Goal: Information Seeking & Learning: Learn about a topic

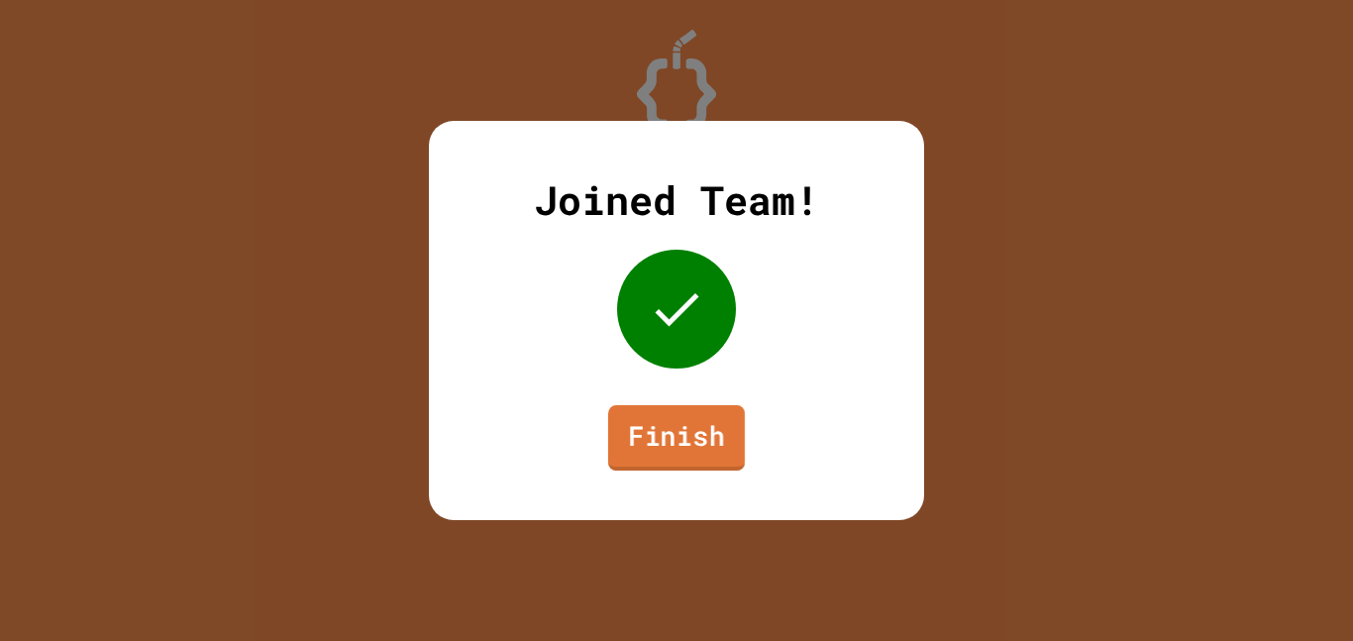
click at [685, 443] on link "Finish" at bounding box center [676, 437] width 137 height 65
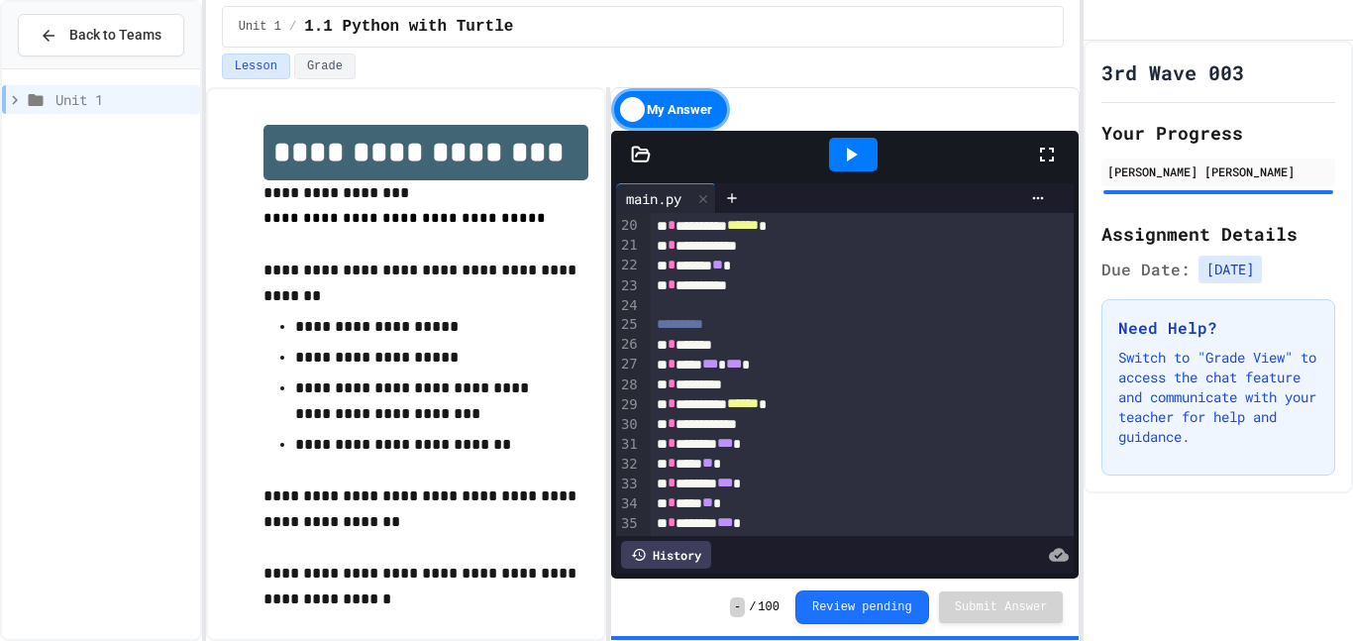
scroll to position [378, 0]
click at [113, 113] on div "Unit 1" at bounding box center [101, 99] width 198 height 29
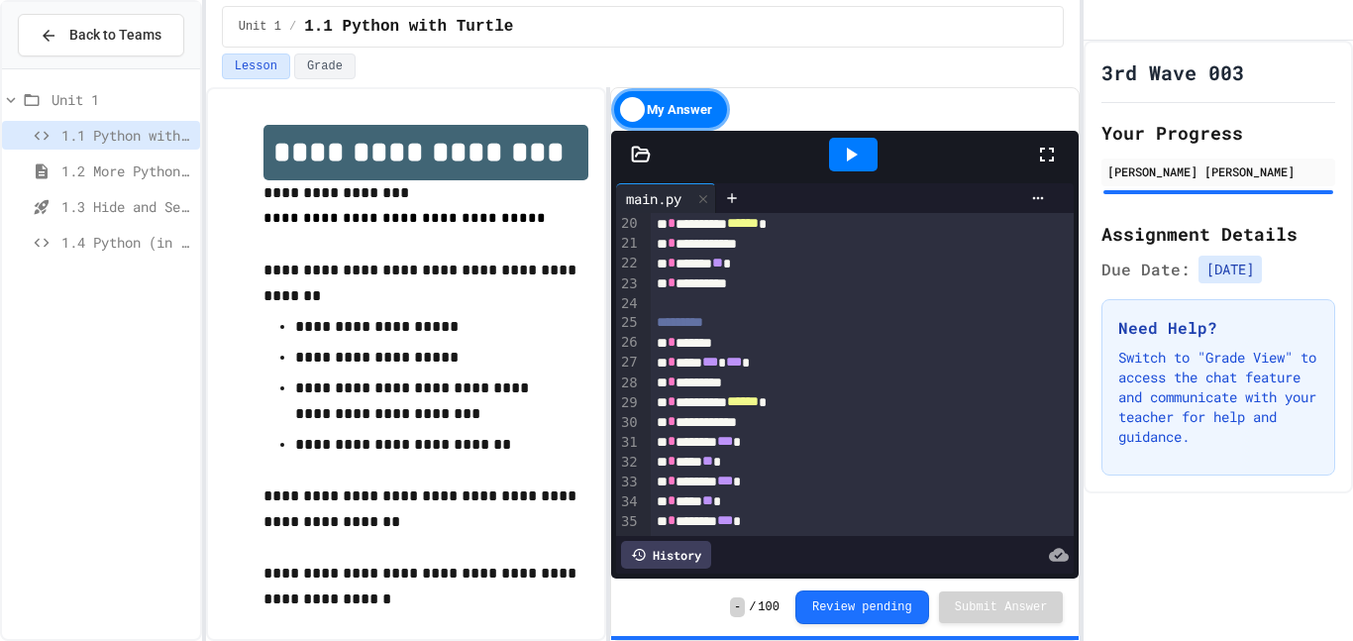
click at [135, 230] on div "1.4 Python (in Groups)" at bounding box center [101, 242] width 198 height 29
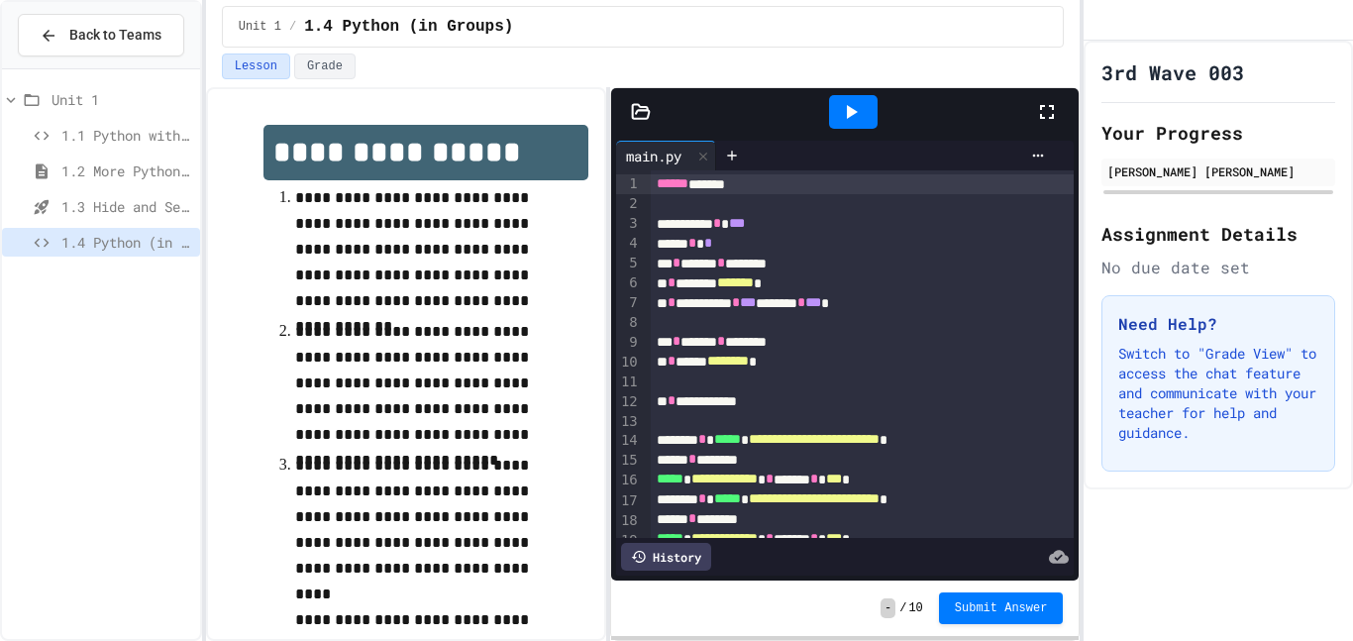
click at [73, 111] on div "Unit 1" at bounding box center [101, 99] width 198 height 29
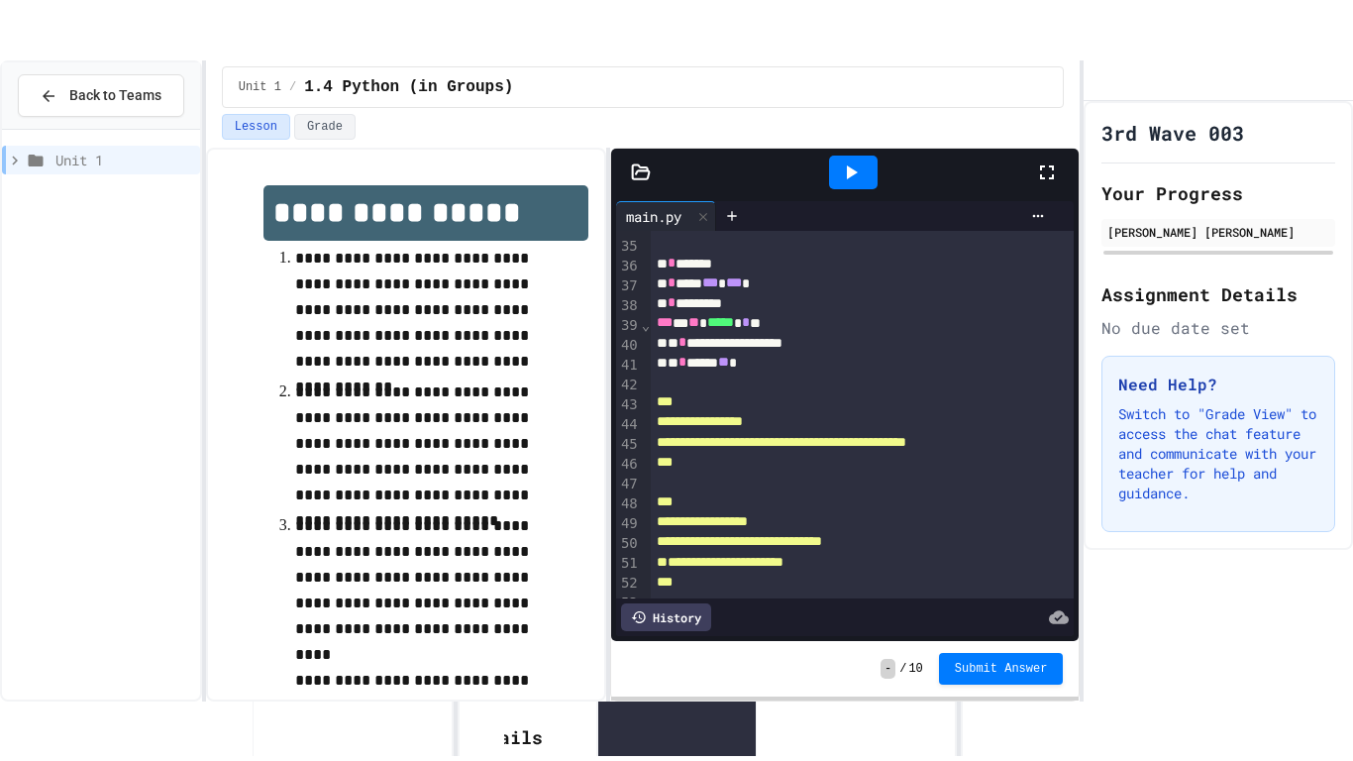
scroll to position [729, 0]
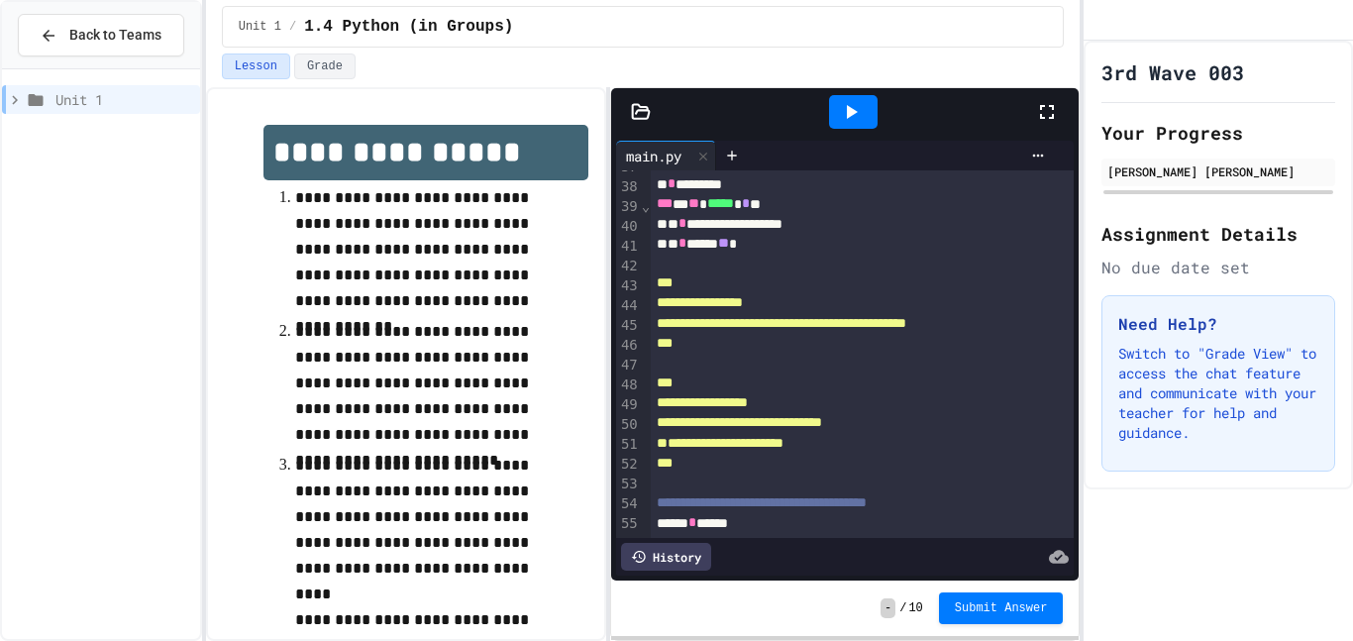
click at [1049, 110] on icon at bounding box center [1047, 112] width 24 height 24
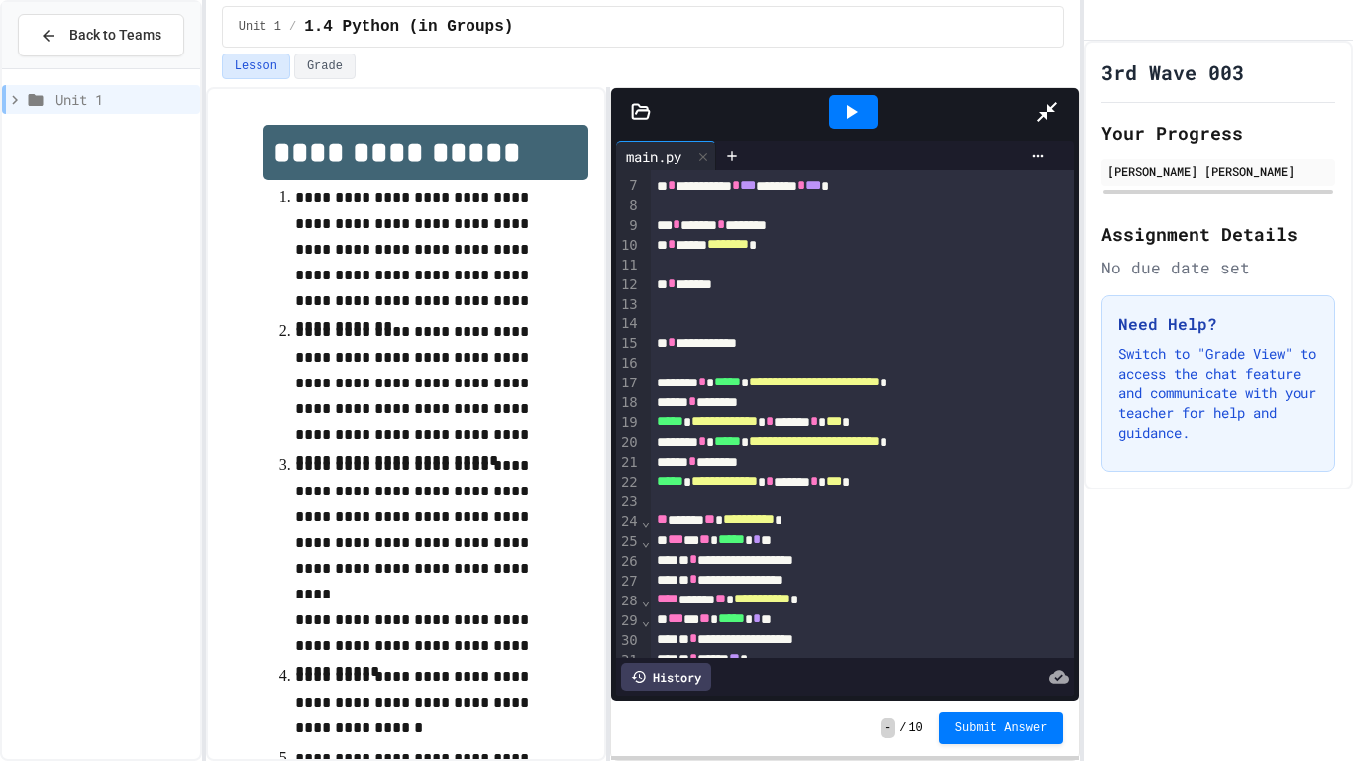
scroll to position [461, 0]
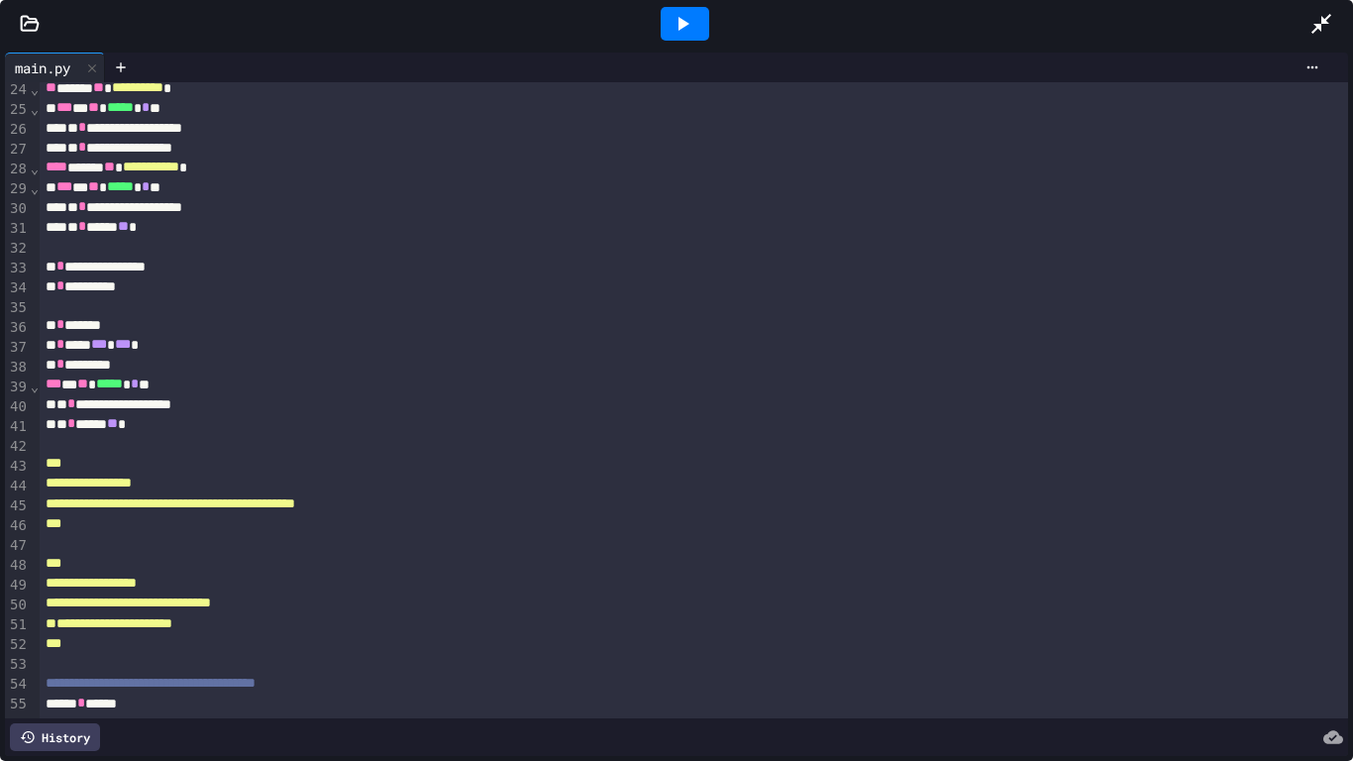
click at [717, 372] on div "** * *********" at bounding box center [694, 365] width 1309 height 20
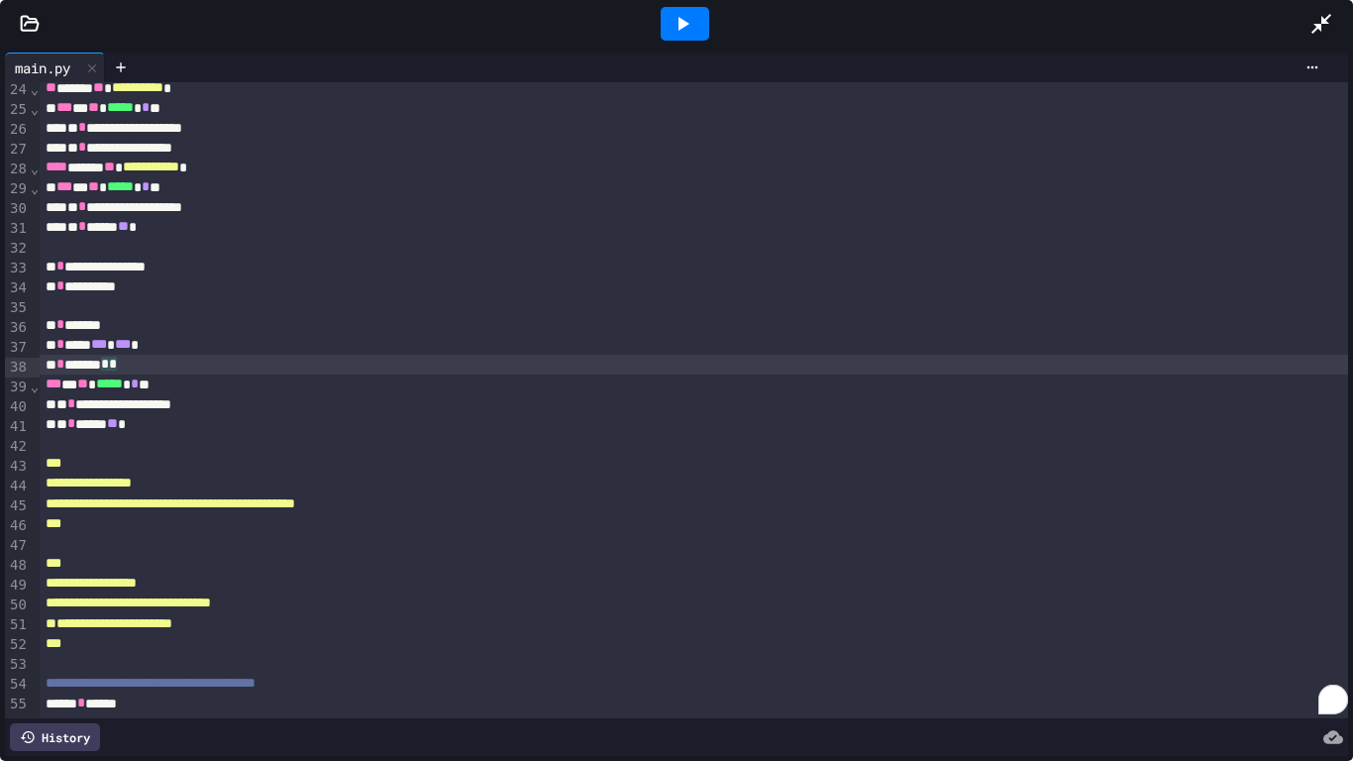
click at [717, 372] on div "** * ******* * *" at bounding box center [694, 365] width 1309 height 20
click at [680, 17] on icon at bounding box center [682, 24] width 24 height 24
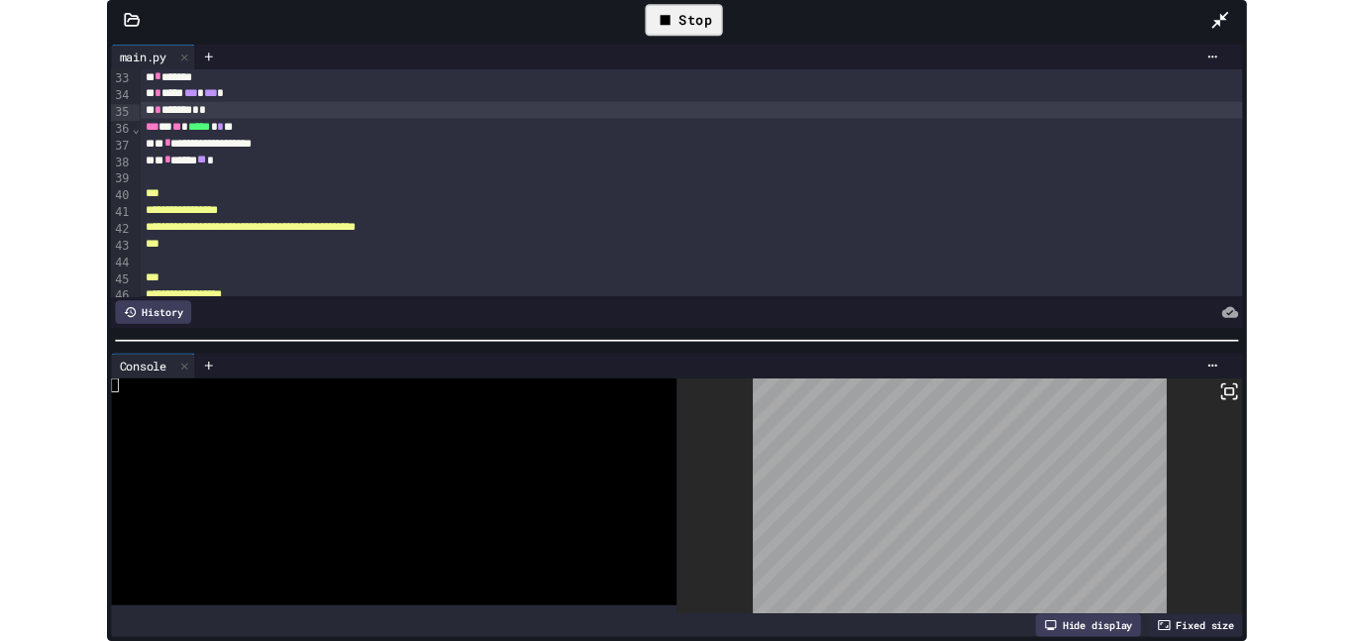
scroll to position [768, 0]
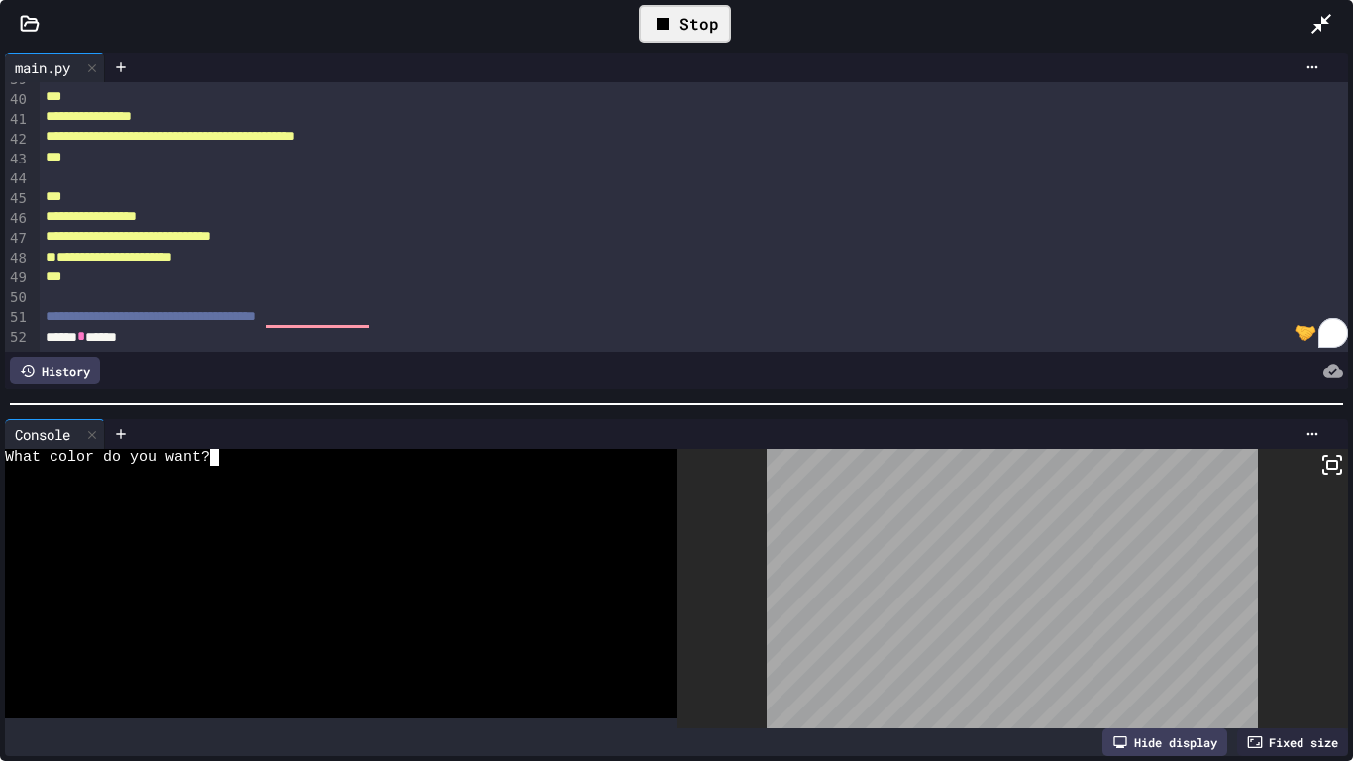
click at [234, 461] on div "What color do you want?" at bounding box center [330, 457] width 651 height 17
click at [698, 39] on div "Stop" at bounding box center [685, 24] width 92 height 38
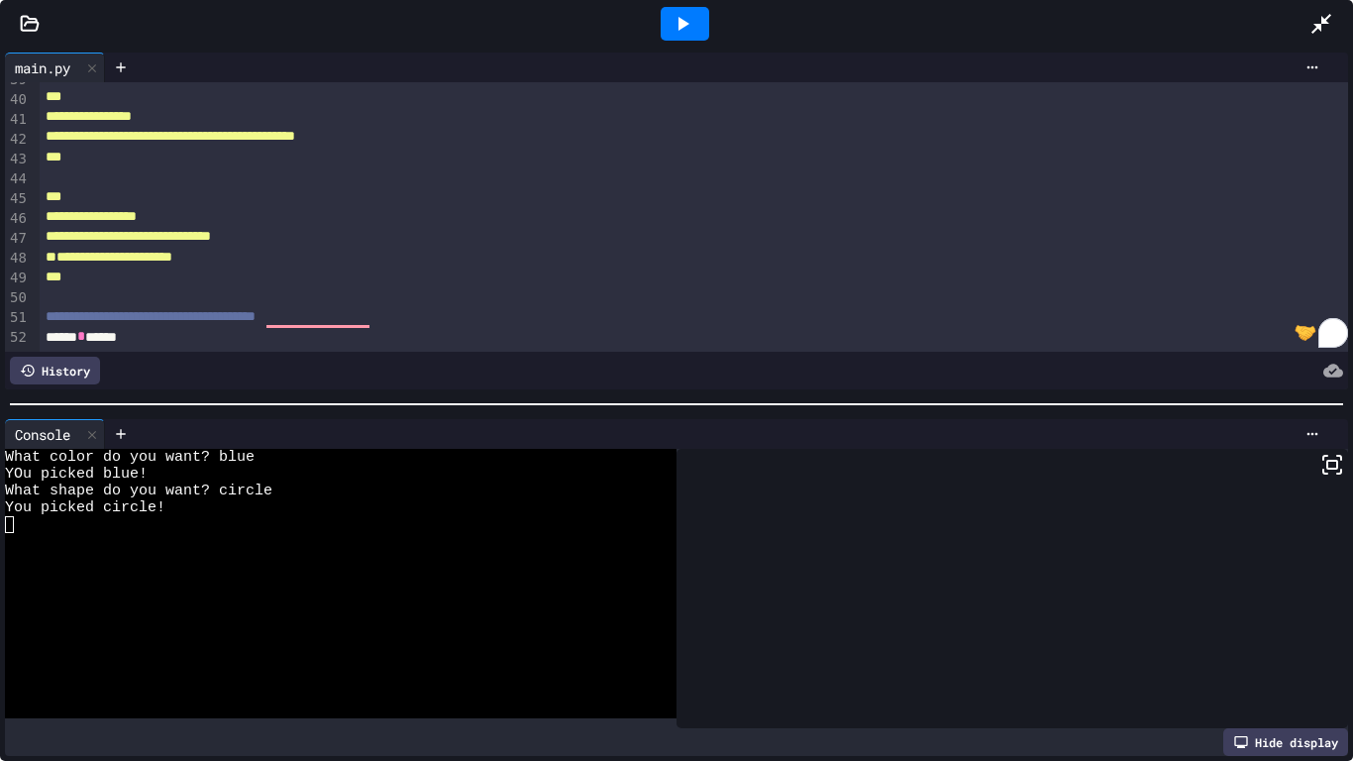
click at [1318, 19] on icon at bounding box center [1321, 24] width 24 height 24
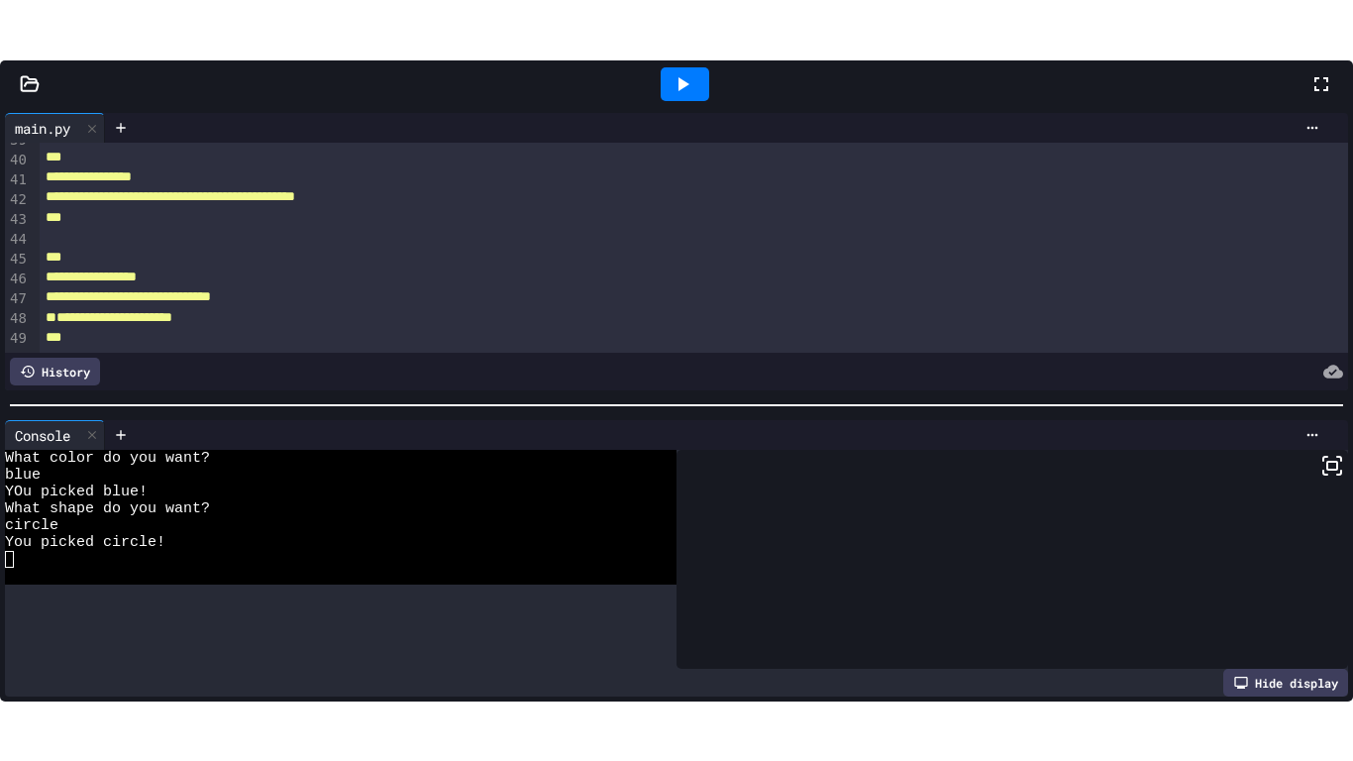
scroll to position [0, 0]
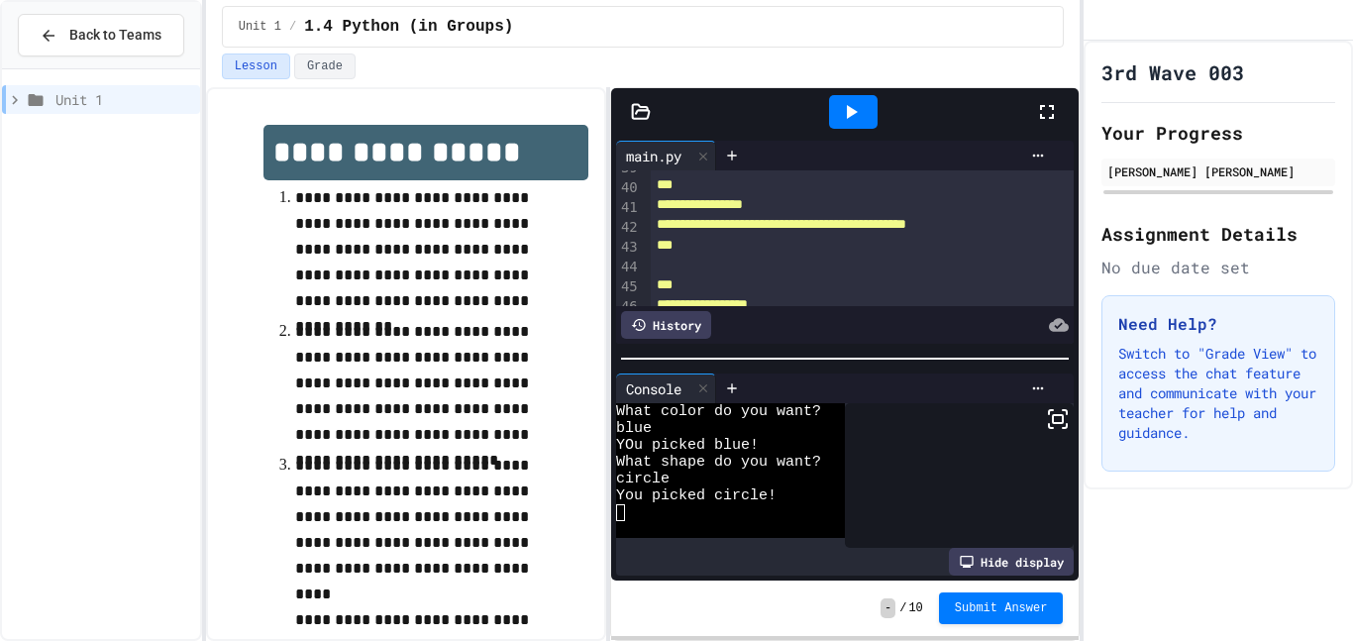
click at [1042, 102] on icon at bounding box center [1047, 112] width 24 height 24
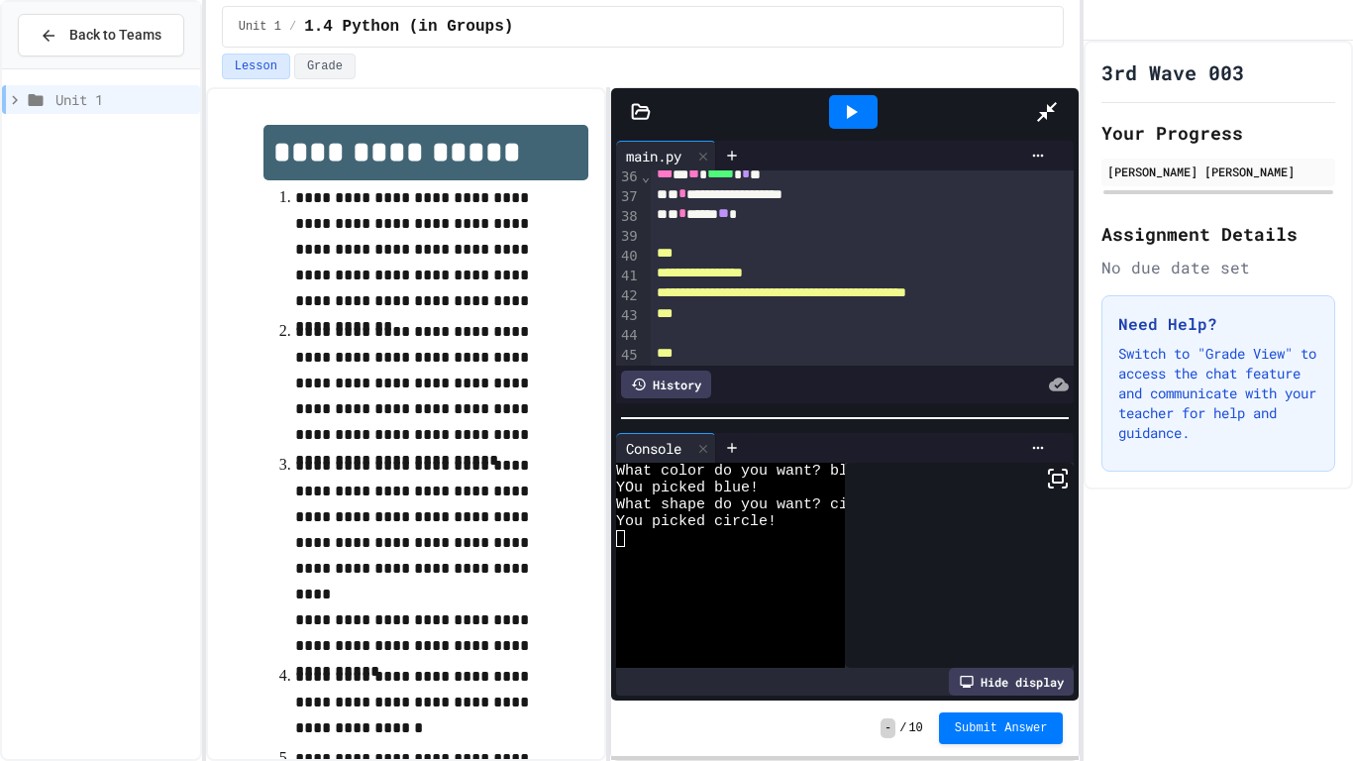
scroll to position [705, 0]
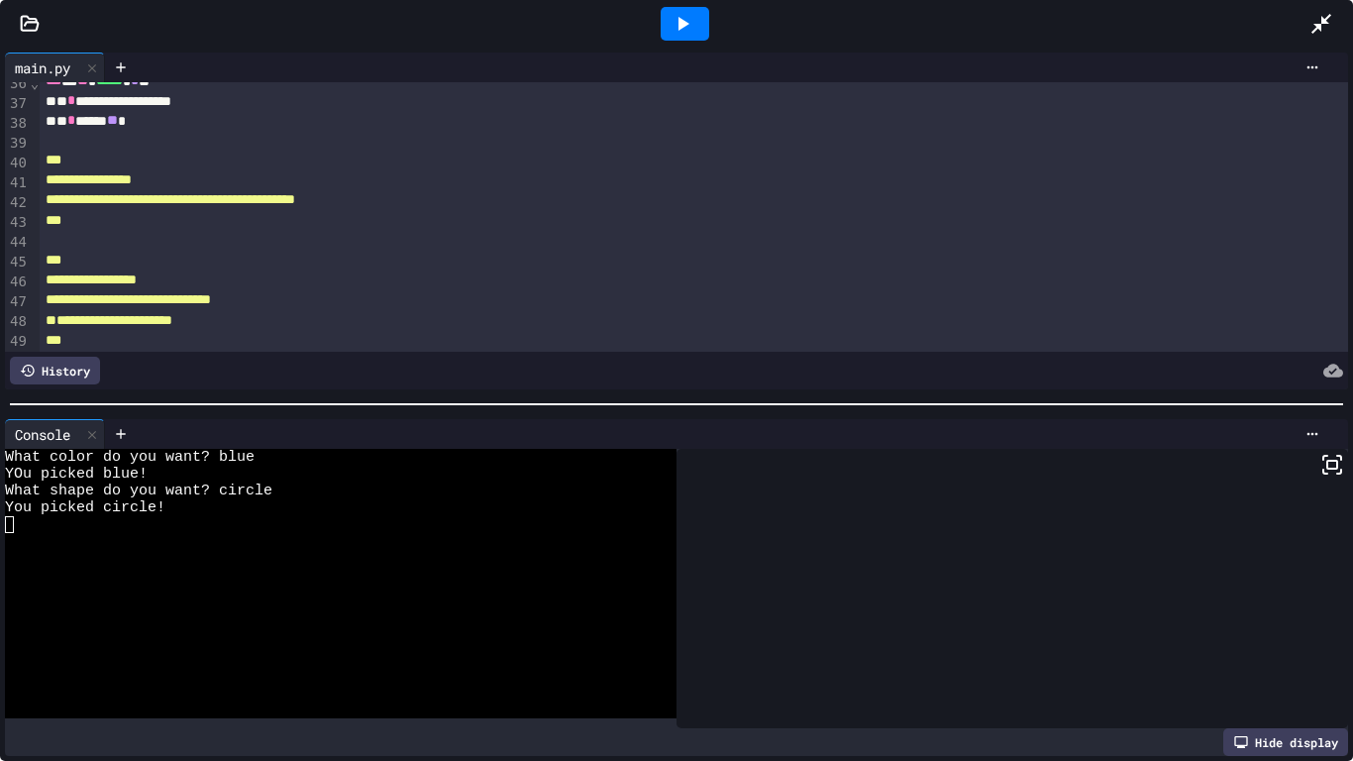
click at [220, 530] on div at bounding box center [330, 524] width 651 height 17
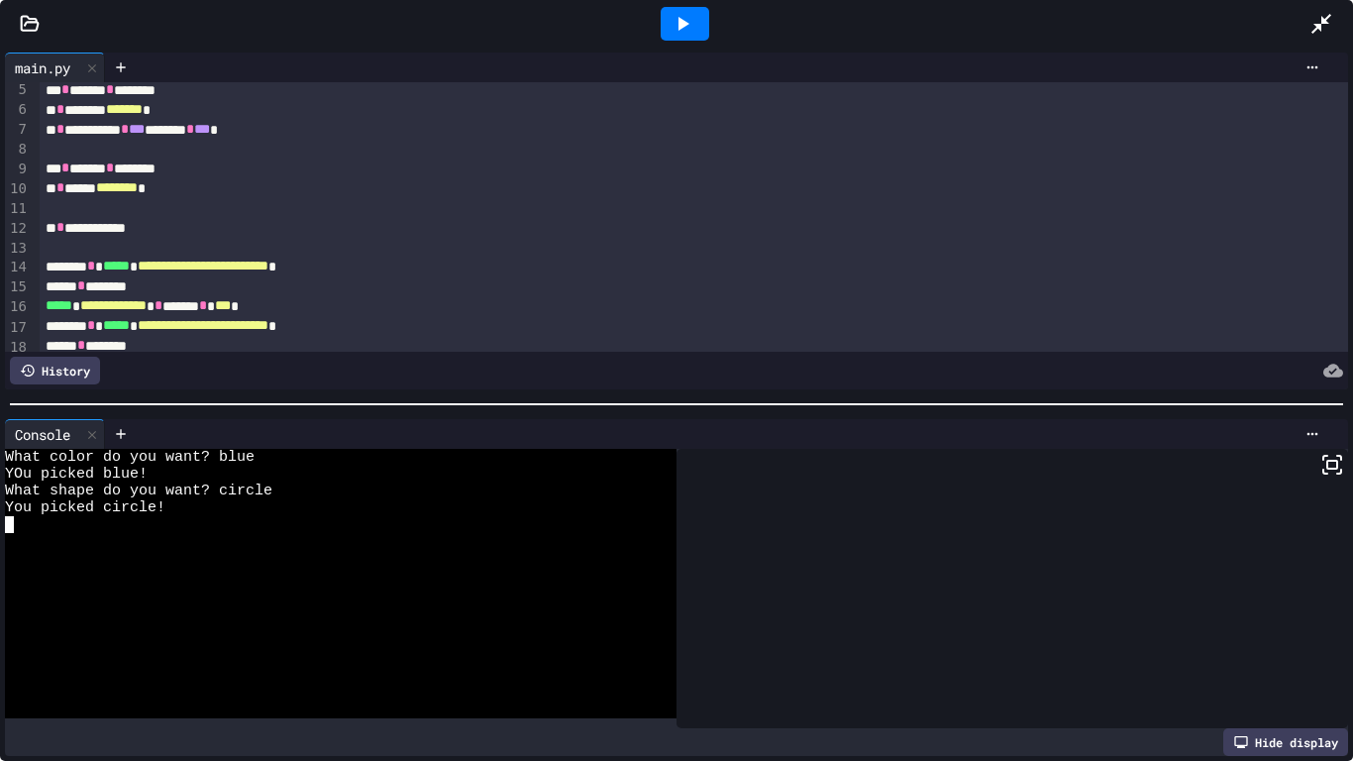
scroll to position [0, 0]
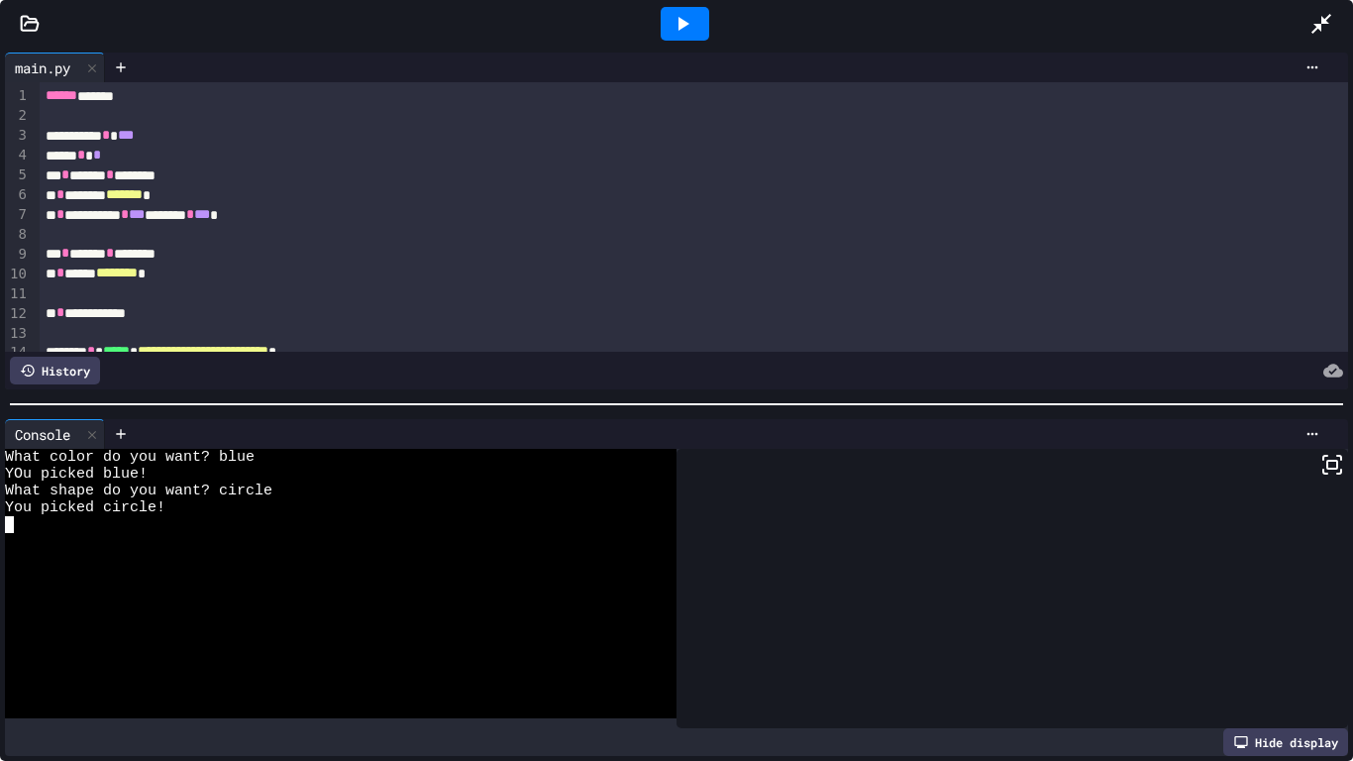
click at [650, 127] on div "**********" at bounding box center [694, 136] width 1309 height 20
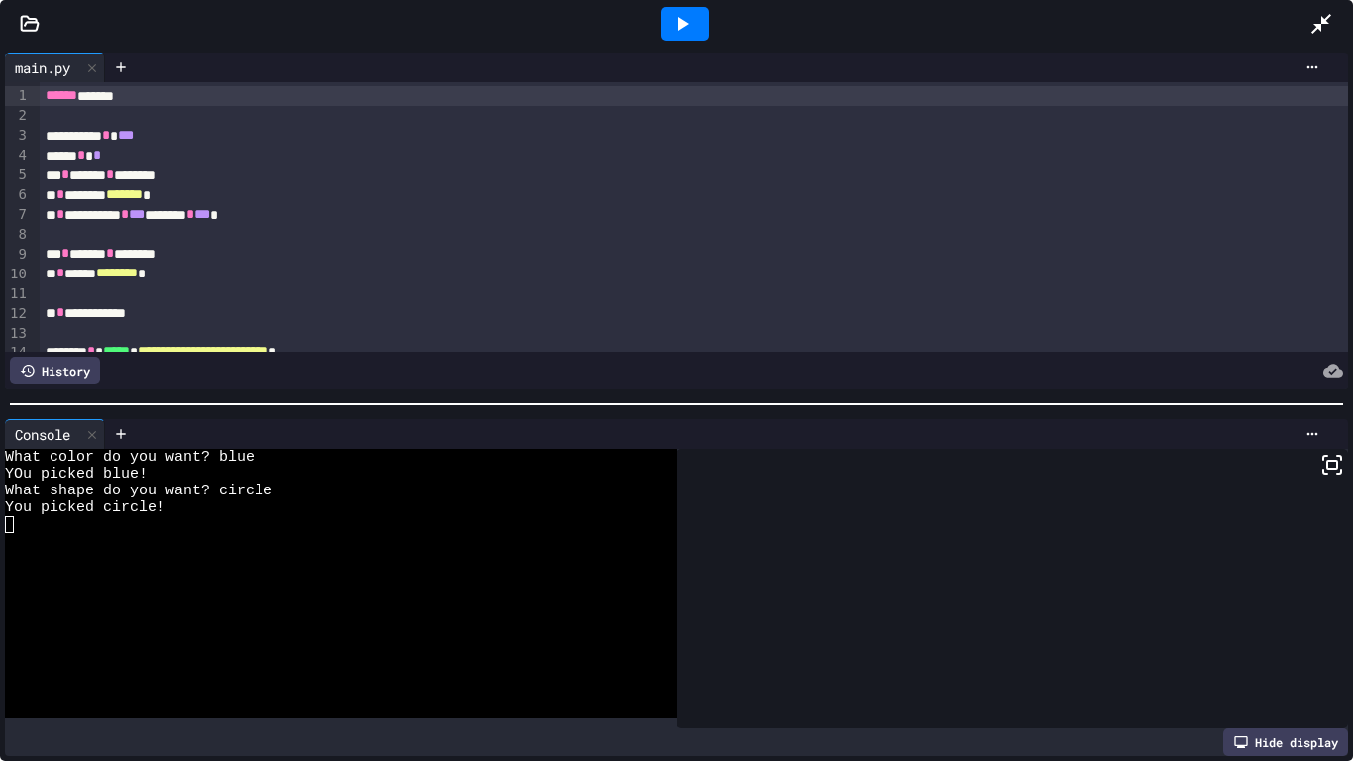
click at [315, 97] on div "****** ******" at bounding box center [694, 96] width 1309 height 20
click at [388, 161] on div "***** * *" at bounding box center [694, 156] width 1309 height 20
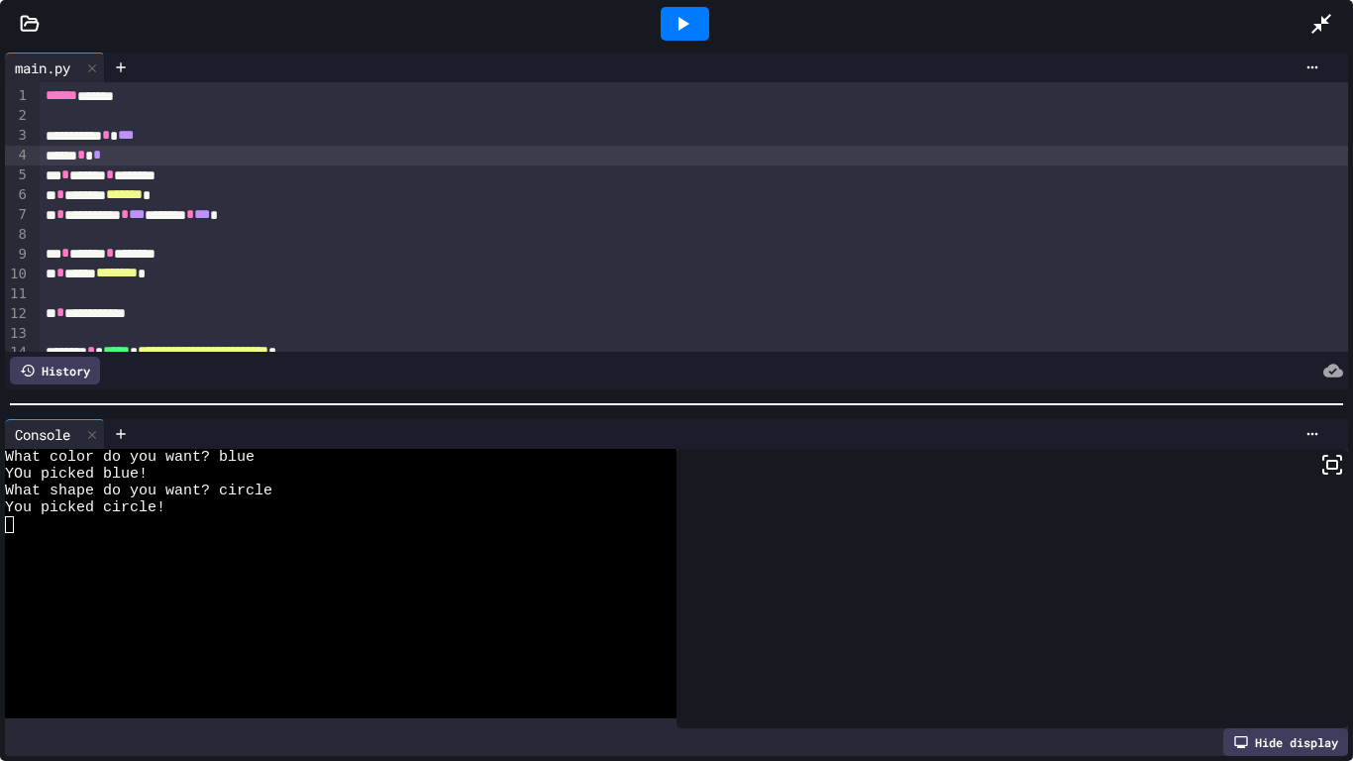
click at [442, 95] on div "****** ******" at bounding box center [694, 96] width 1309 height 20
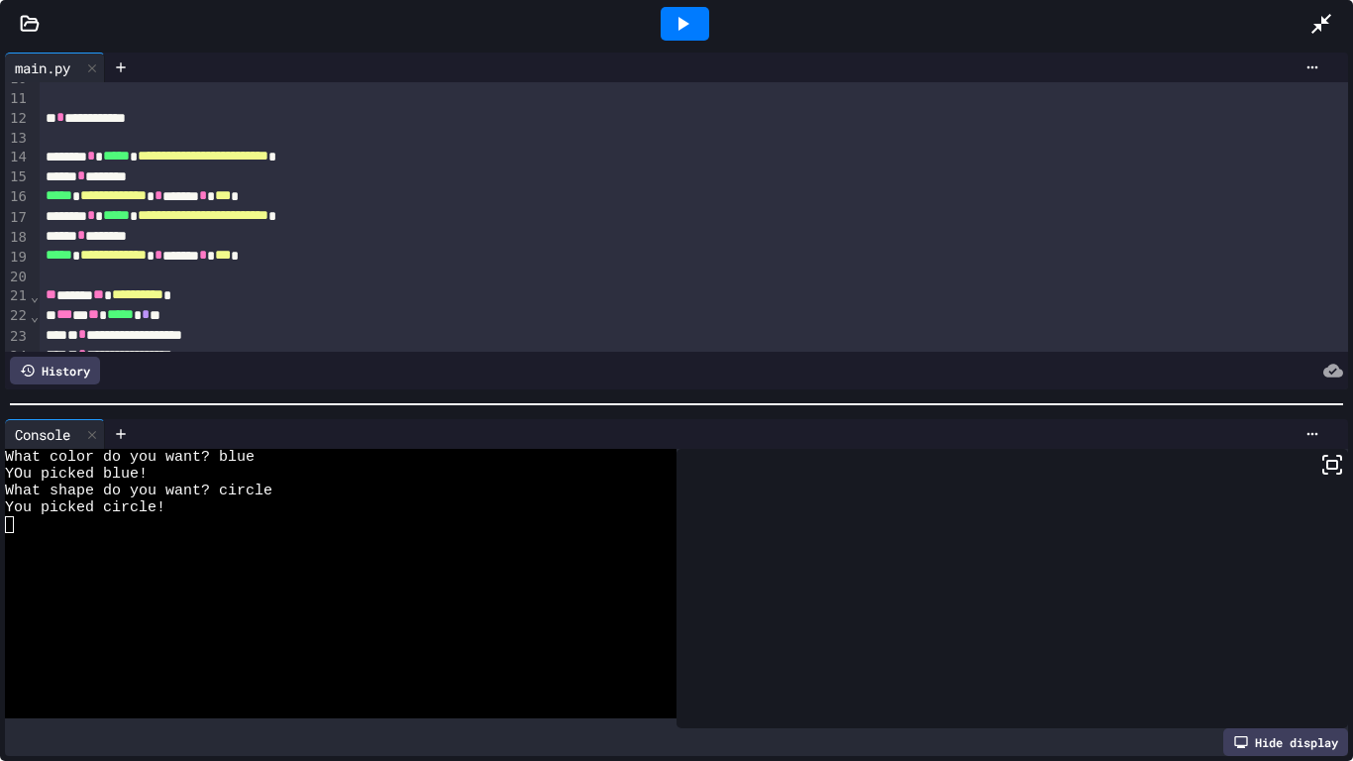
scroll to position [196, 0]
click at [115, 195] on span "**********" at bounding box center [113, 194] width 66 height 14
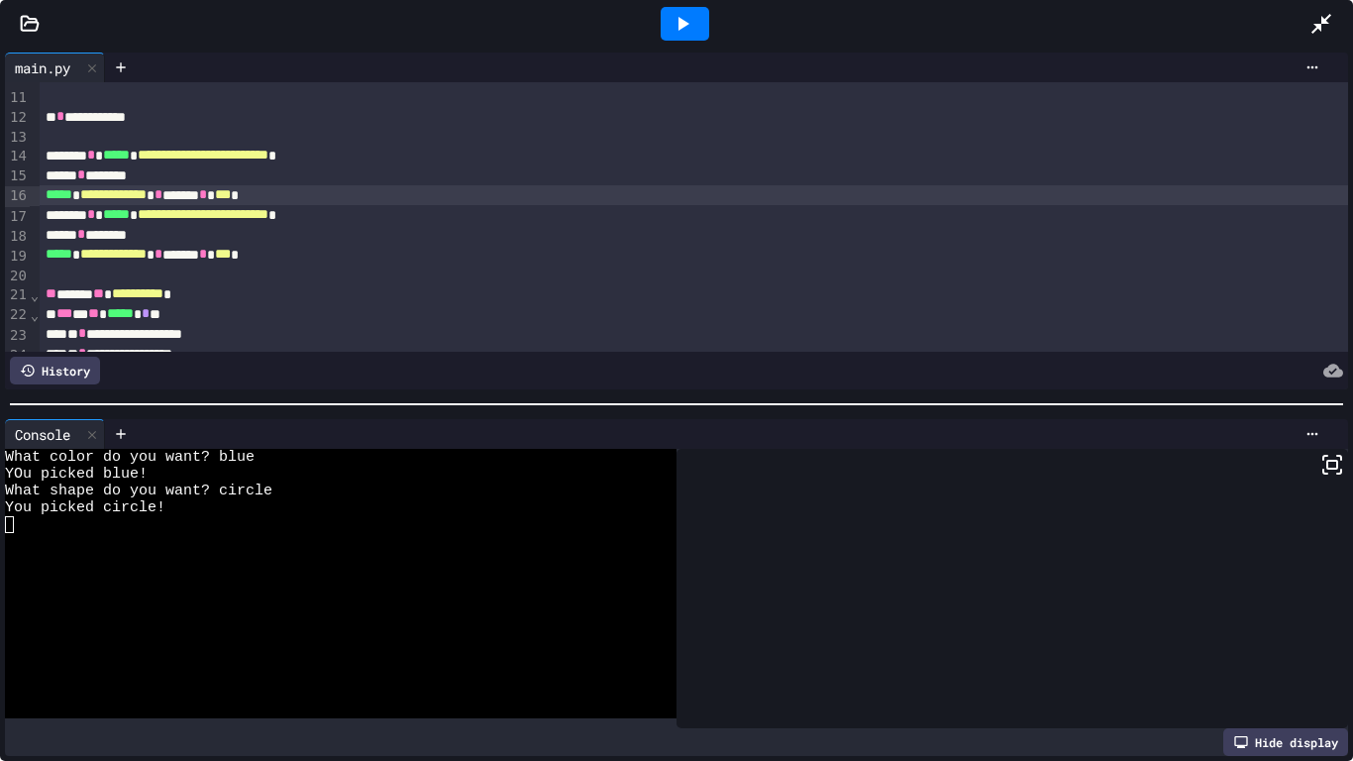
click at [540, 179] on div "***** * *******" at bounding box center [694, 175] width 1309 height 20
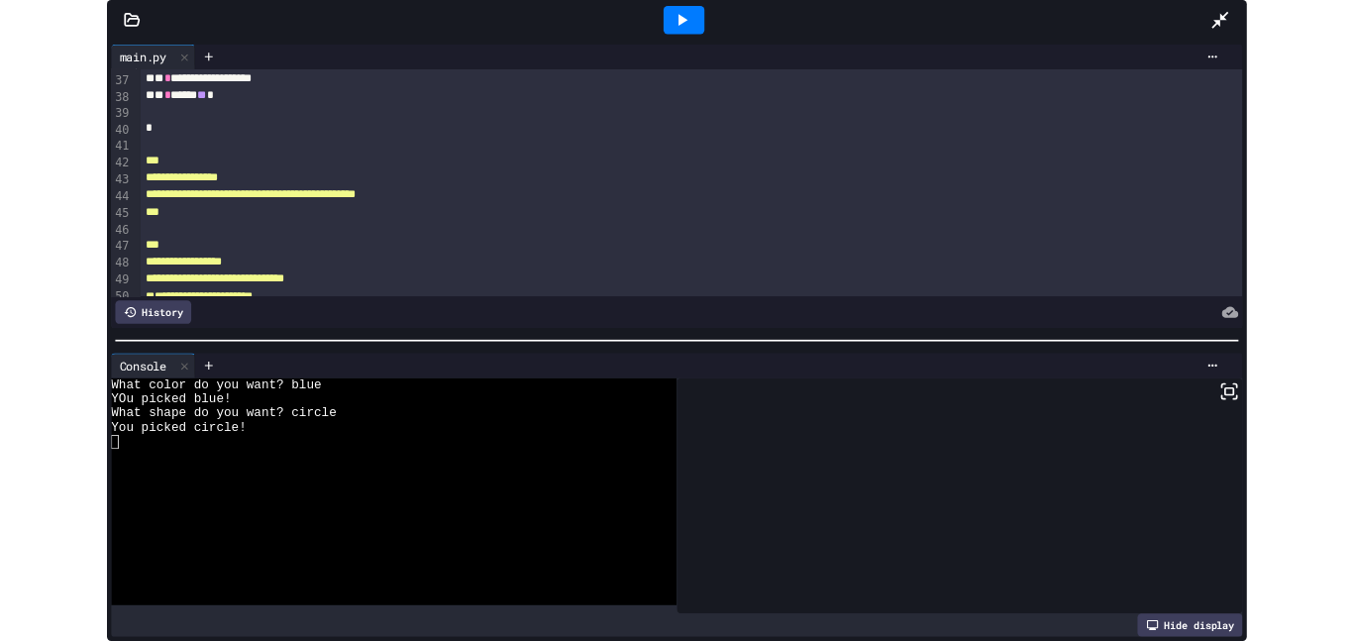
scroll to position [710, 0]
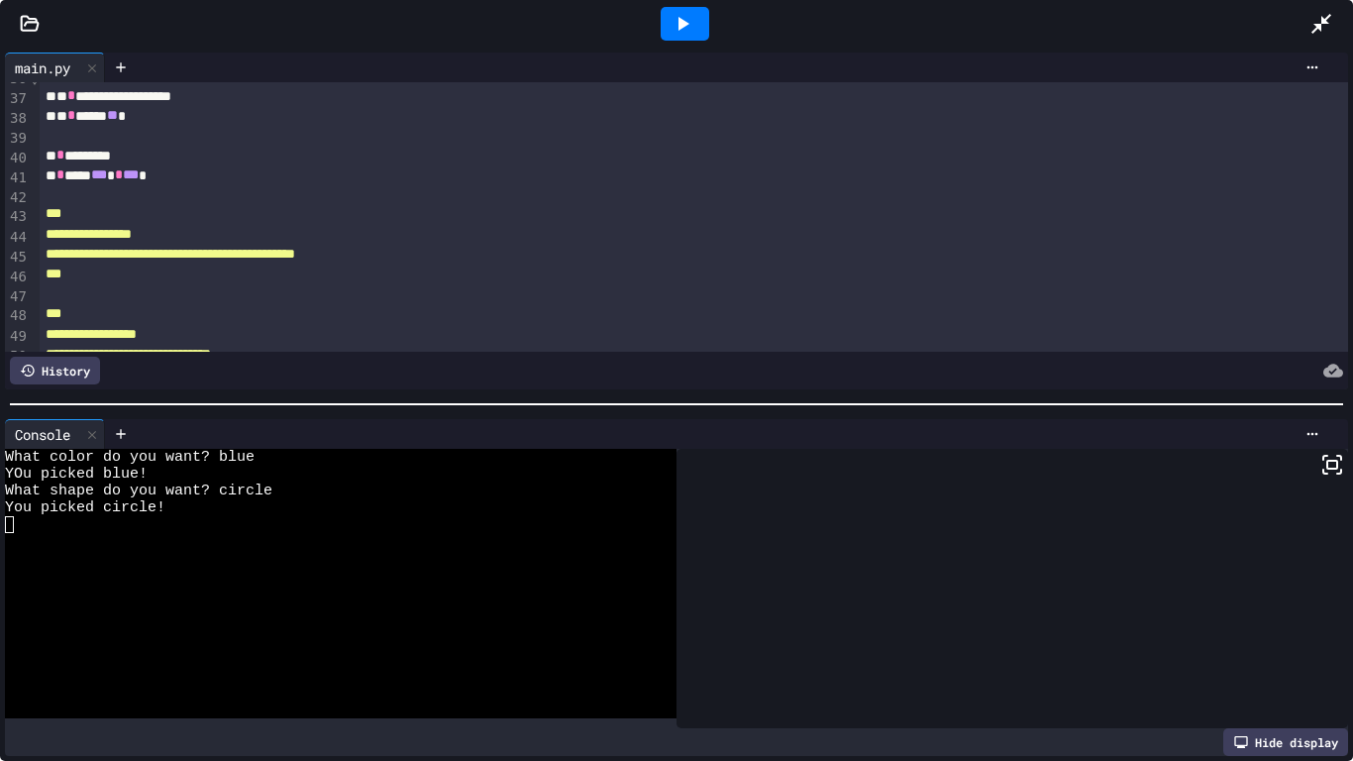
click at [1303, 0] on div at bounding box center [684, 23] width 1250 height 53
click at [1323, 42] on div at bounding box center [1331, 23] width 44 height 53
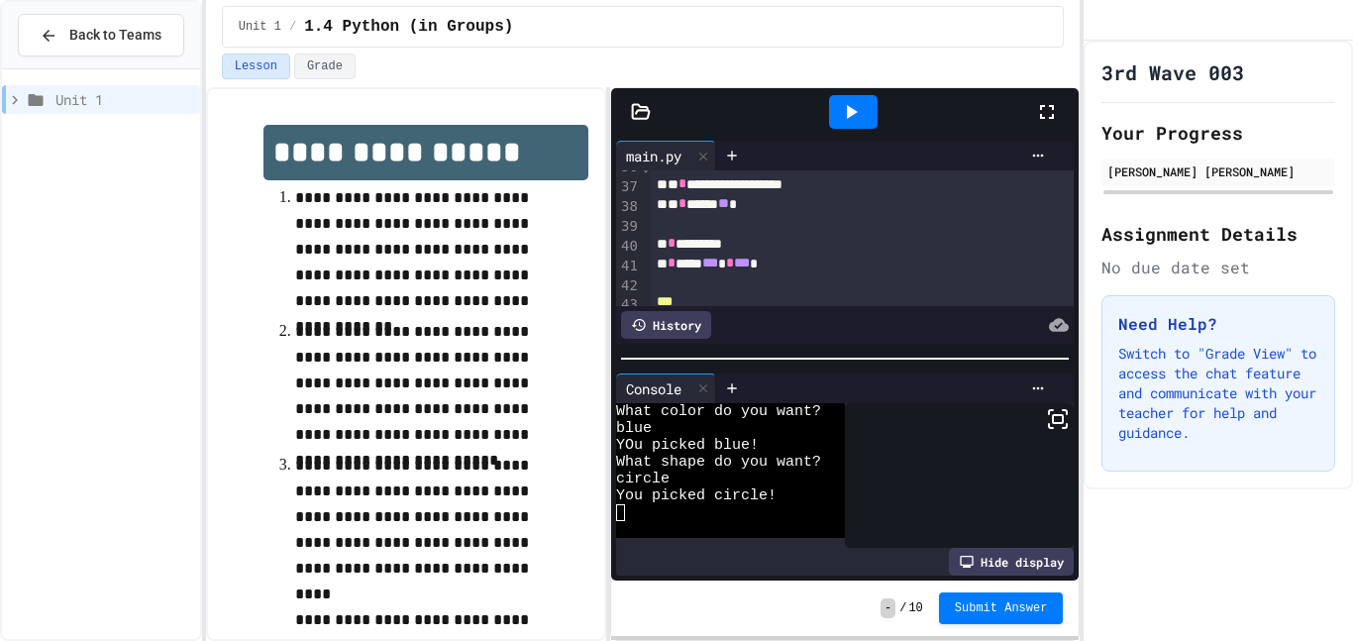
click at [1035, 98] on div at bounding box center [1057, 111] width 44 height 53
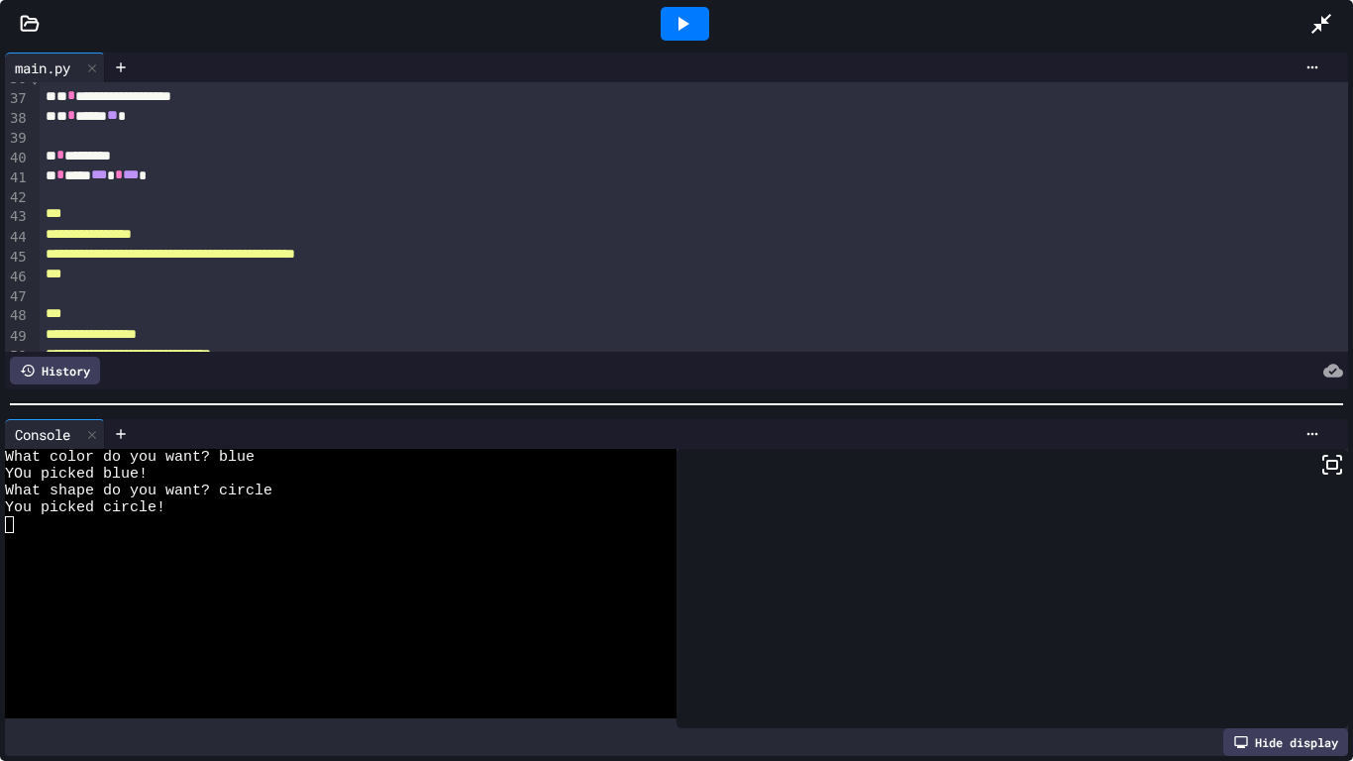
click at [1325, 25] on icon at bounding box center [1321, 24] width 24 height 24
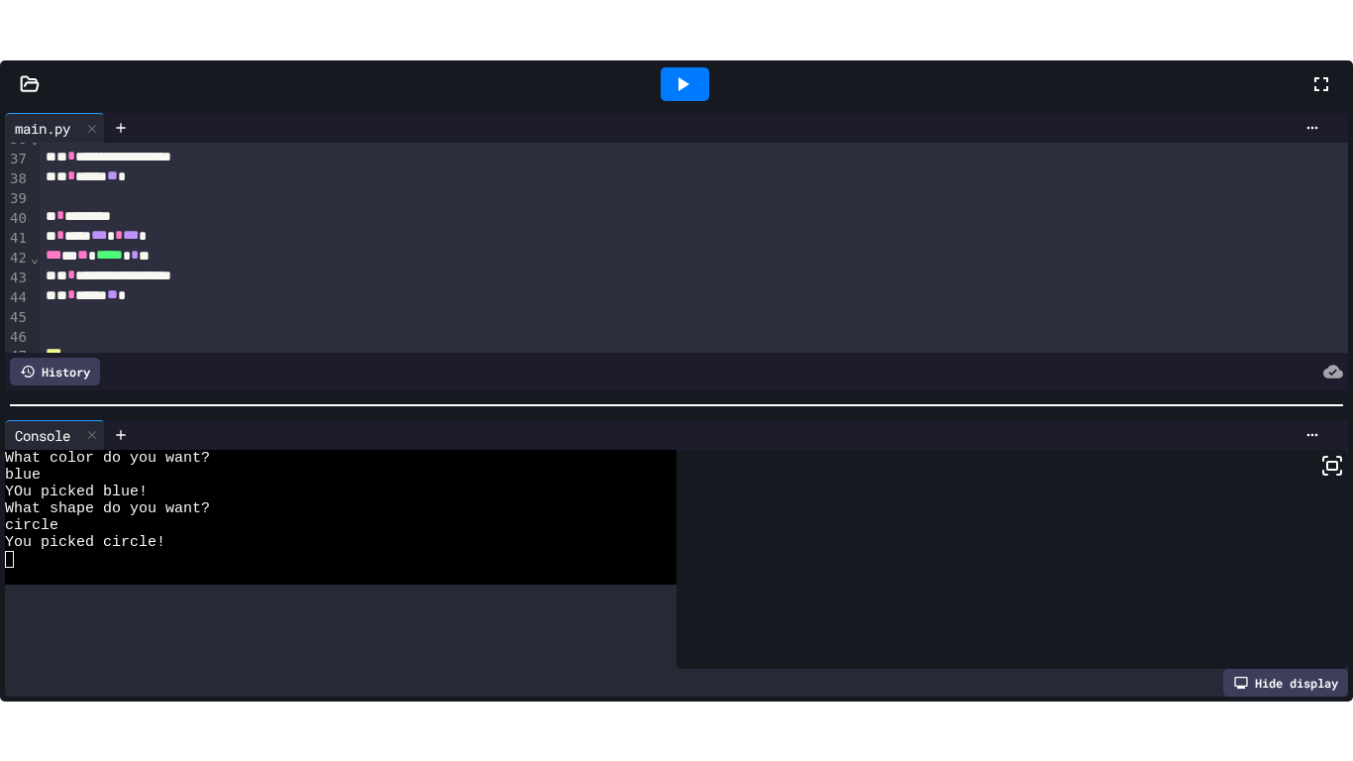
scroll to position [22, 0]
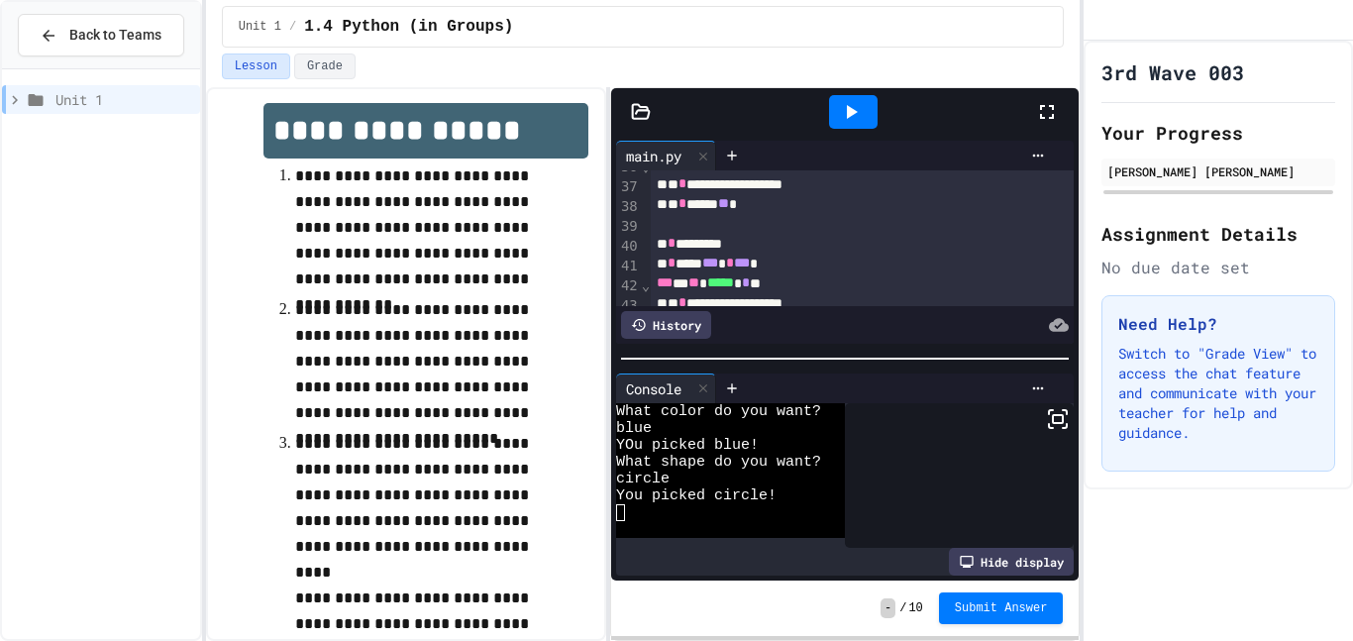
click at [1050, 110] on icon at bounding box center [1047, 112] width 24 height 24
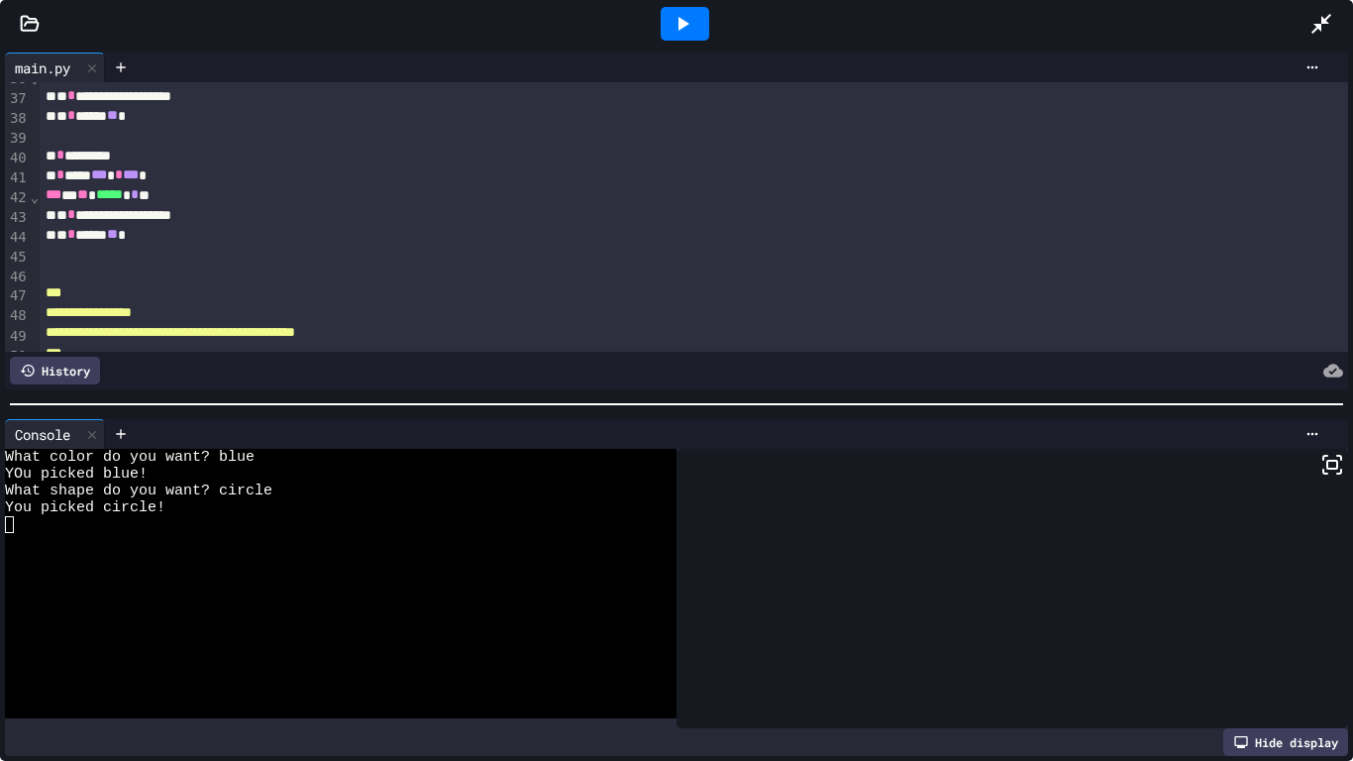
click at [696, 26] on div at bounding box center [685, 24] width 49 height 34
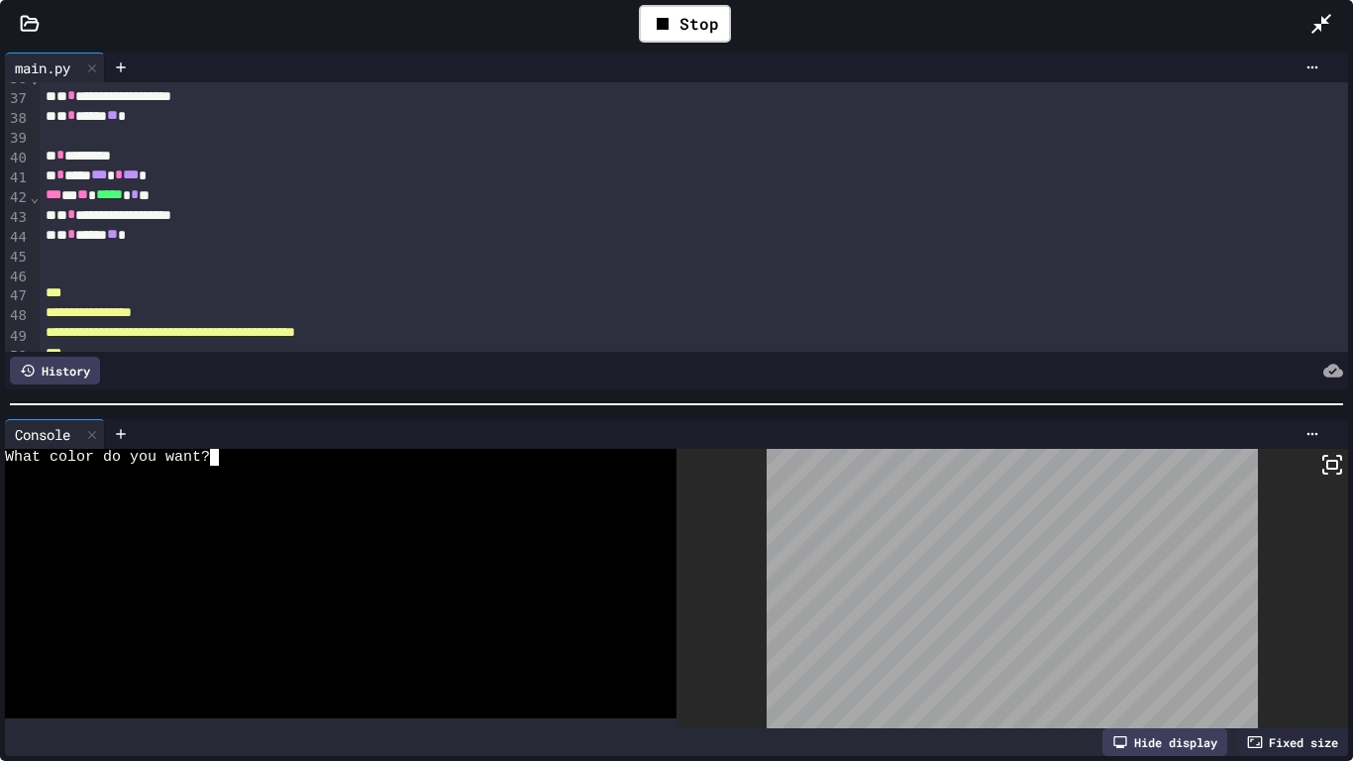
click at [228, 465] on div at bounding box center [330, 473] width 651 height 17
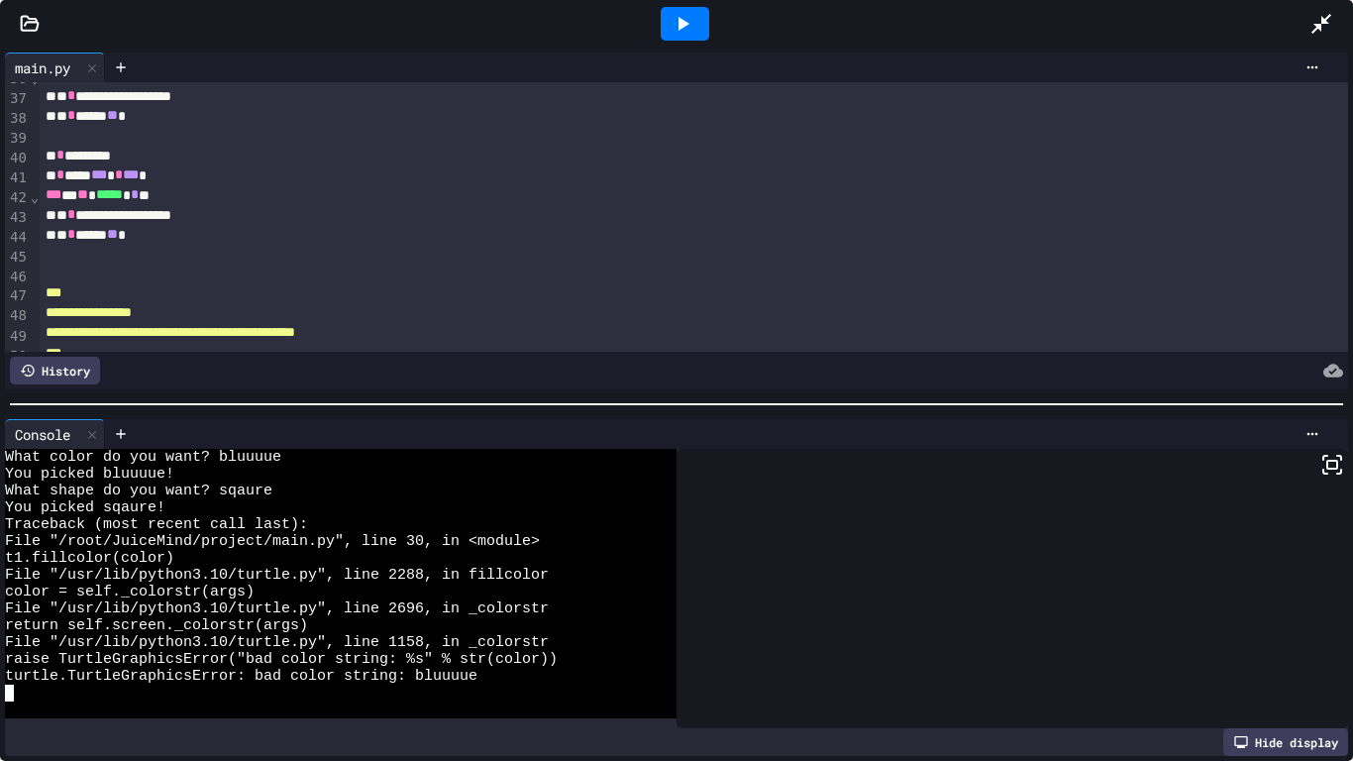
click at [691, 33] on icon at bounding box center [682, 24] width 24 height 24
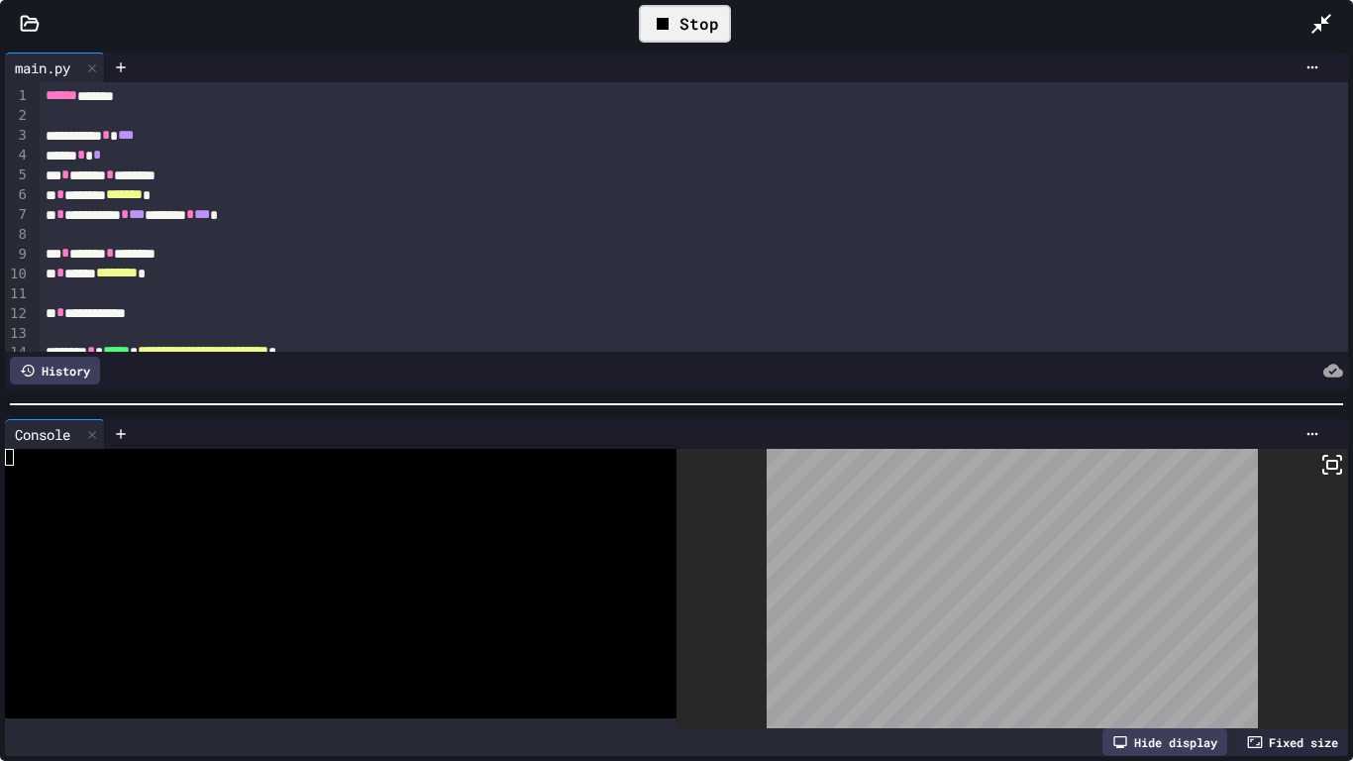
scroll to position [907, 0]
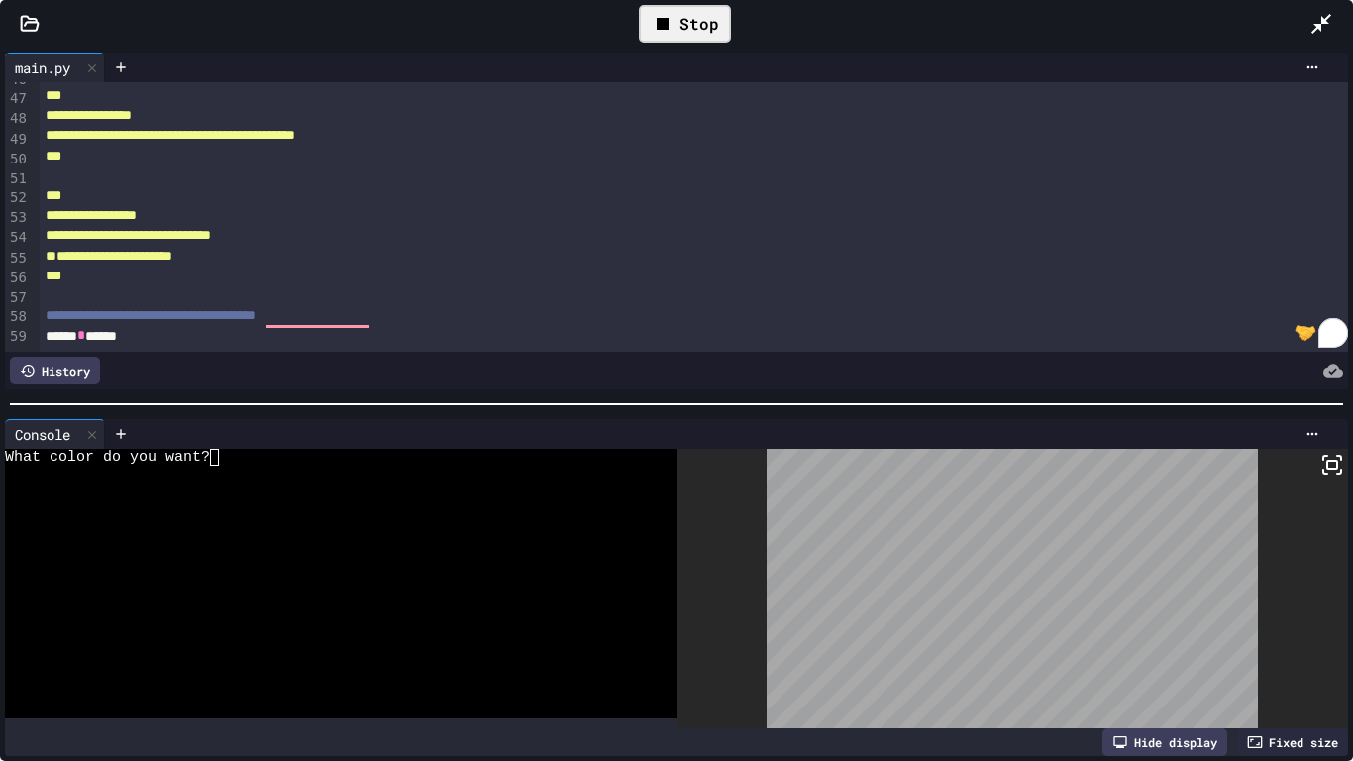
click at [247, 468] on div at bounding box center [330, 473] width 651 height 17
type textarea "*"
click at [675, 16] on div "Stop" at bounding box center [685, 24] width 92 height 38
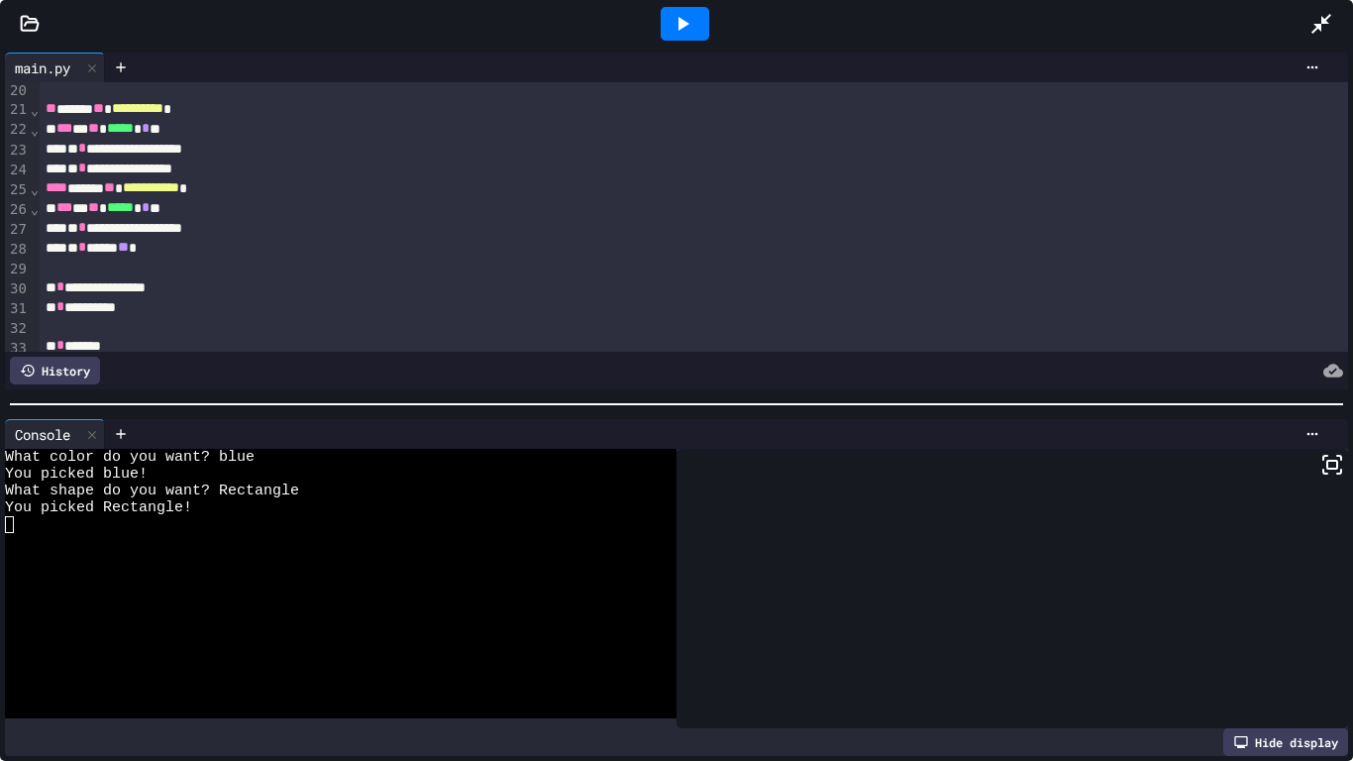
scroll to position [382, 0]
click at [688, 40] on div at bounding box center [685, 24] width 49 height 34
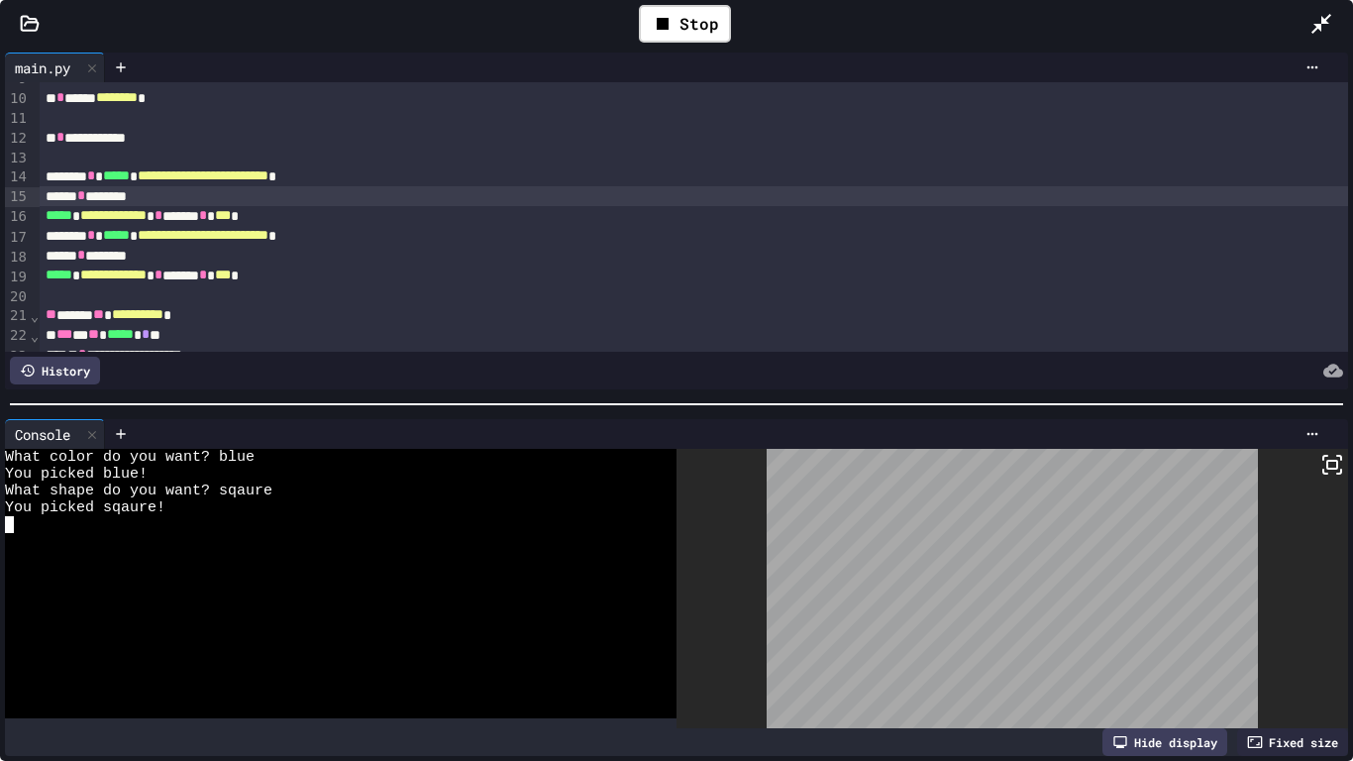
scroll to position [176, 0]
click at [652, 32] on icon at bounding box center [663, 24] width 24 height 24
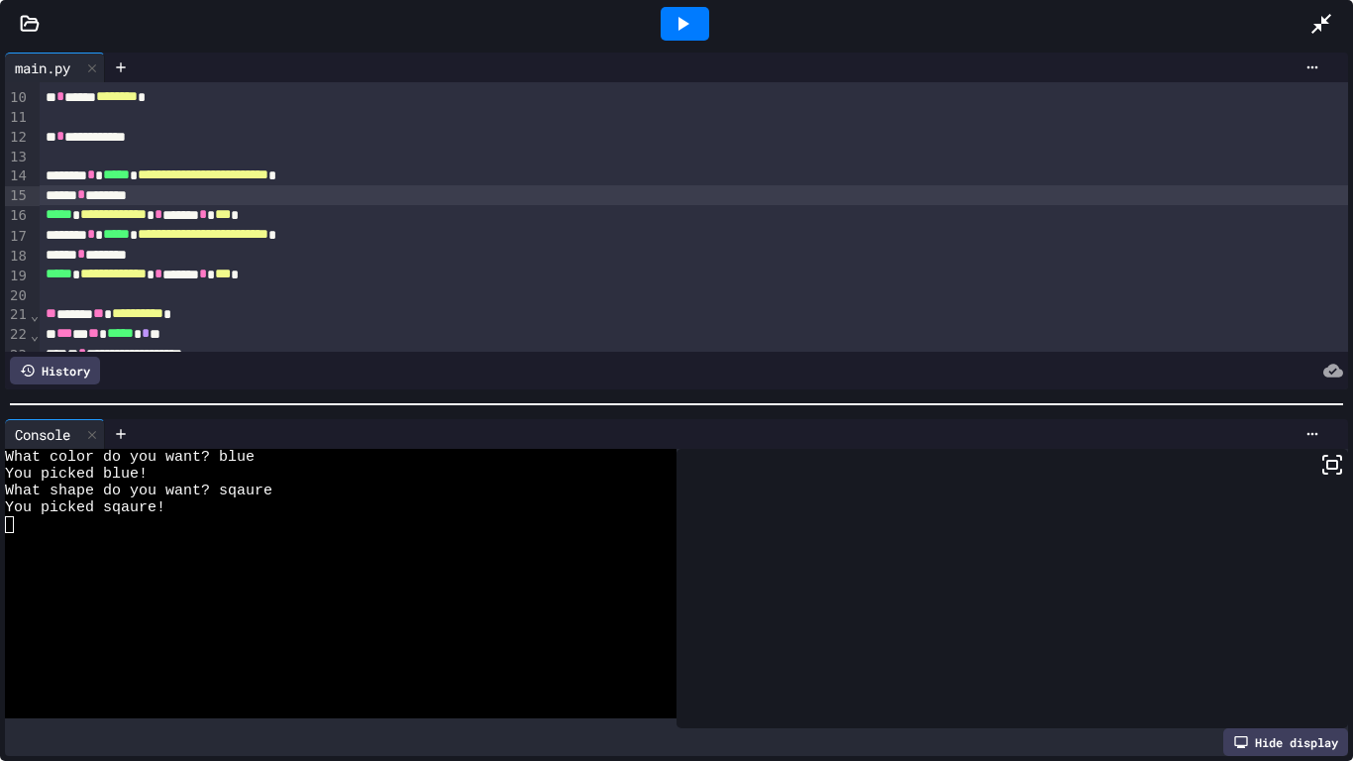
click at [652, 32] on div at bounding box center [685, 23] width 68 height 53
click at [654, 32] on div at bounding box center [685, 23] width 68 height 53
click at [668, 28] on div at bounding box center [685, 24] width 49 height 34
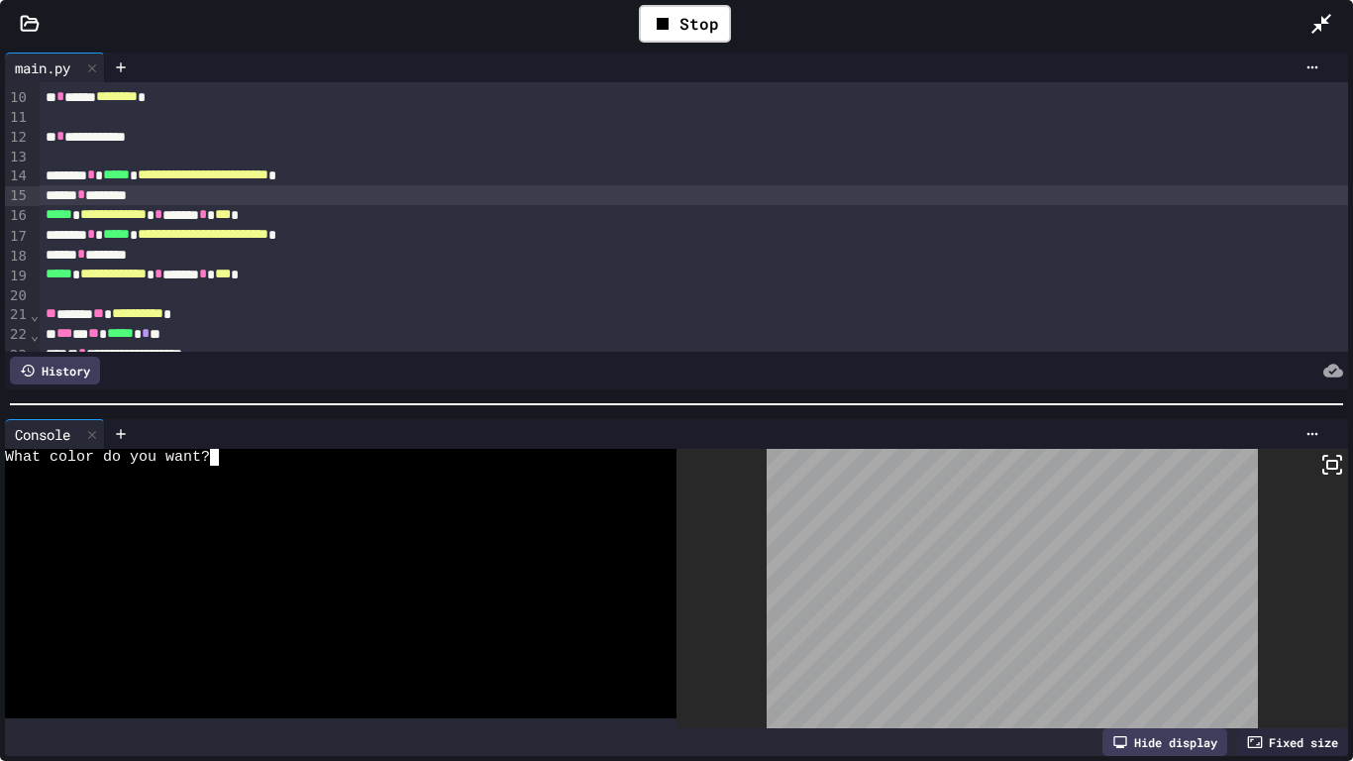
click at [225, 492] on div at bounding box center [330, 490] width 651 height 17
click at [254, 472] on div "You picked sqaure!" at bounding box center [330, 473] width 651 height 17
click at [703, 37] on div "Stop" at bounding box center [685, 24] width 92 height 38
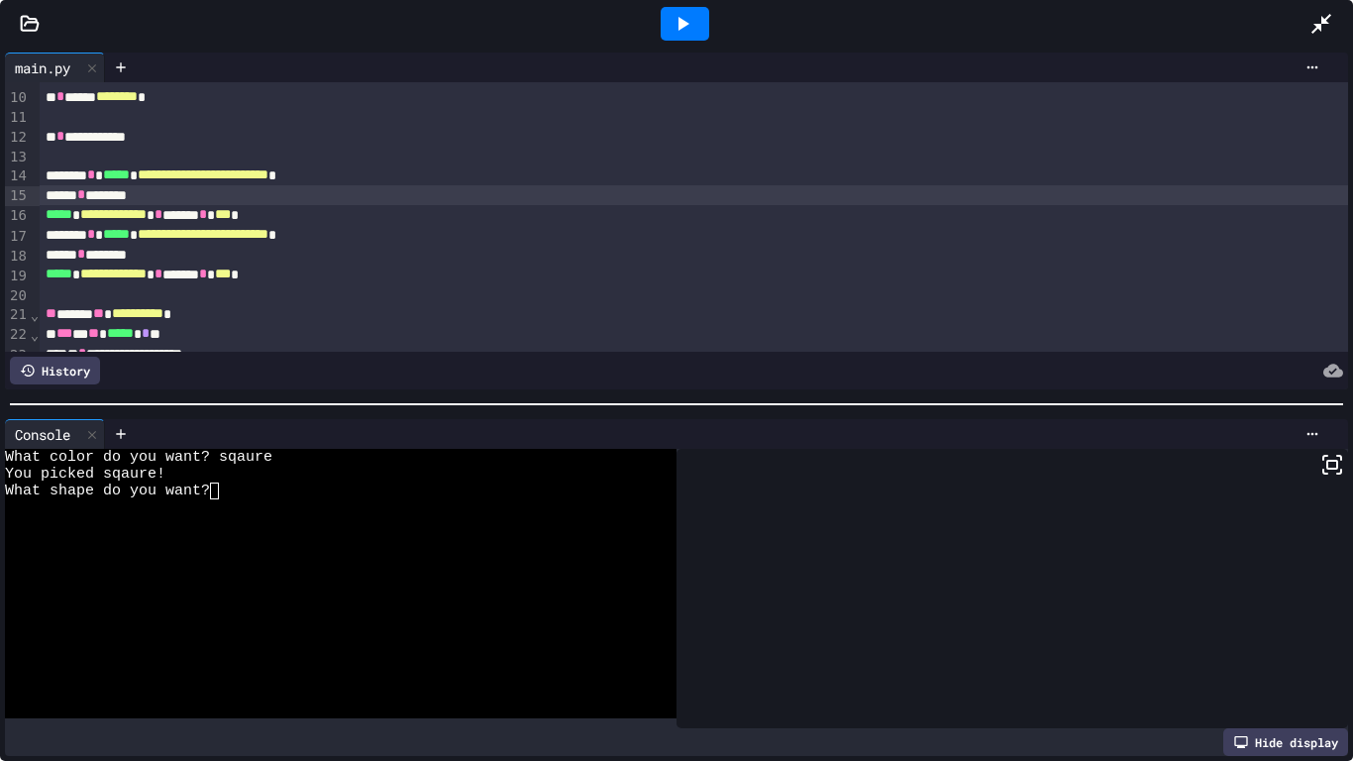
click at [703, 37] on div at bounding box center [685, 24] width 49 height 34
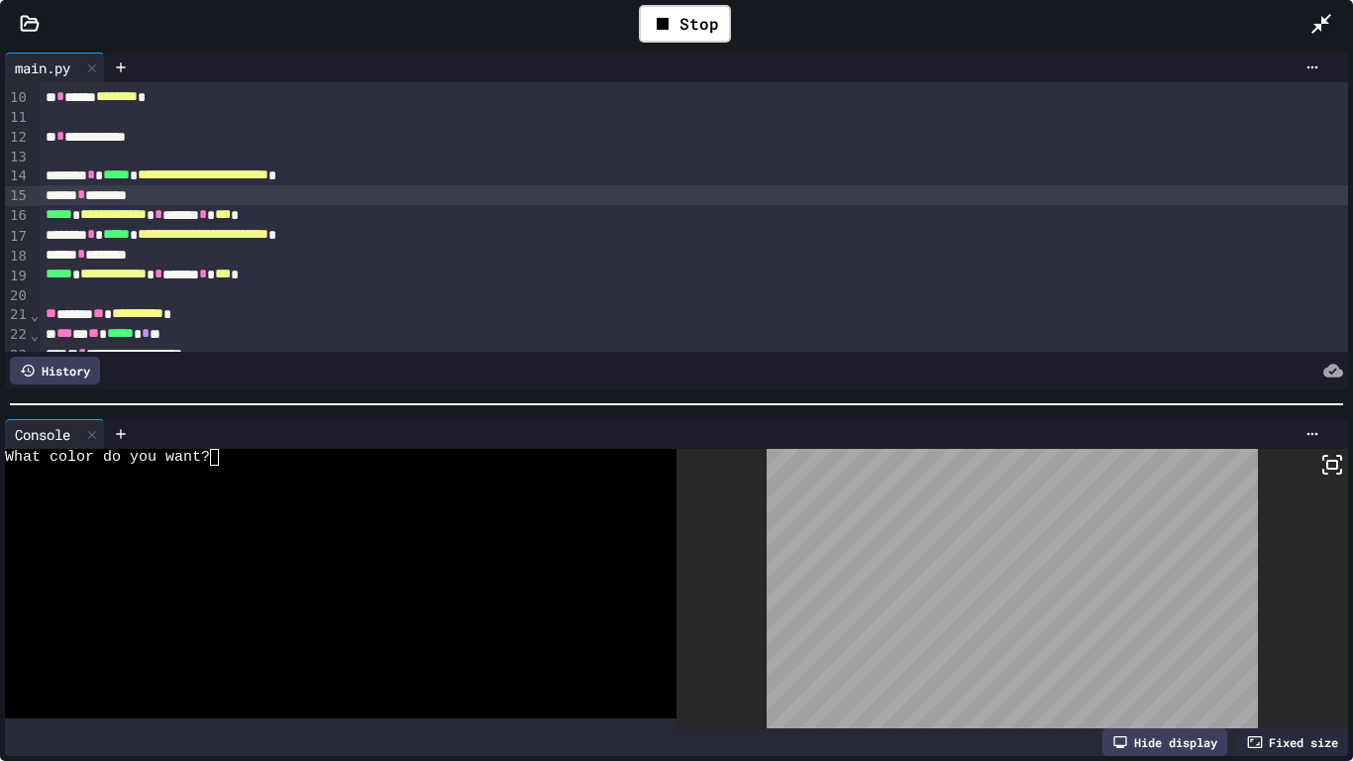
click at [215, 477] on div at bounding box center [330, 473] width 651 height 17
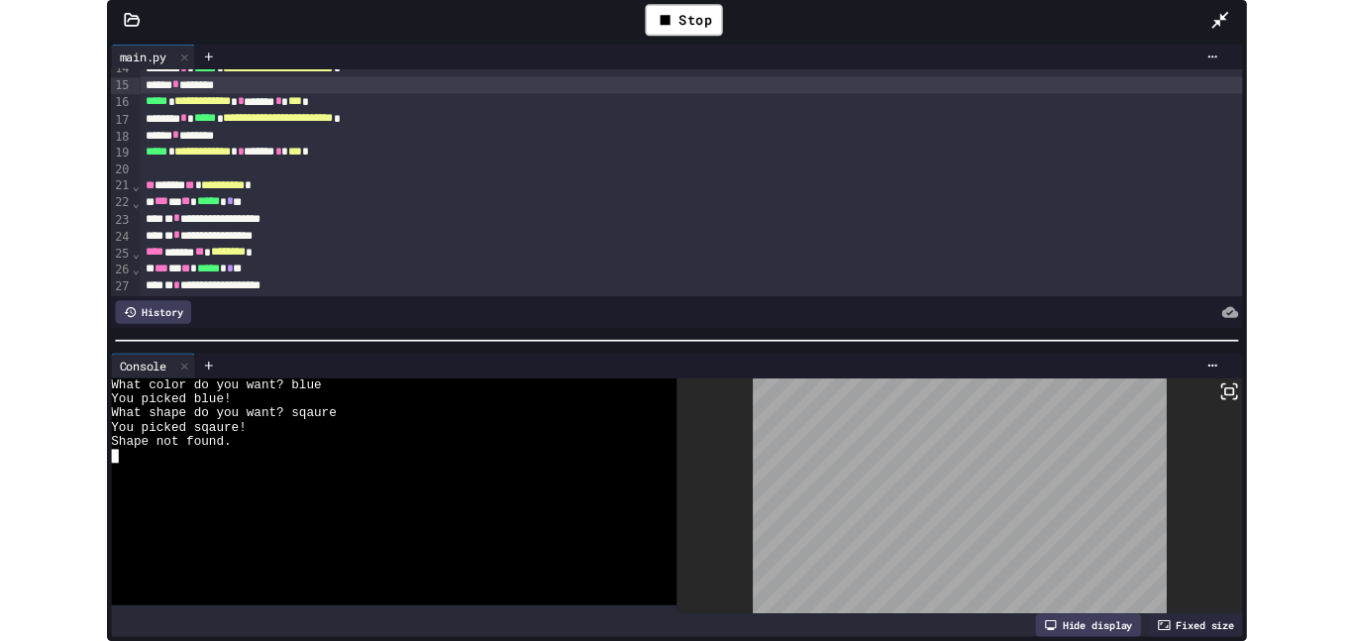
scroll to position [271, 0]
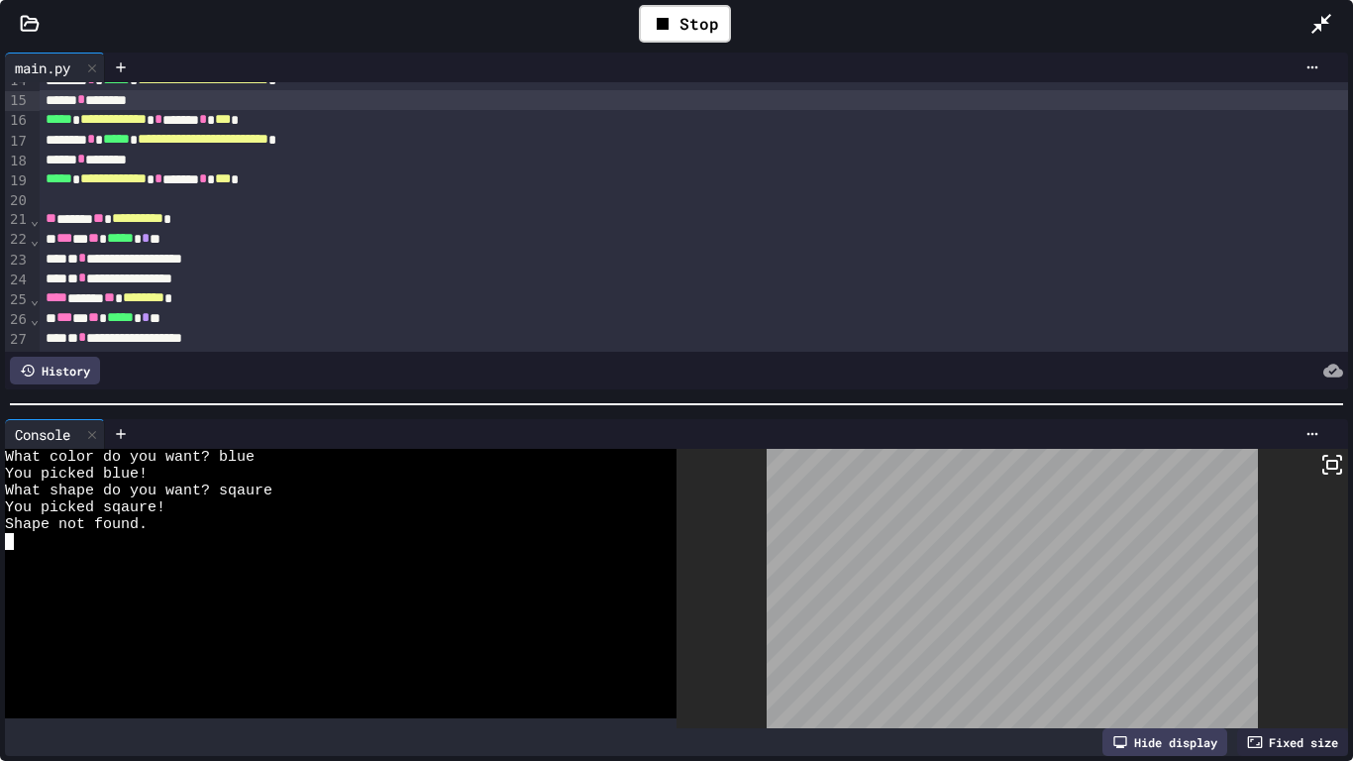
click at [1324, 23] on icon at bounding box center [1321, 24] width 20 height 20
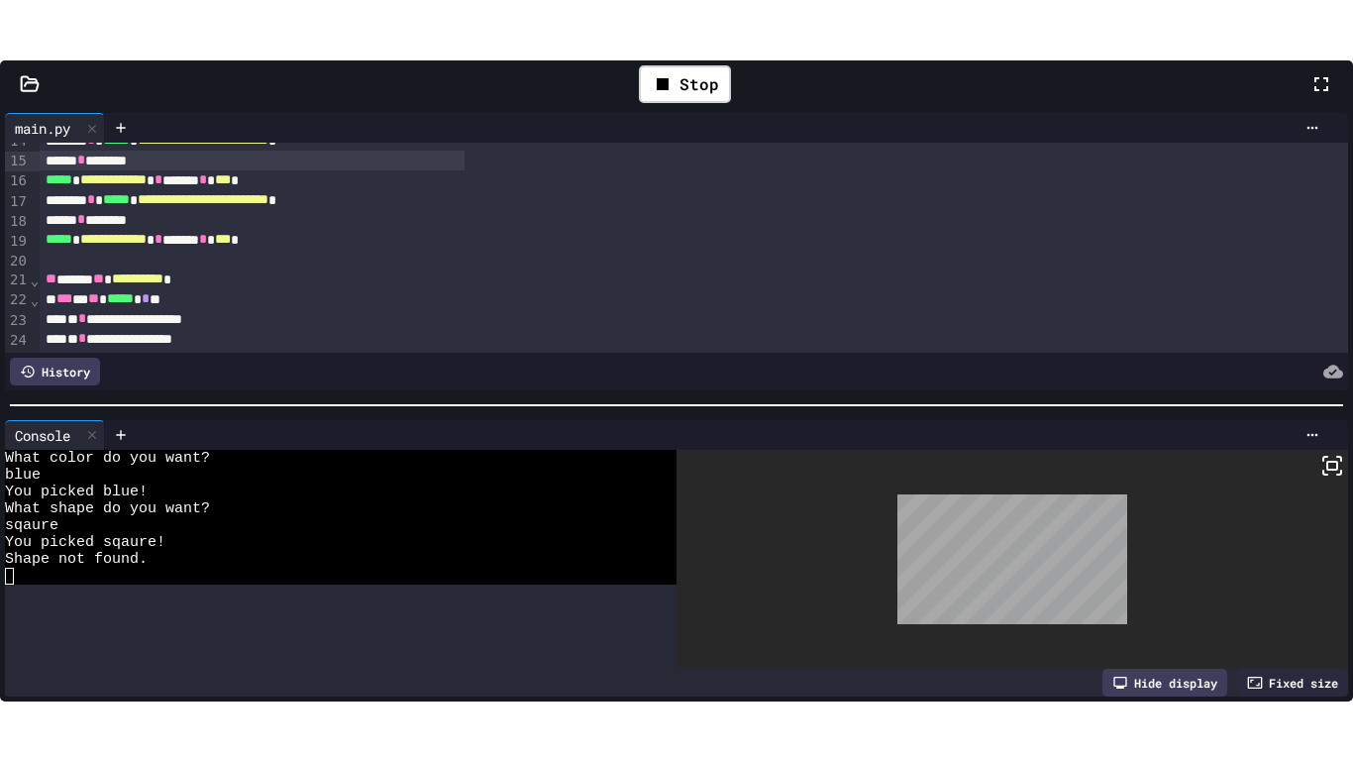
scroll to position [50, 0]
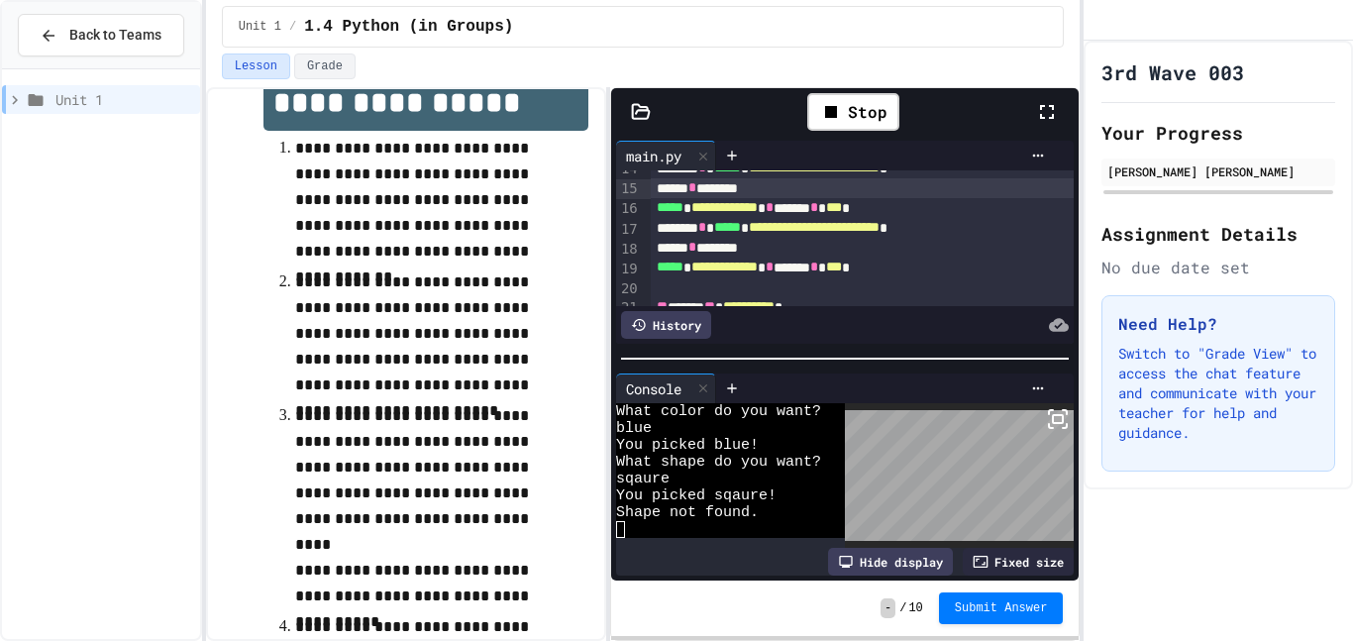
click at [1055, 118] on icon at bounding box center [1047, 112] width 24 height 24
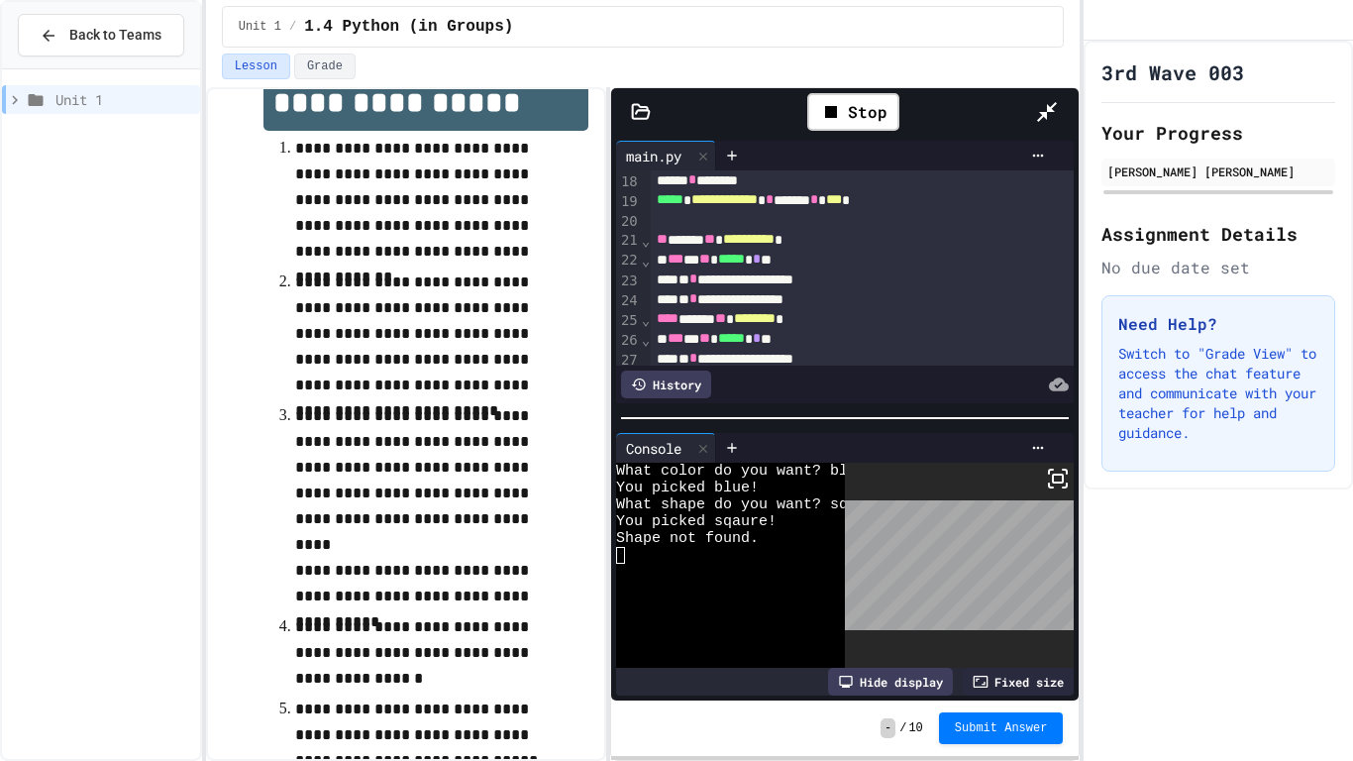
scroll to position [342, 0]
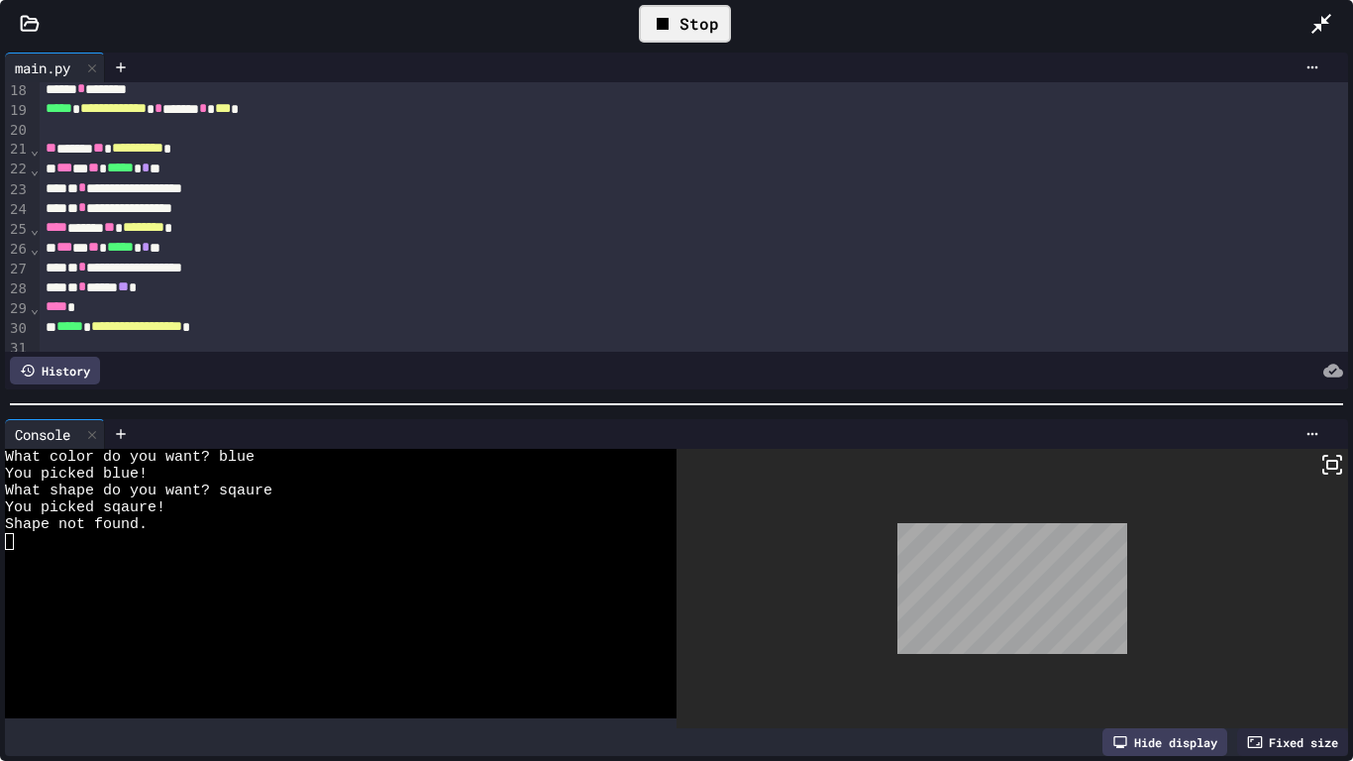
click at [720, 15] on div "Stop" at bounding box center [685, 24] width 92 height 38
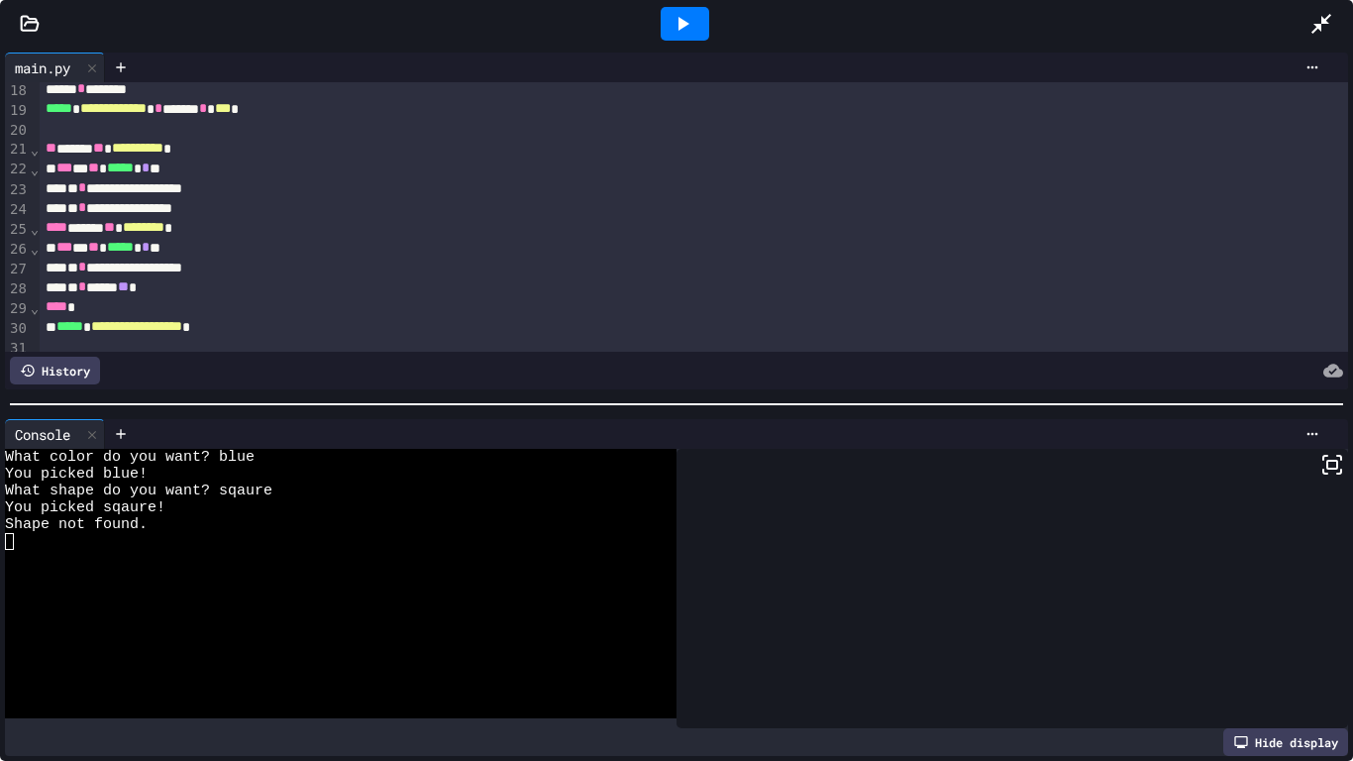
click at [720, 15] on div at bounding box center [684, 23] width 1250 height 53
click at [683, 9] on div at bounding box center [685, 24] width 49 height 34
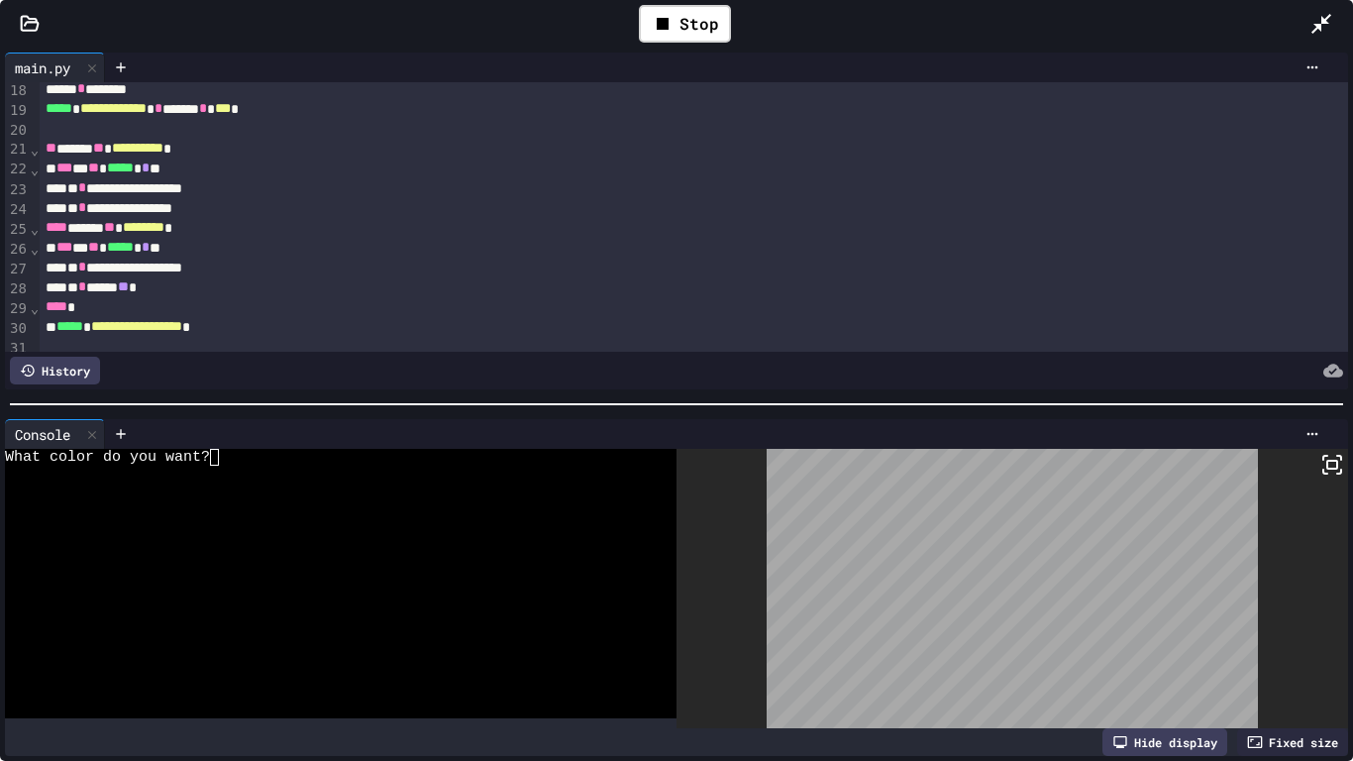
click at [212, 503] on div at bounding box center [330, 507] width 651 height 17
type textarea "**"
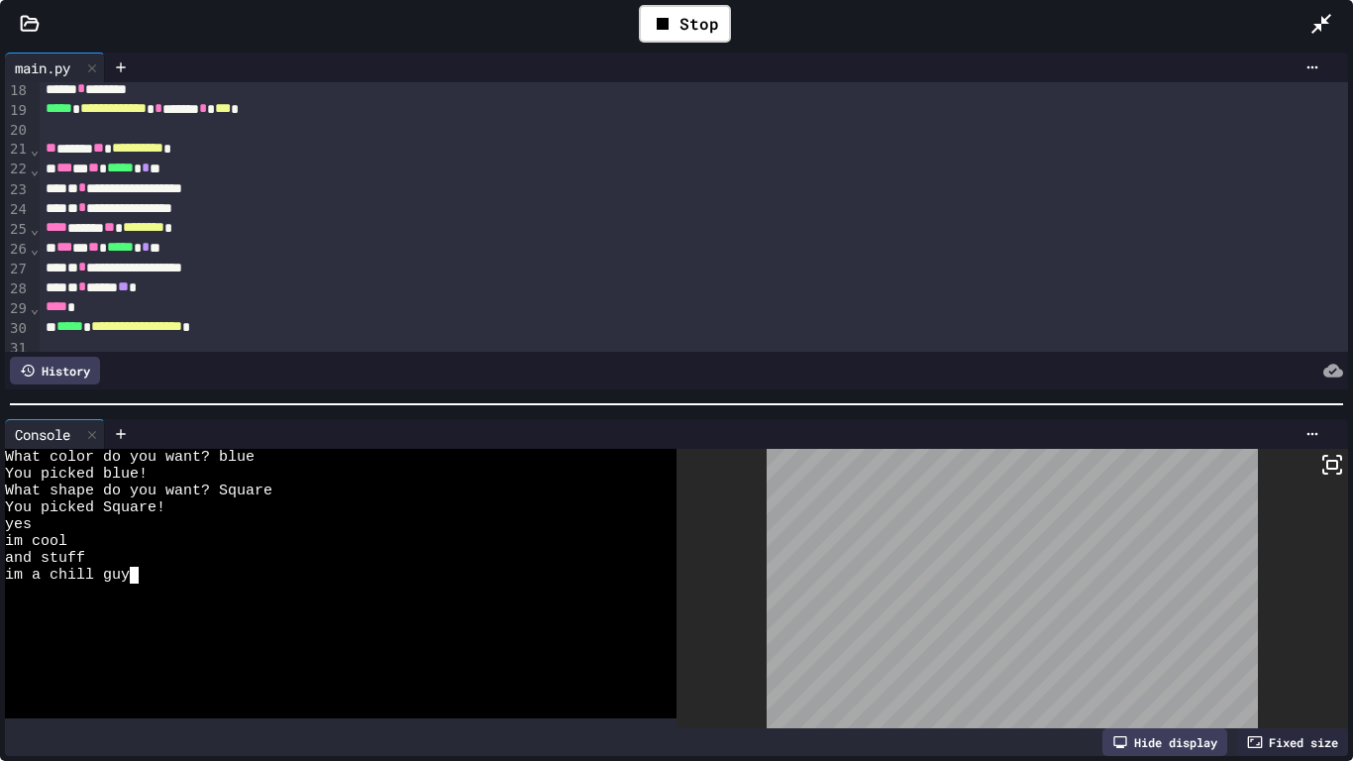
scroll to position [0, 0]
click at [684, 26] on div "Stop" at bounding box center [685, 24] width 92 height 38
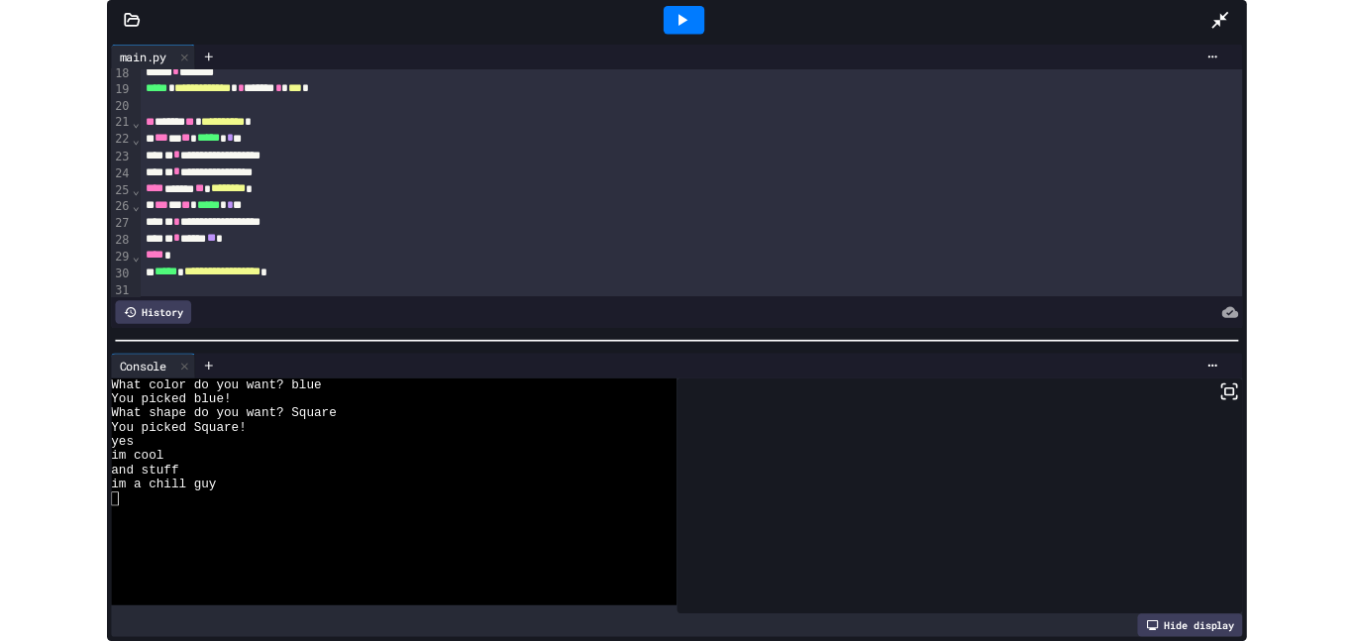
scroll to position [343, 0]
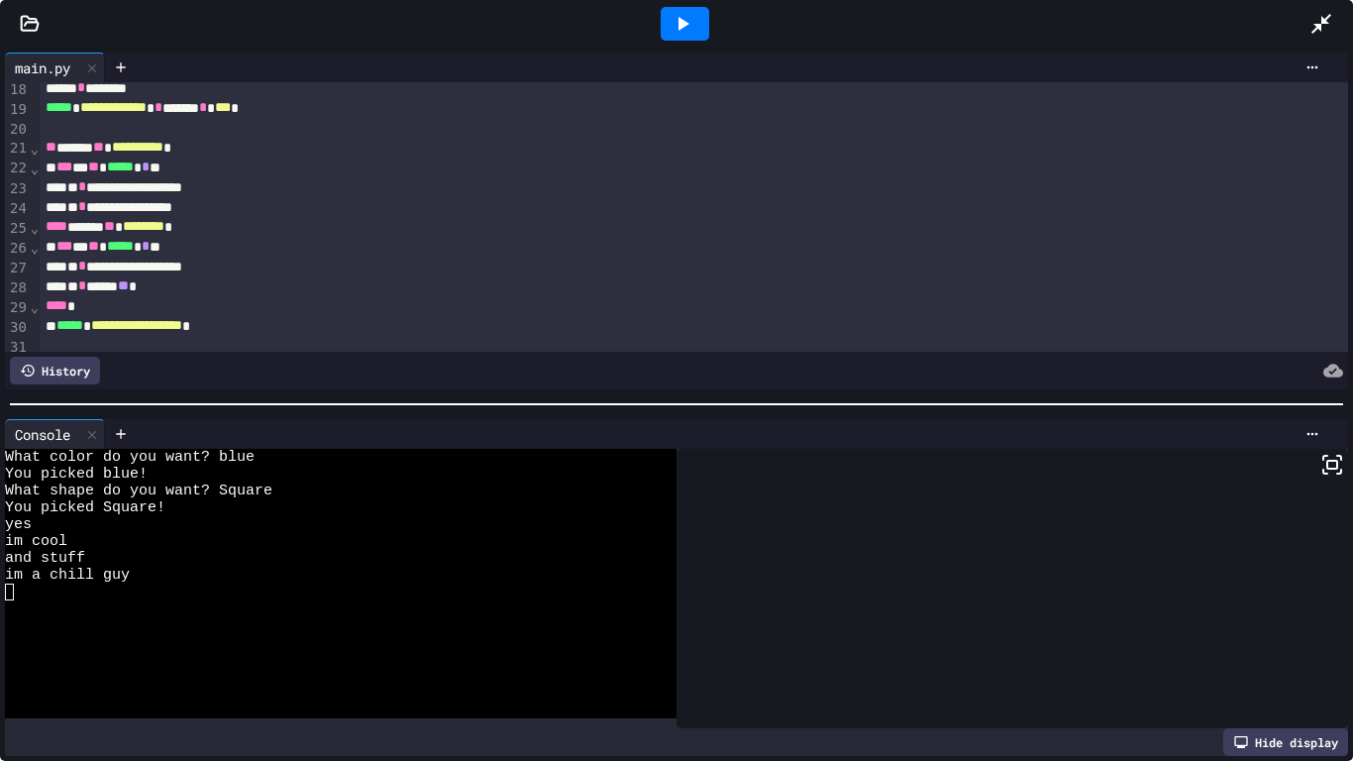
click at [1320, 24] on icon at bounding box center [1321, 24] width 20 height 20
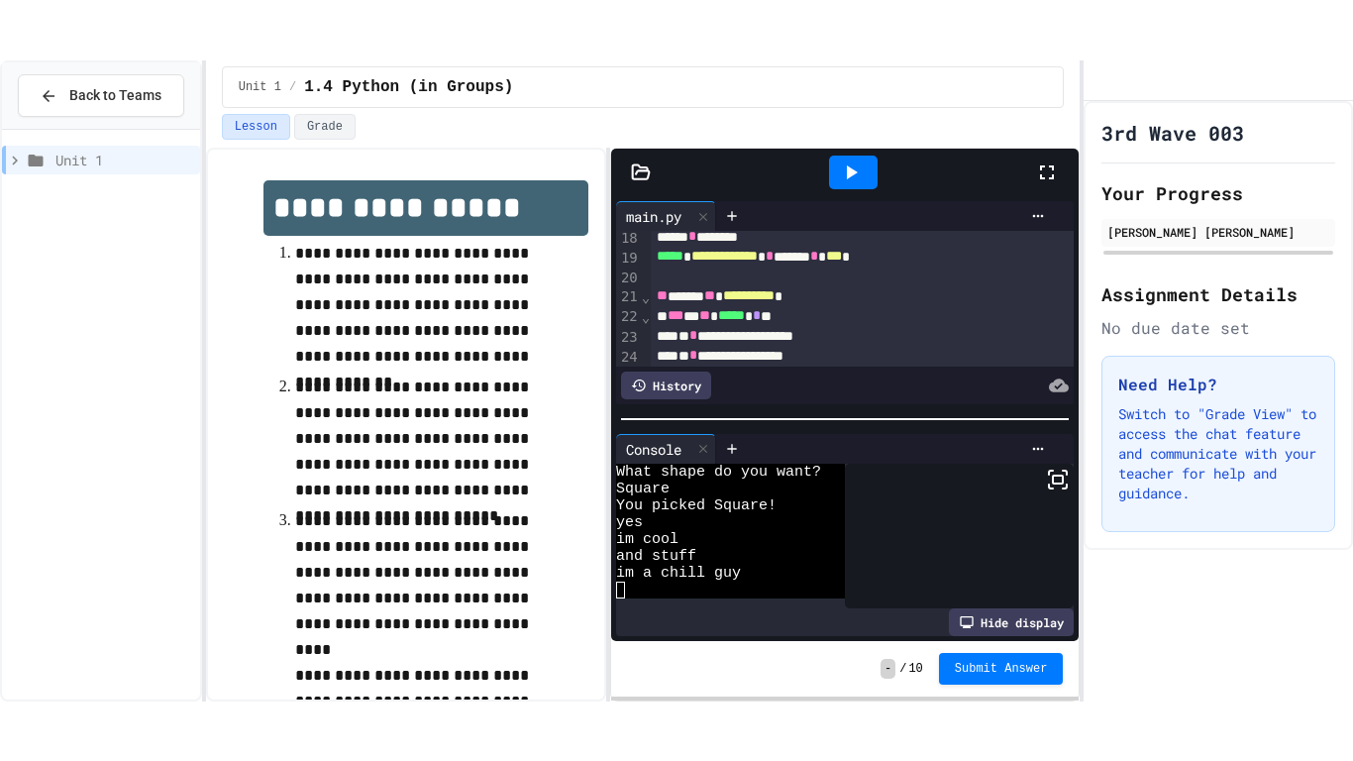
scroll to position [0, 0]
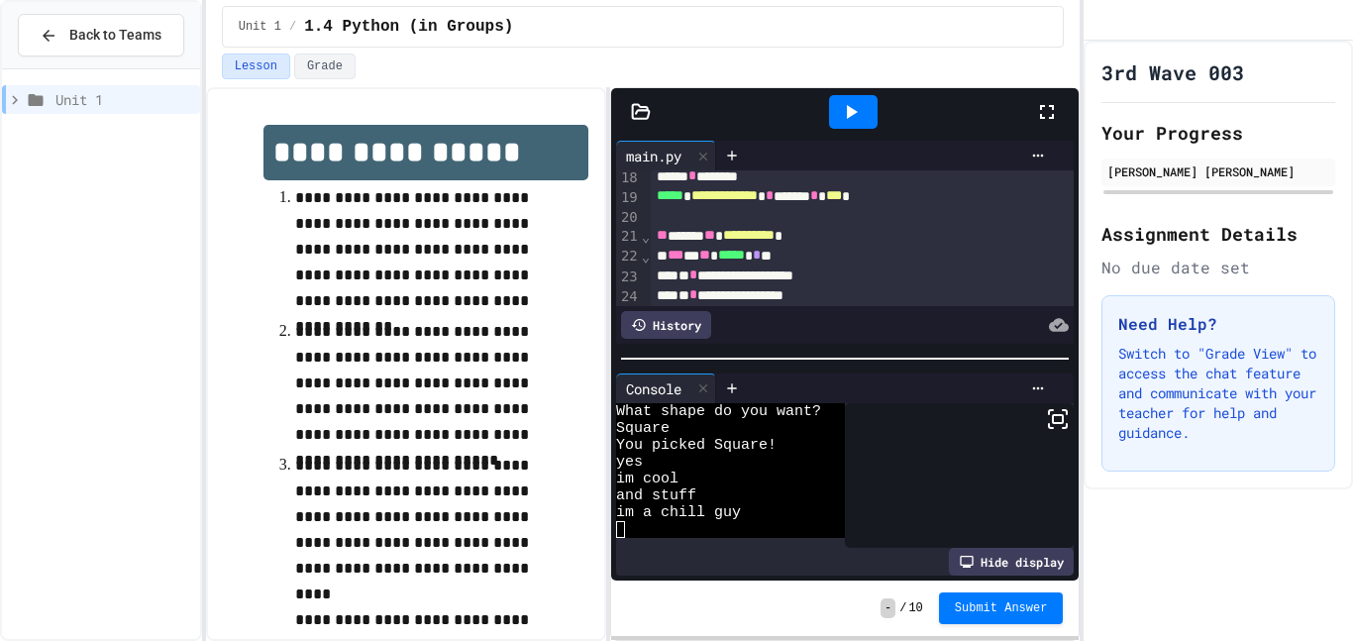
click at [1054, 118] on icon at bounding box center [1047, 112] width 14 height 14
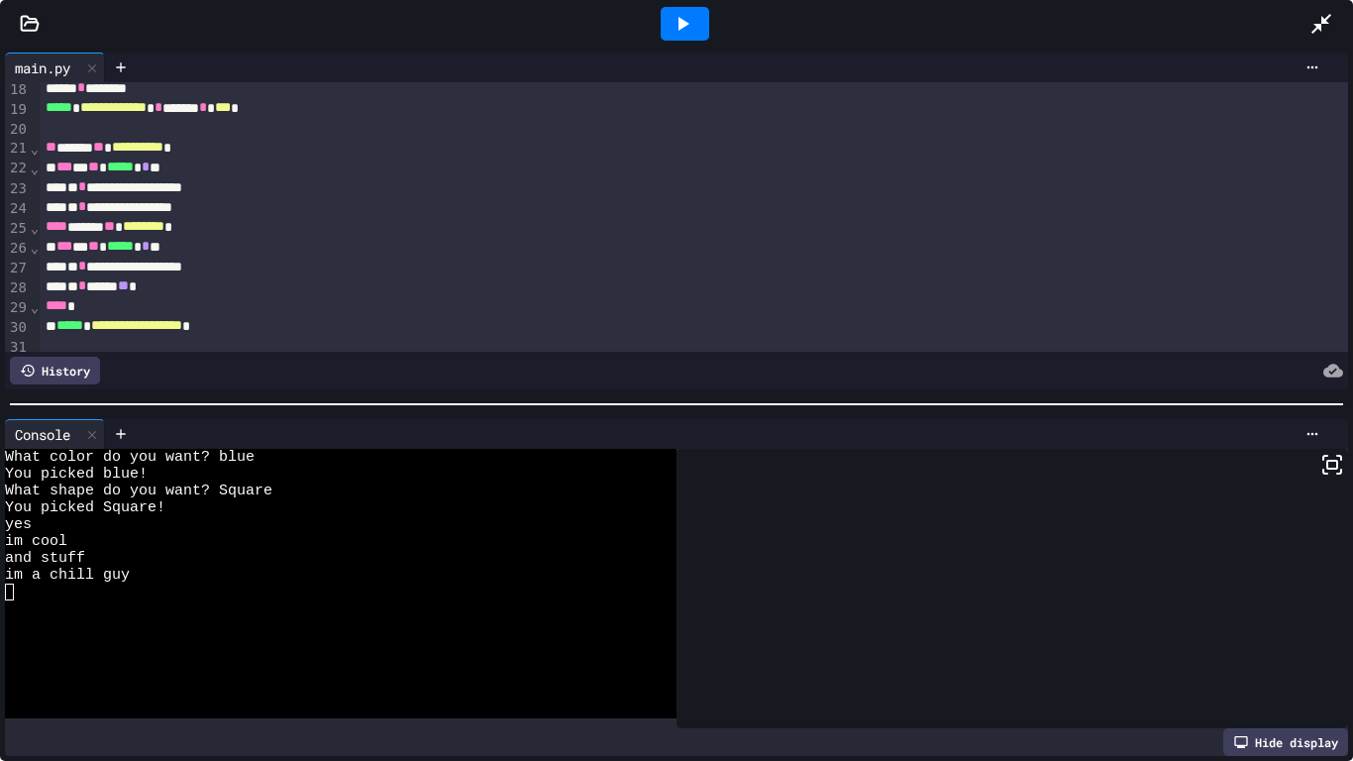
click at [1321, 27] on icon at bounding box center [1321, 24] width 24 height 24
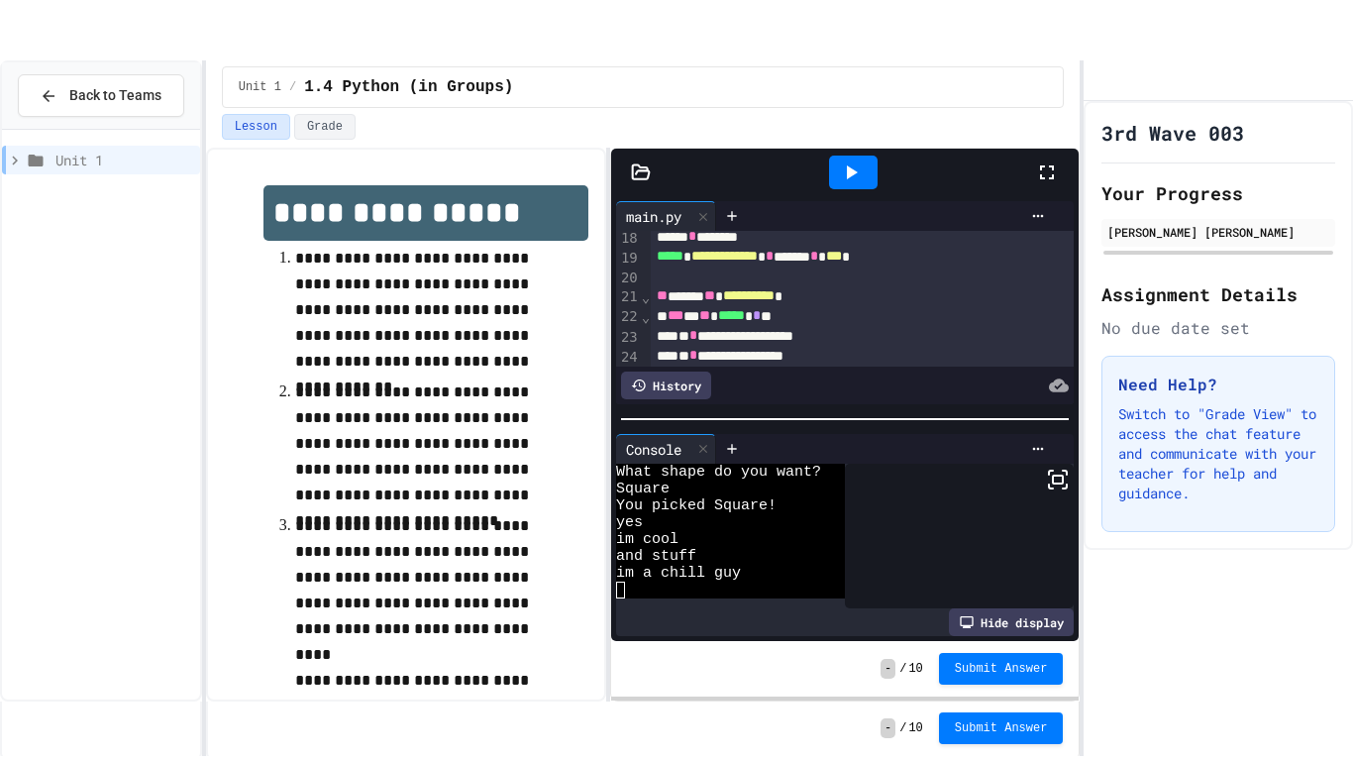
scroll to position [297, 0]
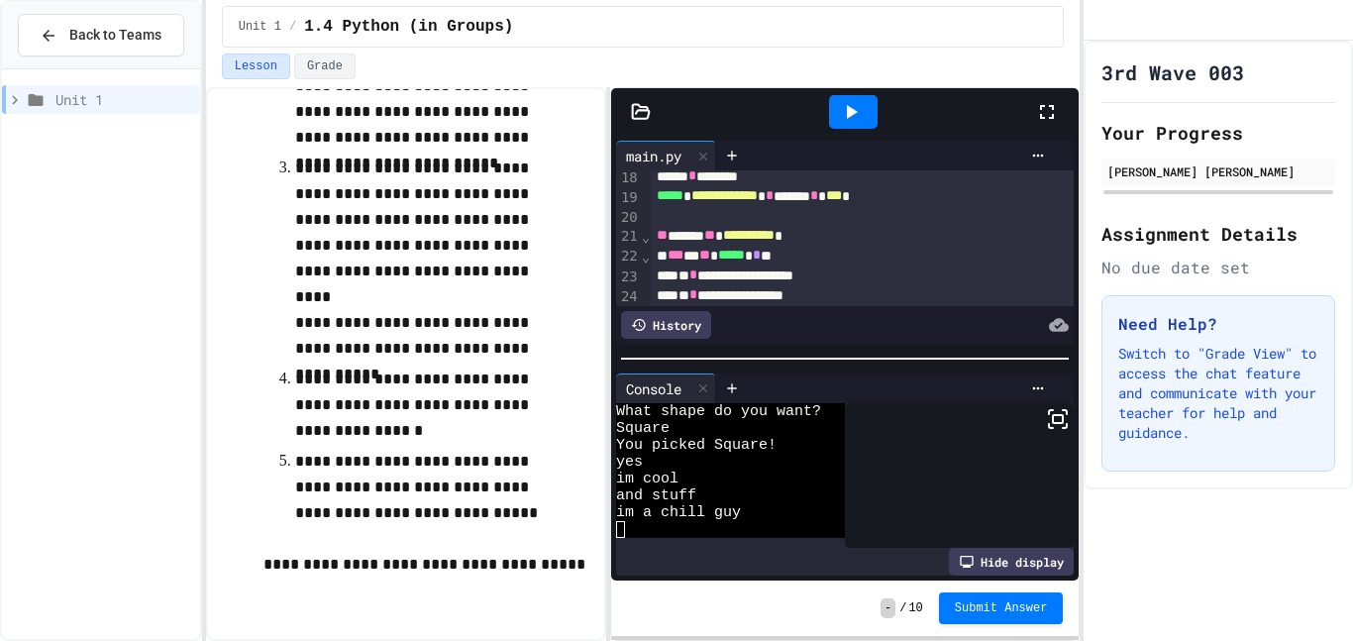
click at [1057, 415] on rect at bounding box center [1058, 419] width 10 height 8
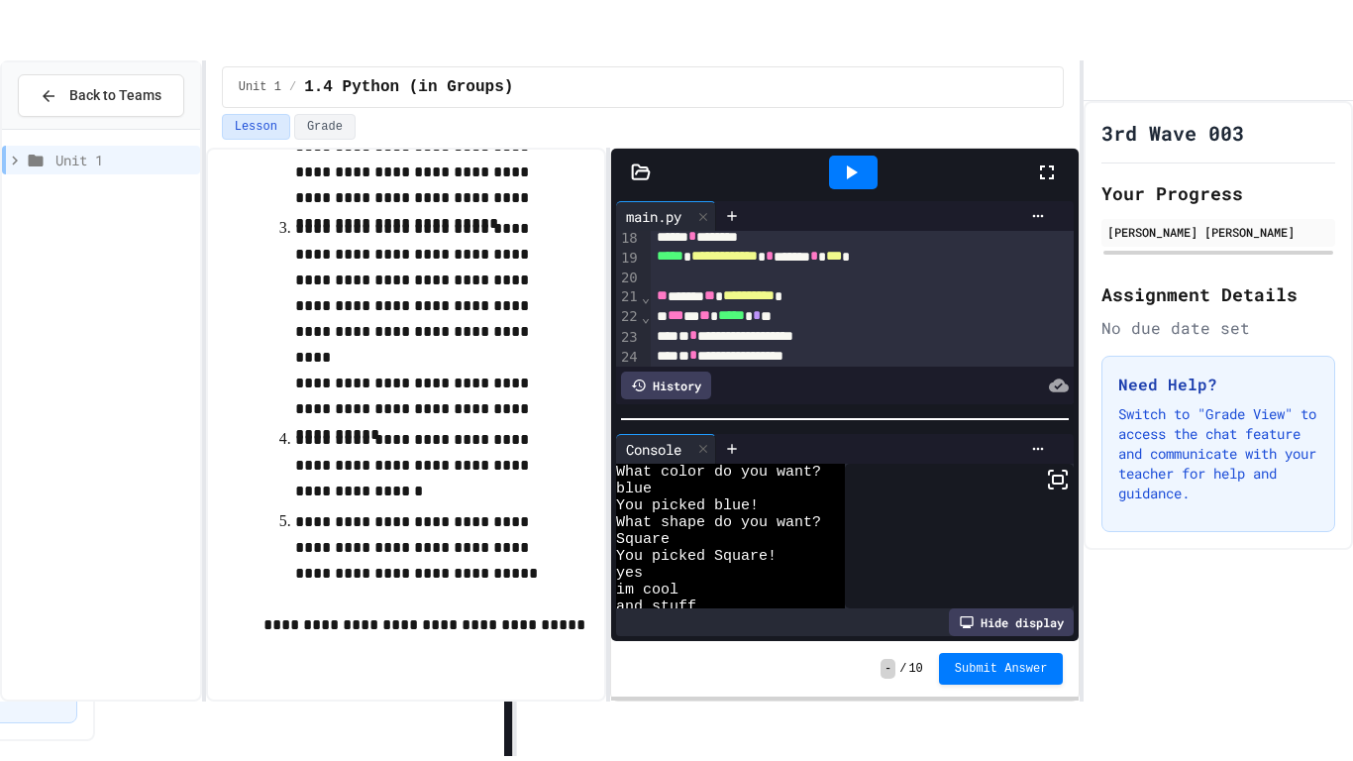
scroll to position [51, 0]
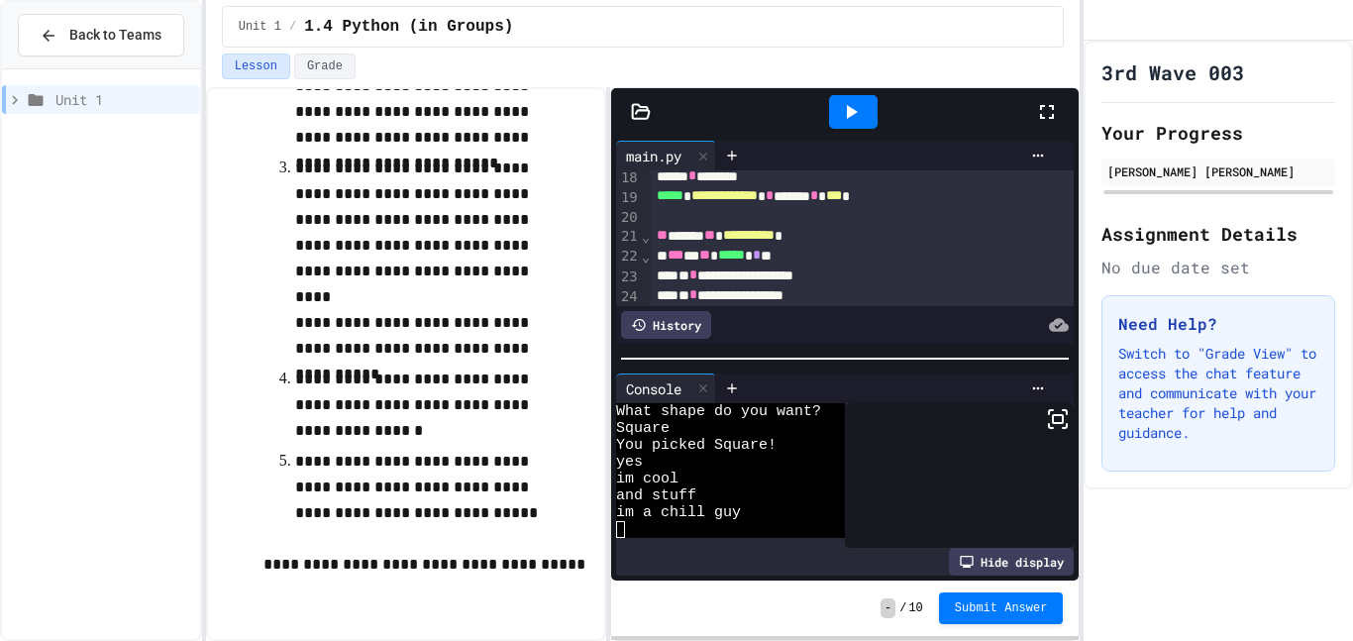
click at [1056, 119] on icon at bounding box center [1047, 112] width 24 height 24
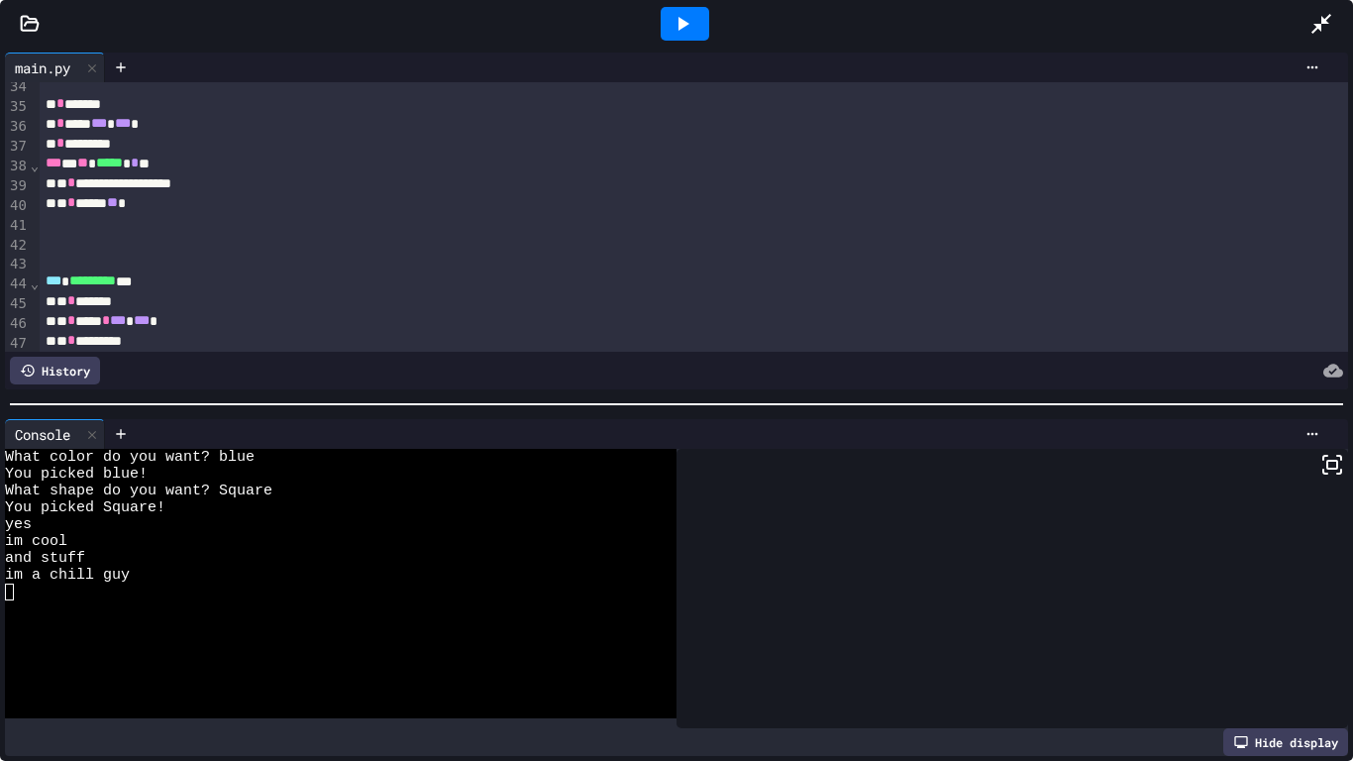
scroll to position [1065, 0]
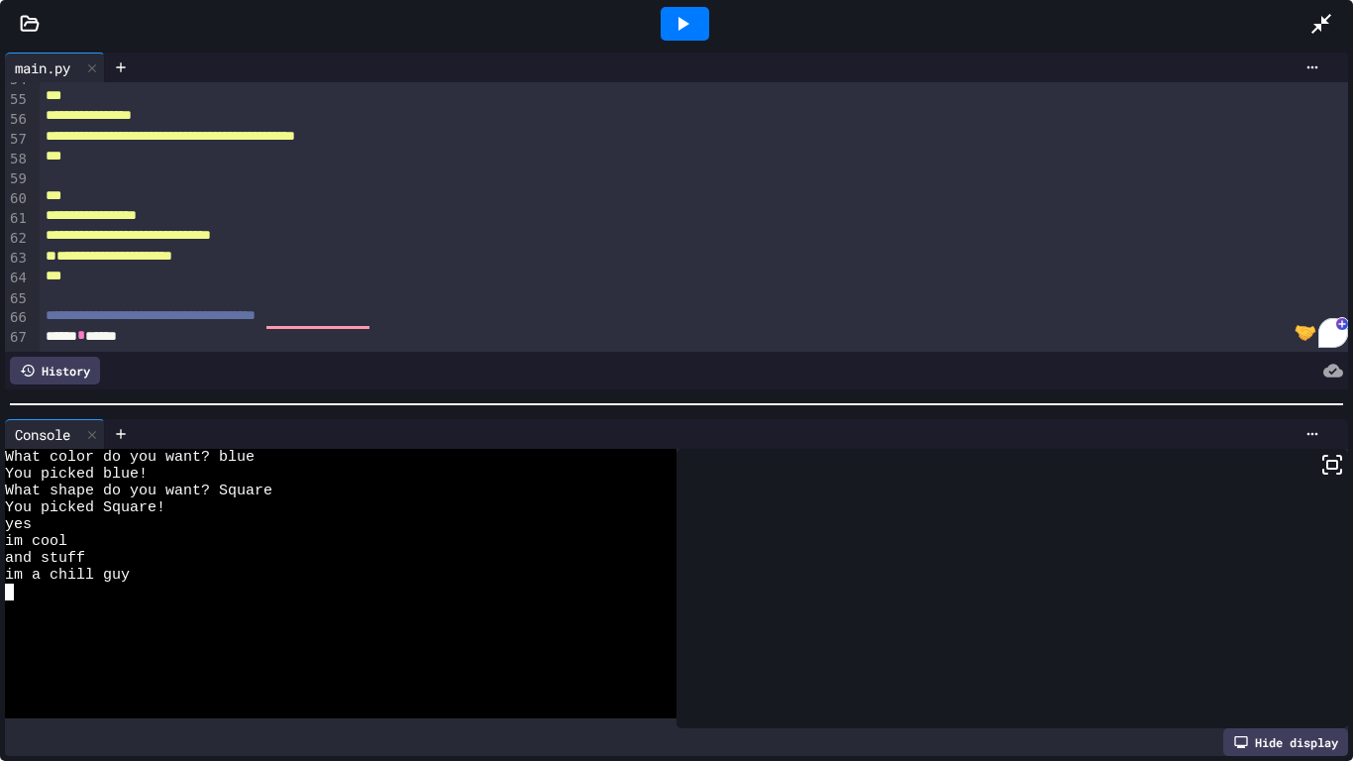
drag, startPoint x: 239, startPoint y: 671, endPoint x: 0, endPoint y: 513, distance: 286.5
click at [0, 513] on div "Console WWWWWWWWWWWWWWWWWWWWWWWWWWWWWWWW What color do you want? blue You picke…" at bounding box center [676, 587] width 1353 height 347
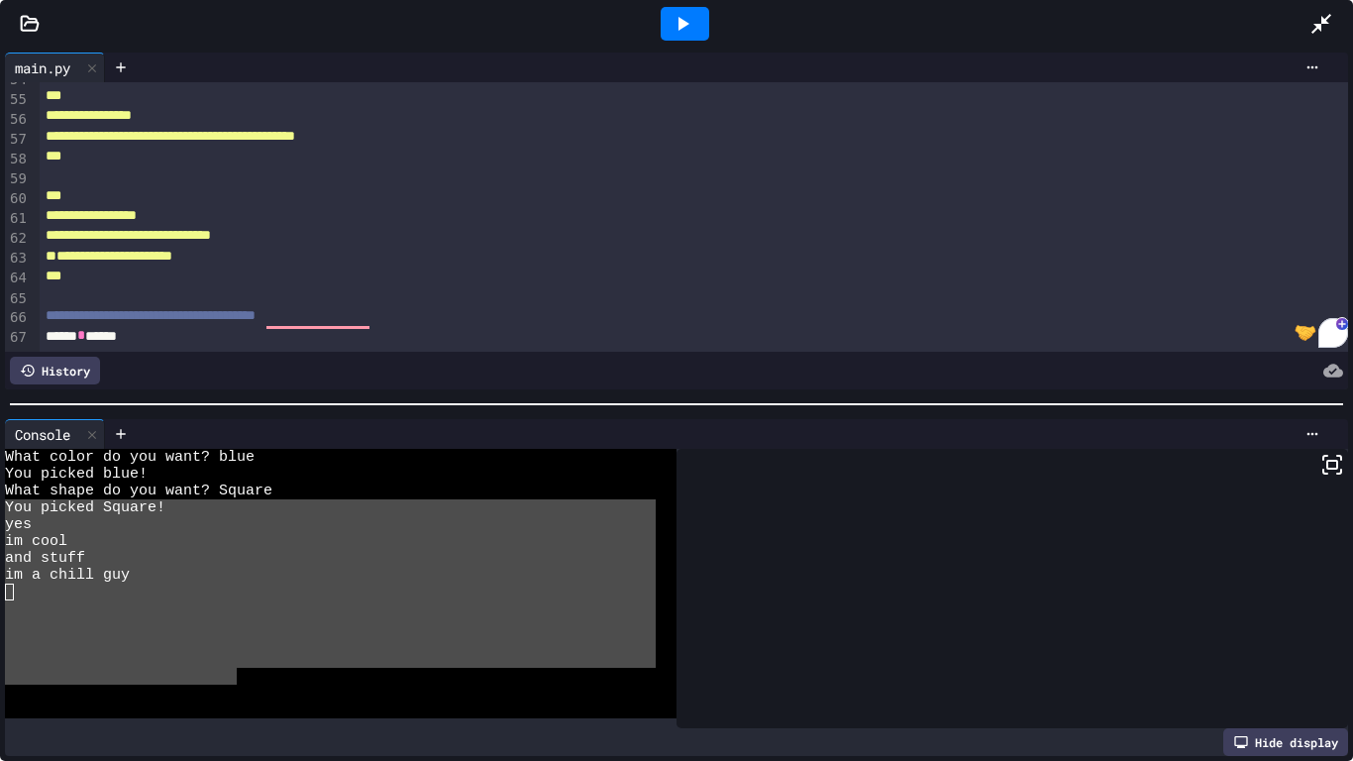
click at [0, 494] on div "Console WWWWWWWWWWWWWWWWWWWWWWWWWWWWWWWW What color do you want? blue You picke…" at bounding box center [676, 587] width 1353 height 347
click at [538, 585] on div at bounding box center [330, 591] width 651 height 17
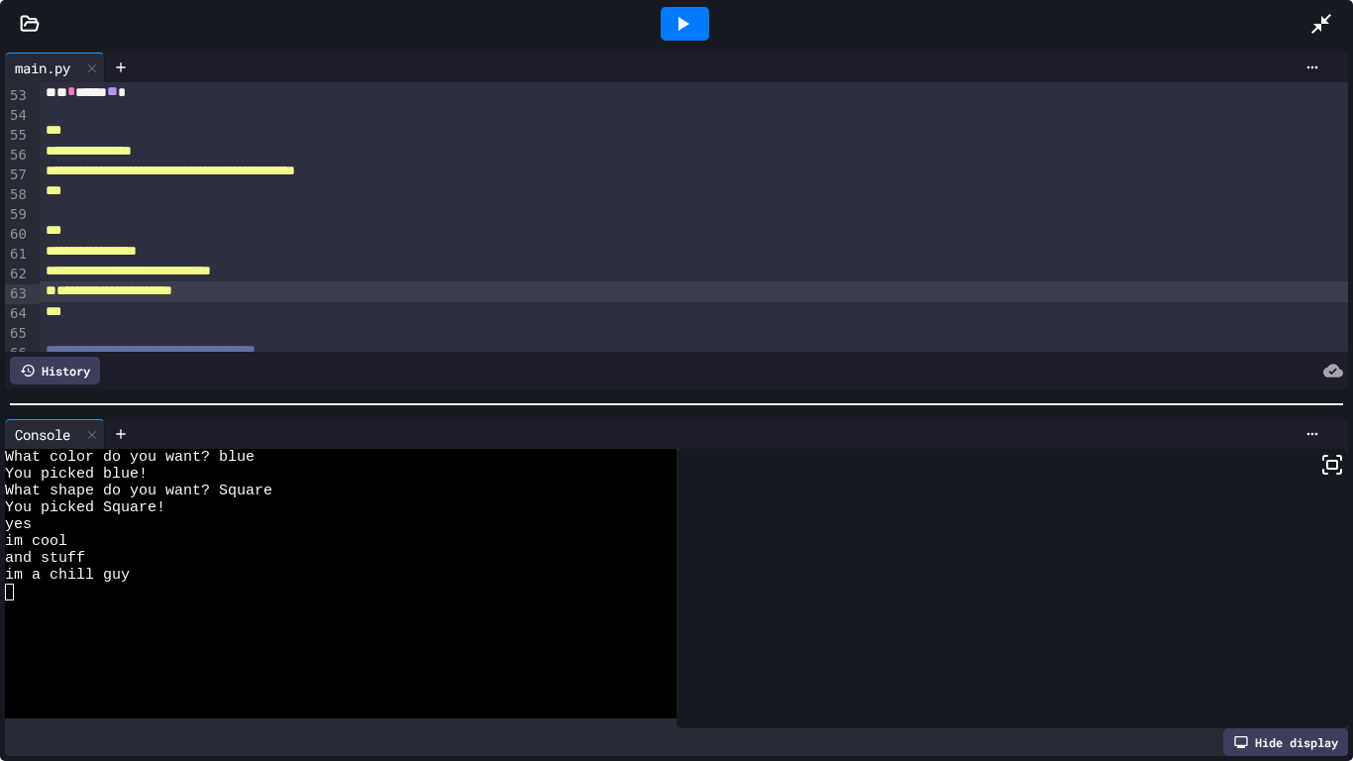
scroll to position [1030, 0]
drag, startPoint x: 202, startPoint y: 293, endPoint x: 134, endPoint y: 293, distance: 68.3
click at [134, 293] on span "**********" at bounding box center [109, 290] width 127 height 14
click at [587, 327] on div "To enrich screen reader interactions, please activate Accessibility in Grammarl…" at bounding box center [694, 332] width 1309 height 20
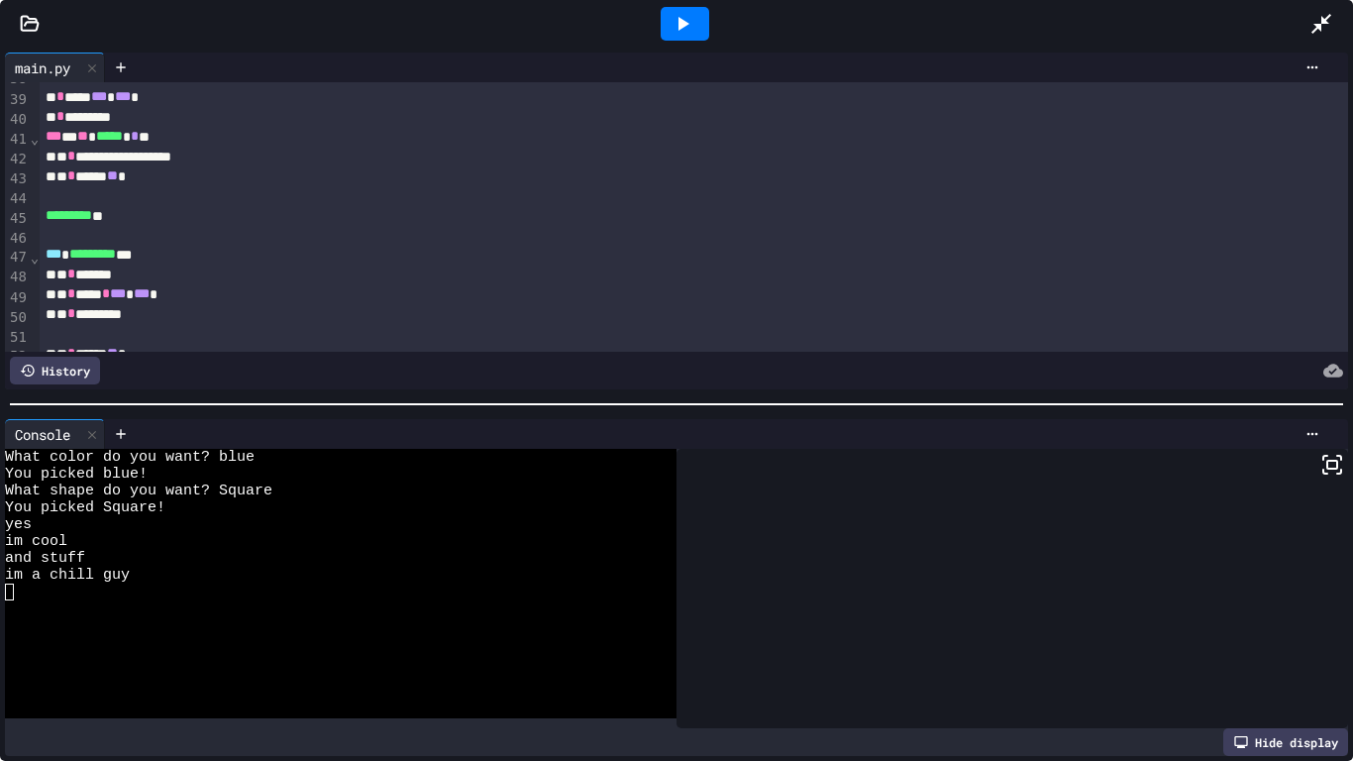
scroll to position [732, 0]
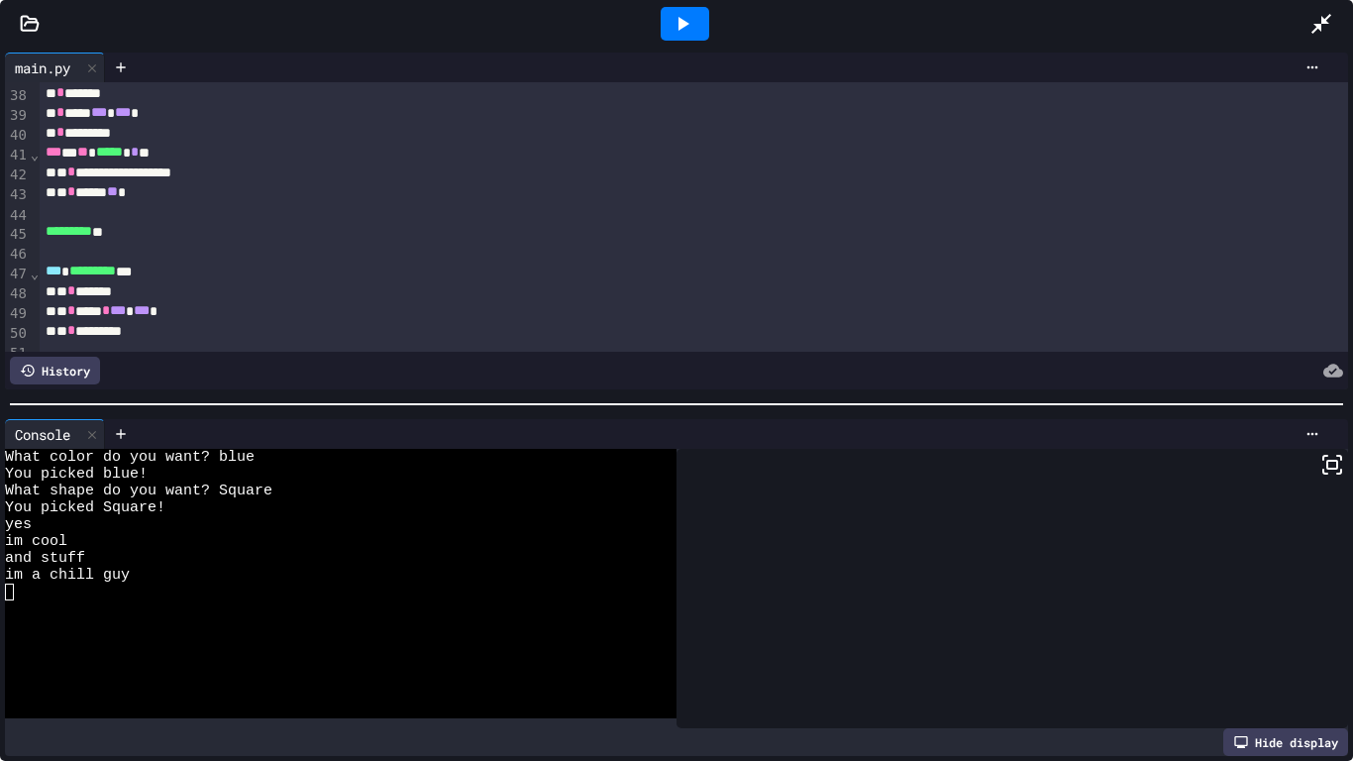
click at [679, 27] on icon at bounding box center [683, 24] width 11 height 14
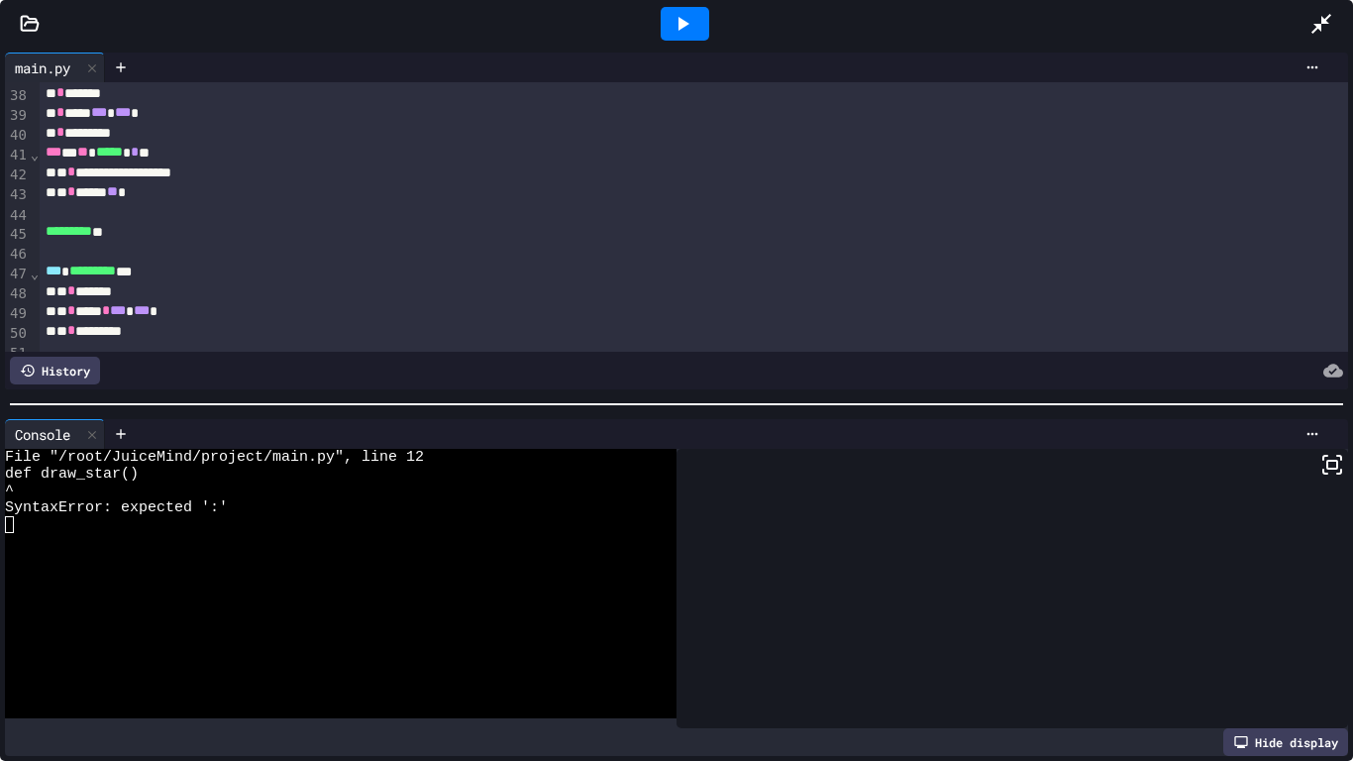
click at [685, 35] on icon at bounding box center [682, 24] width 24 height 24
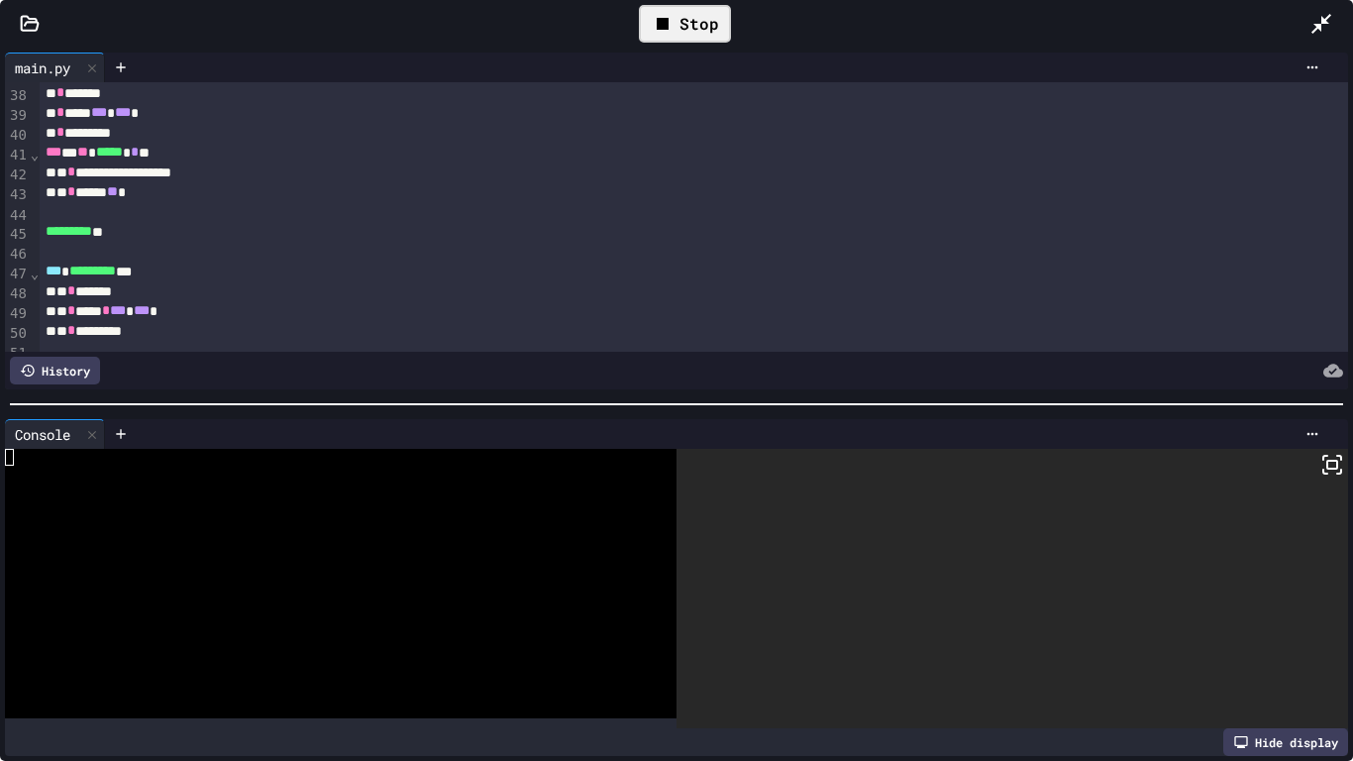
scroll to position [0, 0]
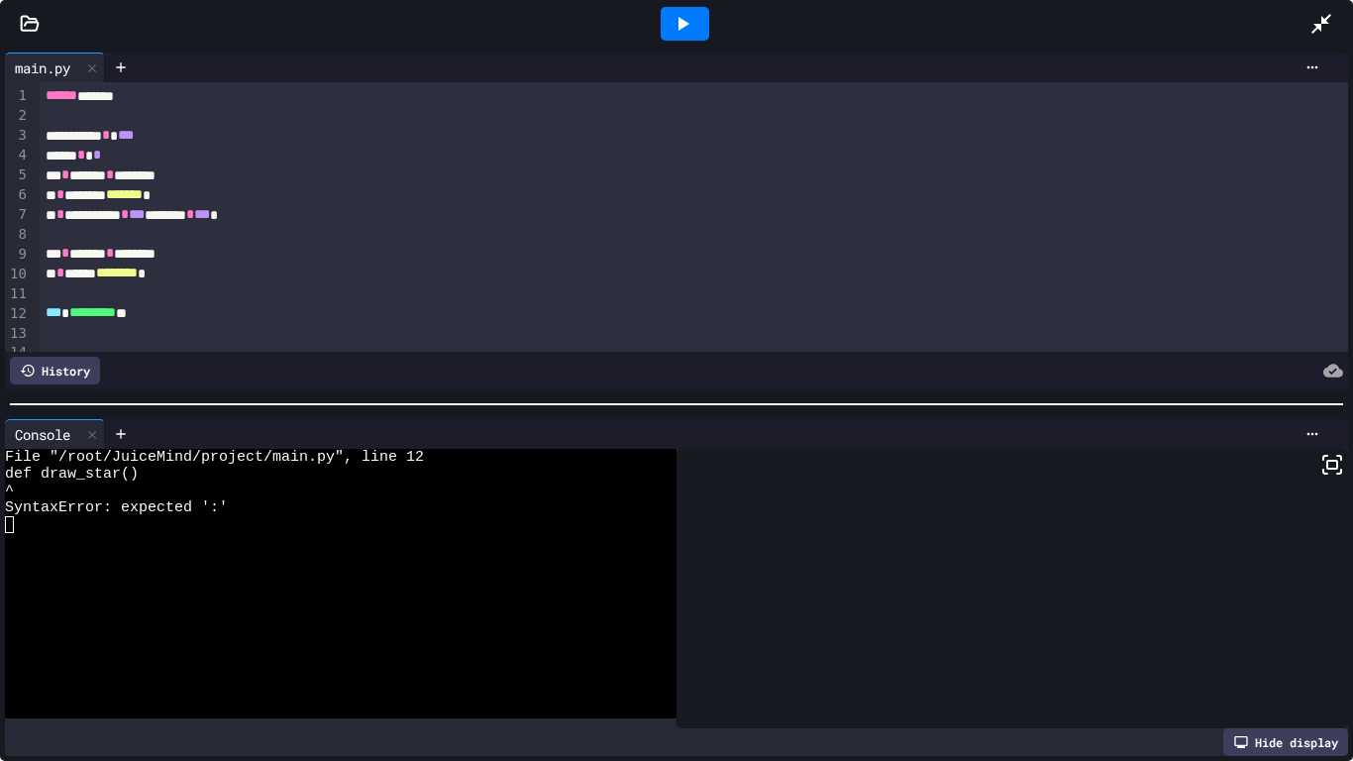
click at [602, 309] on div "*** ********* **" at bounding box center [694, 313] width 1309 height 20
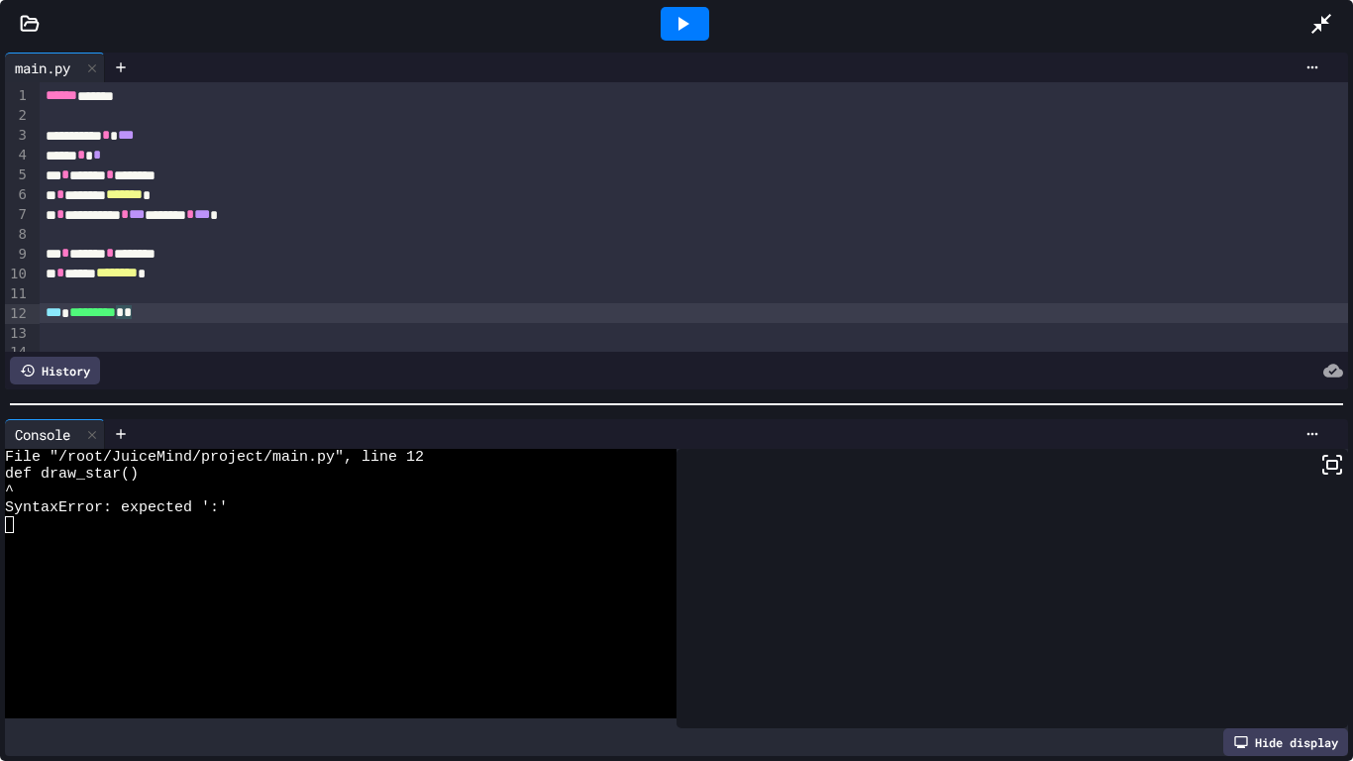
click at [325, 269] on div "** * ****** ******** *" at bounding box center [694, 273] width 1309 height 20
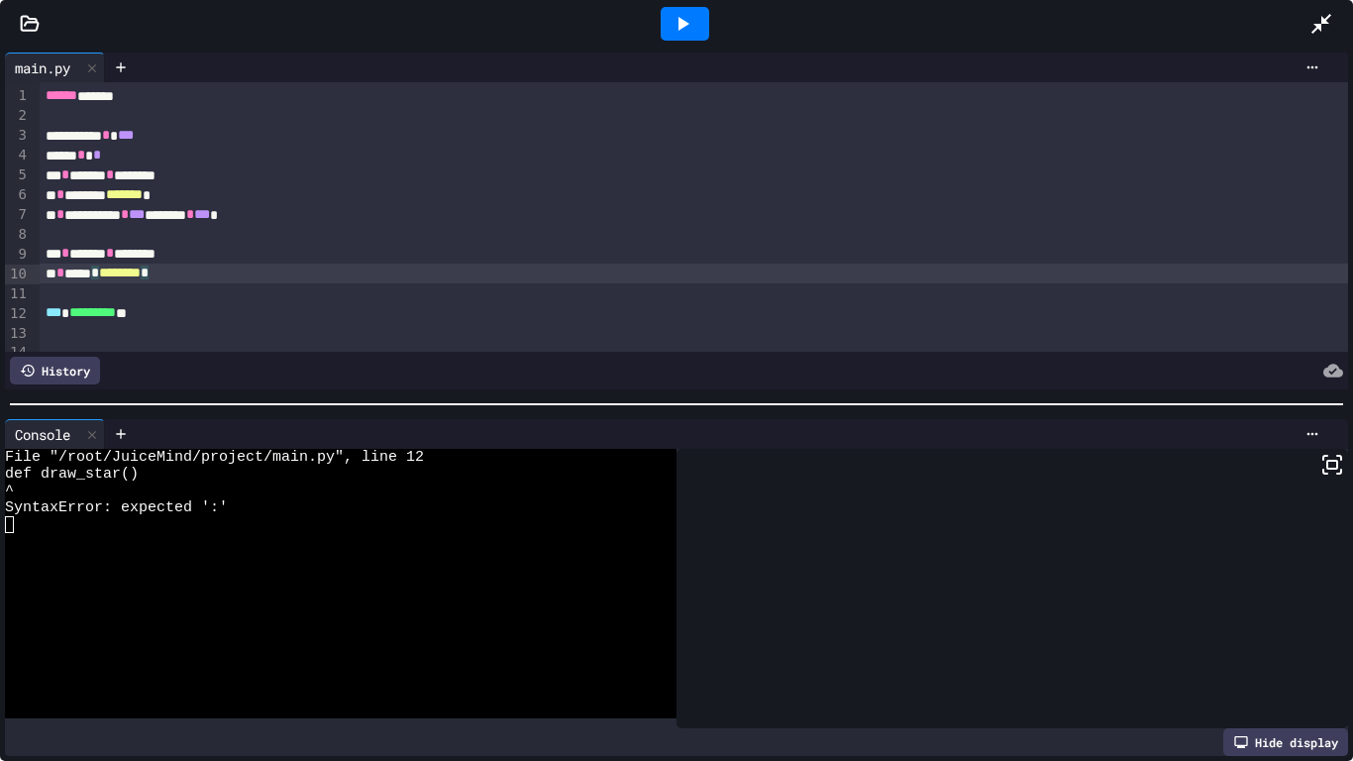
click at [321, 325] on div "To enrich screen reader interactions, please activate Accessibility in Grammarl…" at bounding box center [694, 333] width 1309 height 20
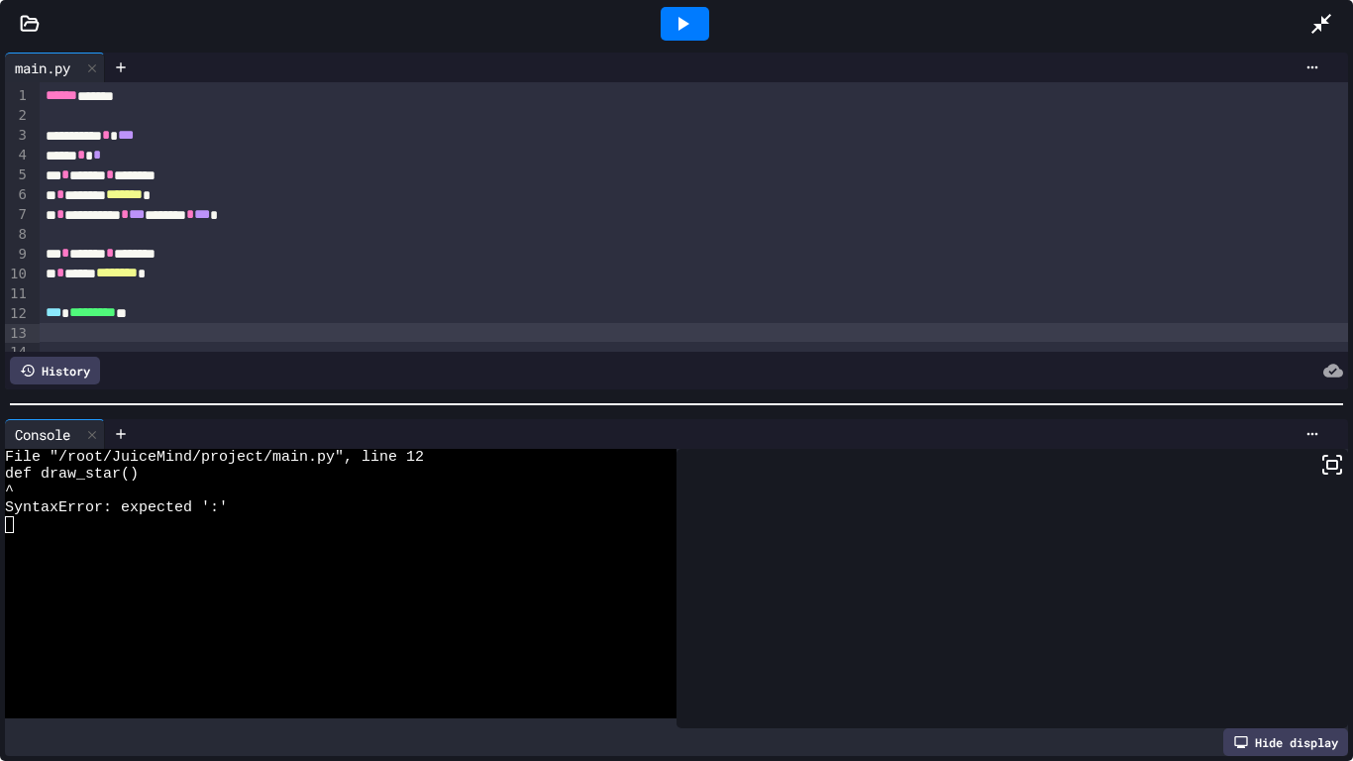
click at [320, 315] on div "*** ********* **" at bounding box center [694, 313] width 1309 height 20
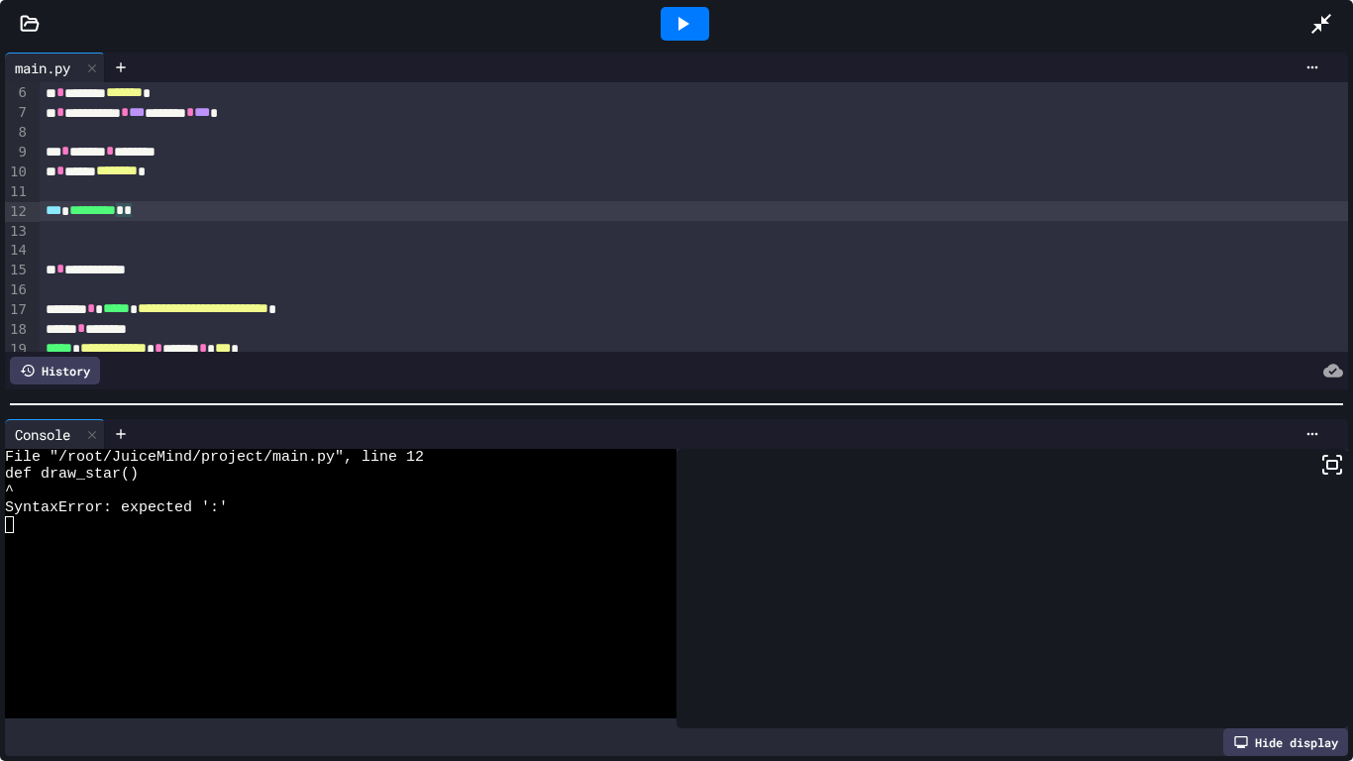
scroll to position [101, 0]
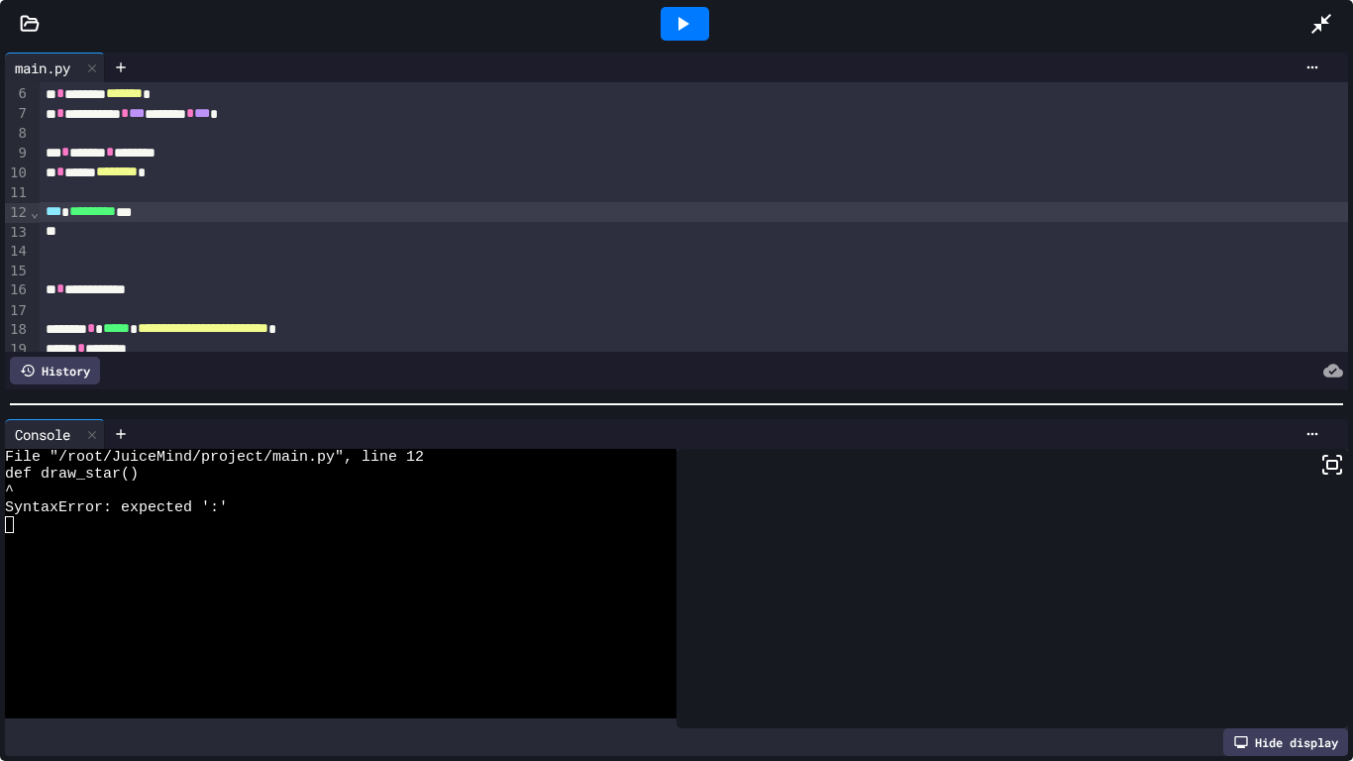
click at [686, 30] on icon at bounding box center [682, 24] width 24 height 24
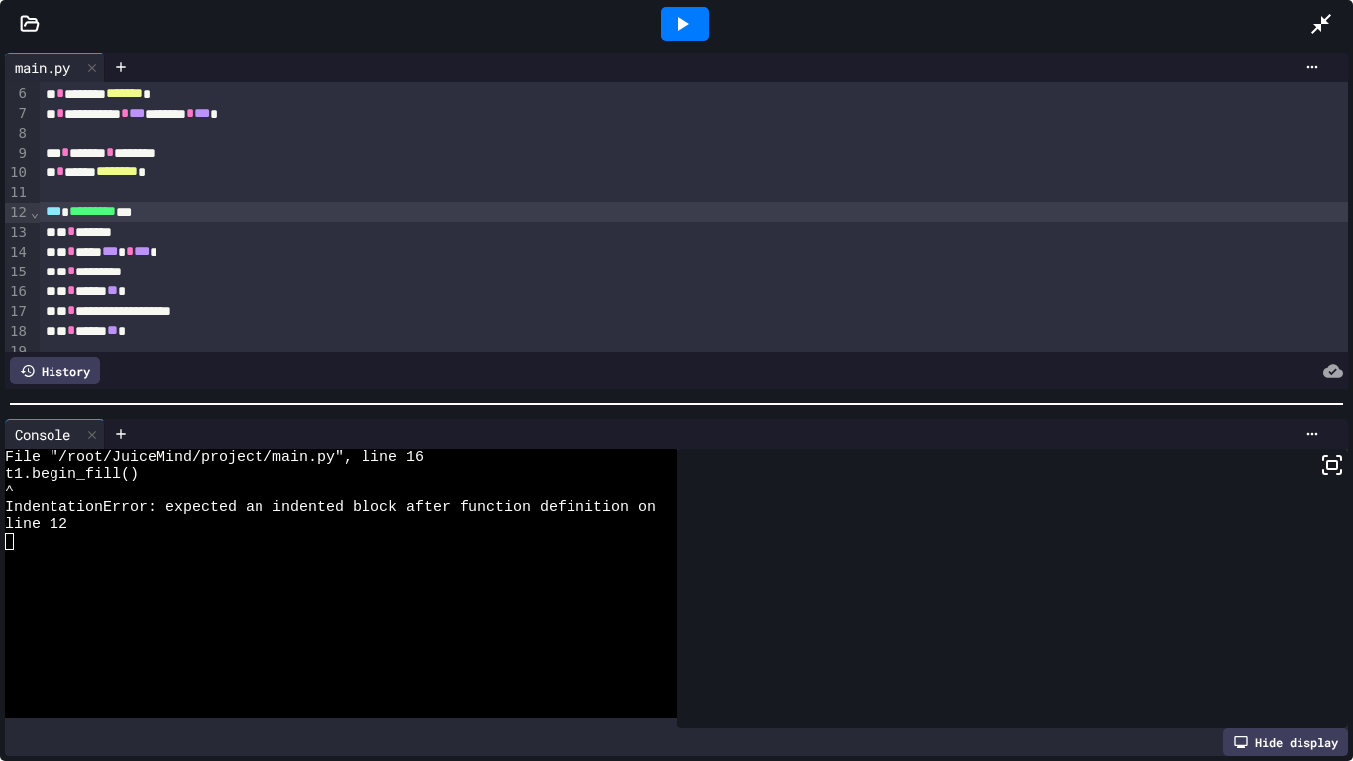
click at [683, 22] on icon at bounding box center [683, 24] width 11 height 14
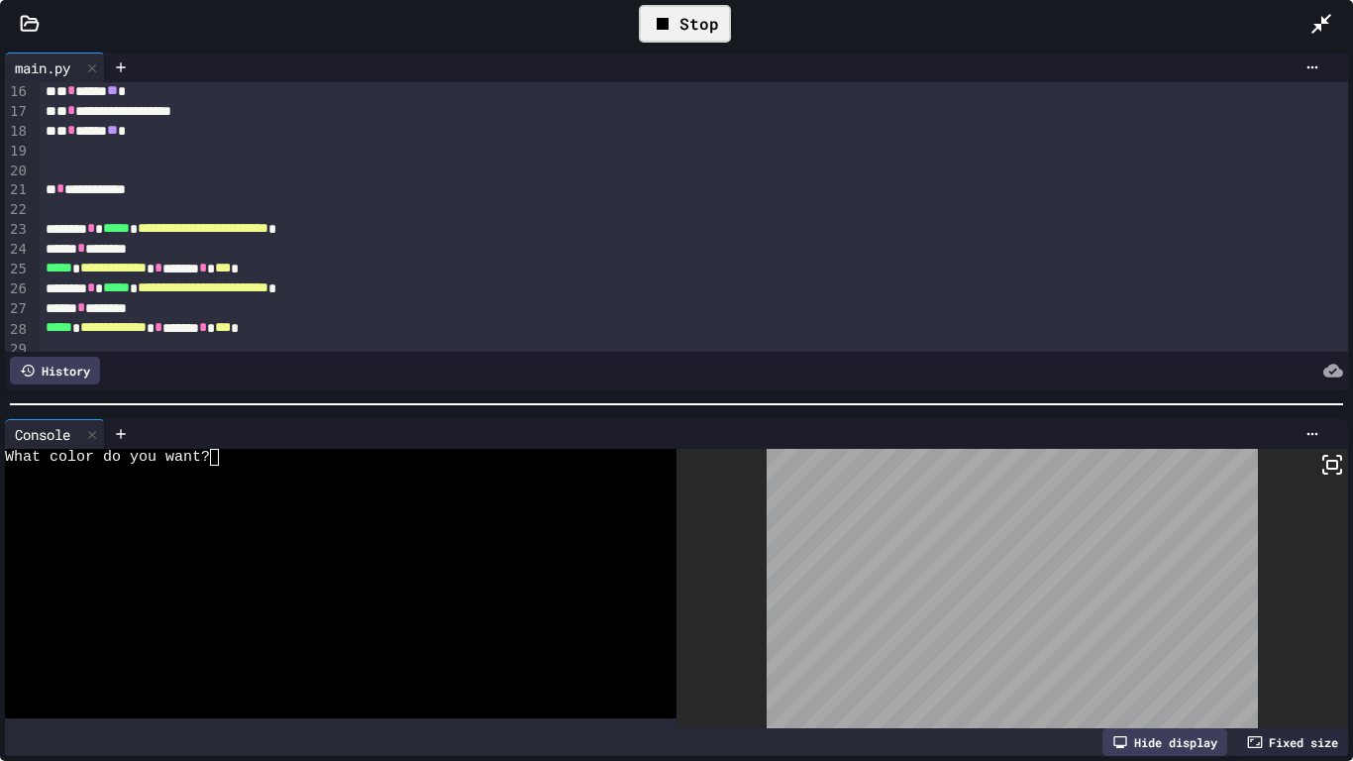
scroll to position [306, 0]
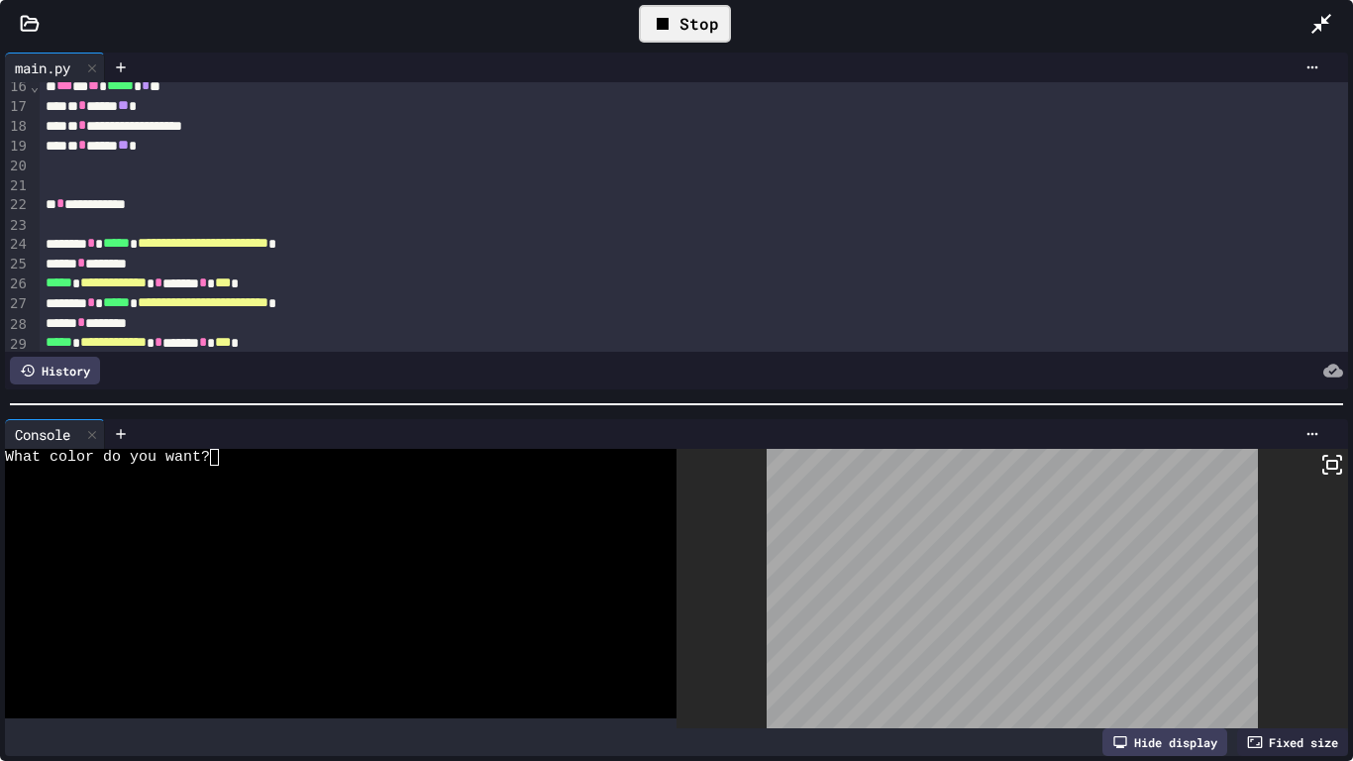
click at [685, 26] on div "Stop" at bounding box center [685, 24] width 92 height 38
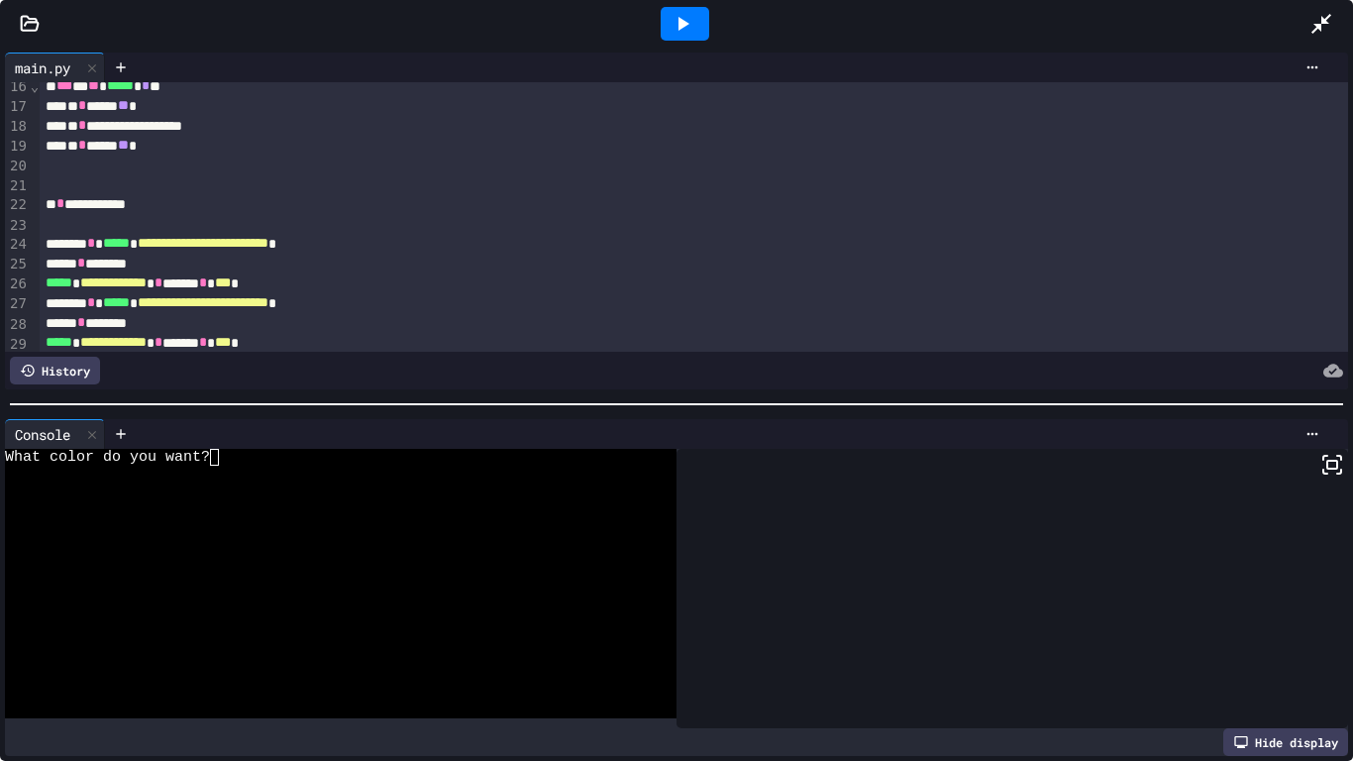
click at [685, 26] on icon at bounding box center [682, 24] width 24 height 24
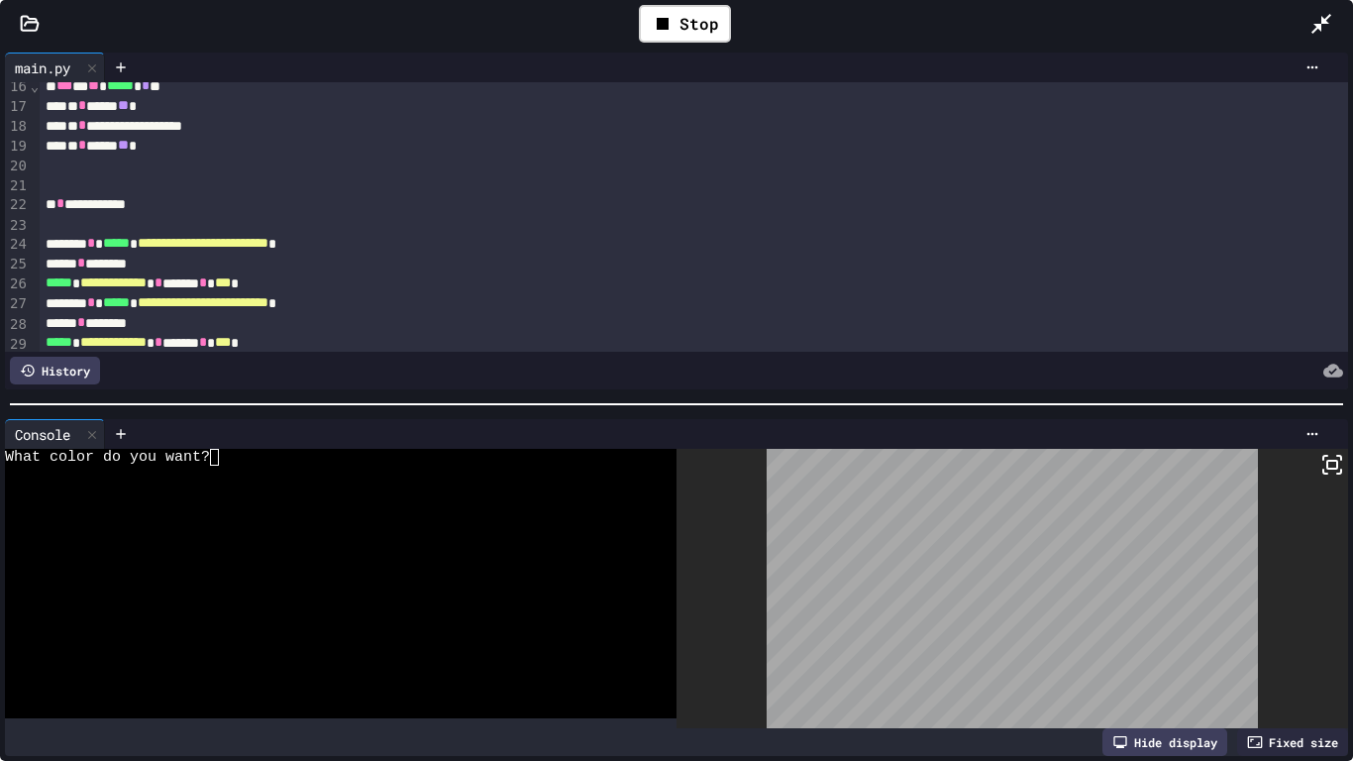
click at [227, 505] on div at bounding box center [330, 507] width 651 height 17
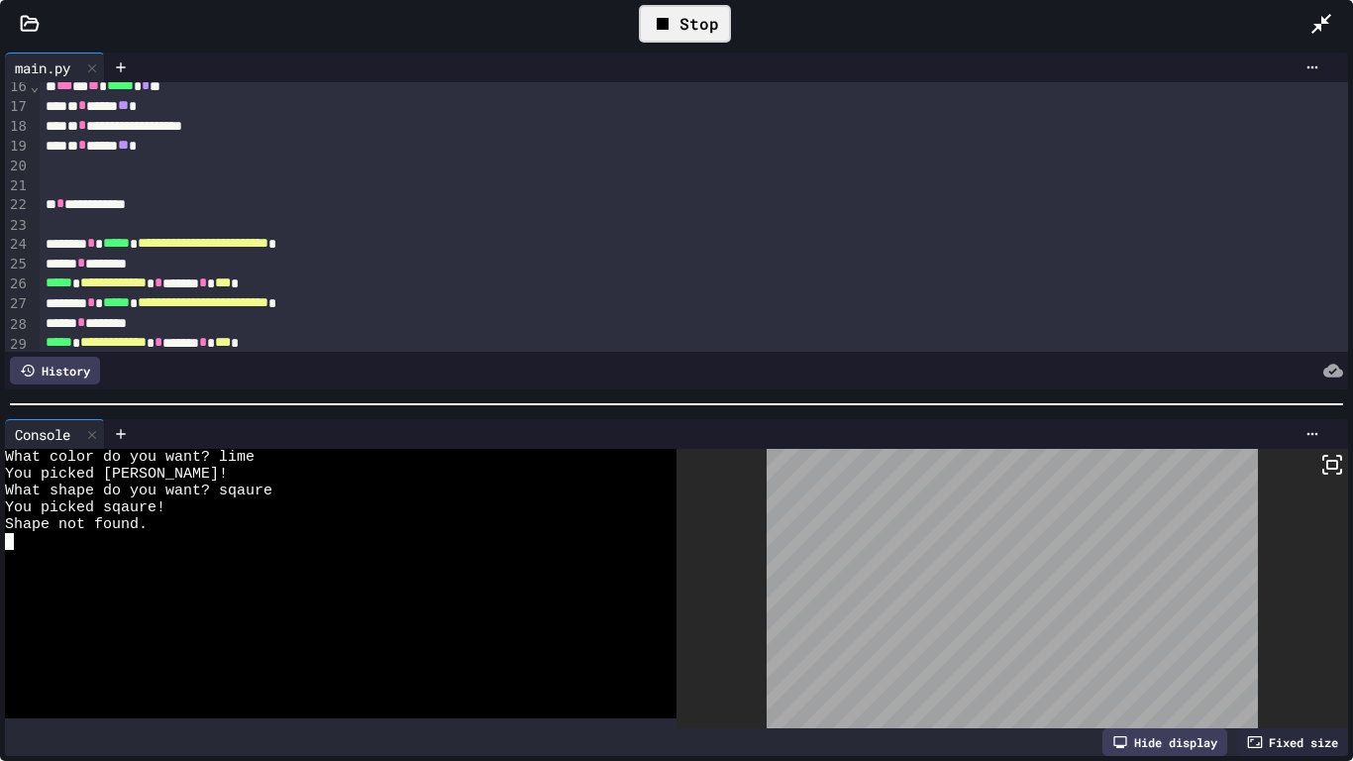
click at [714, 21] on div "Stop" at bounding box center [685, 24] width 92 height 38
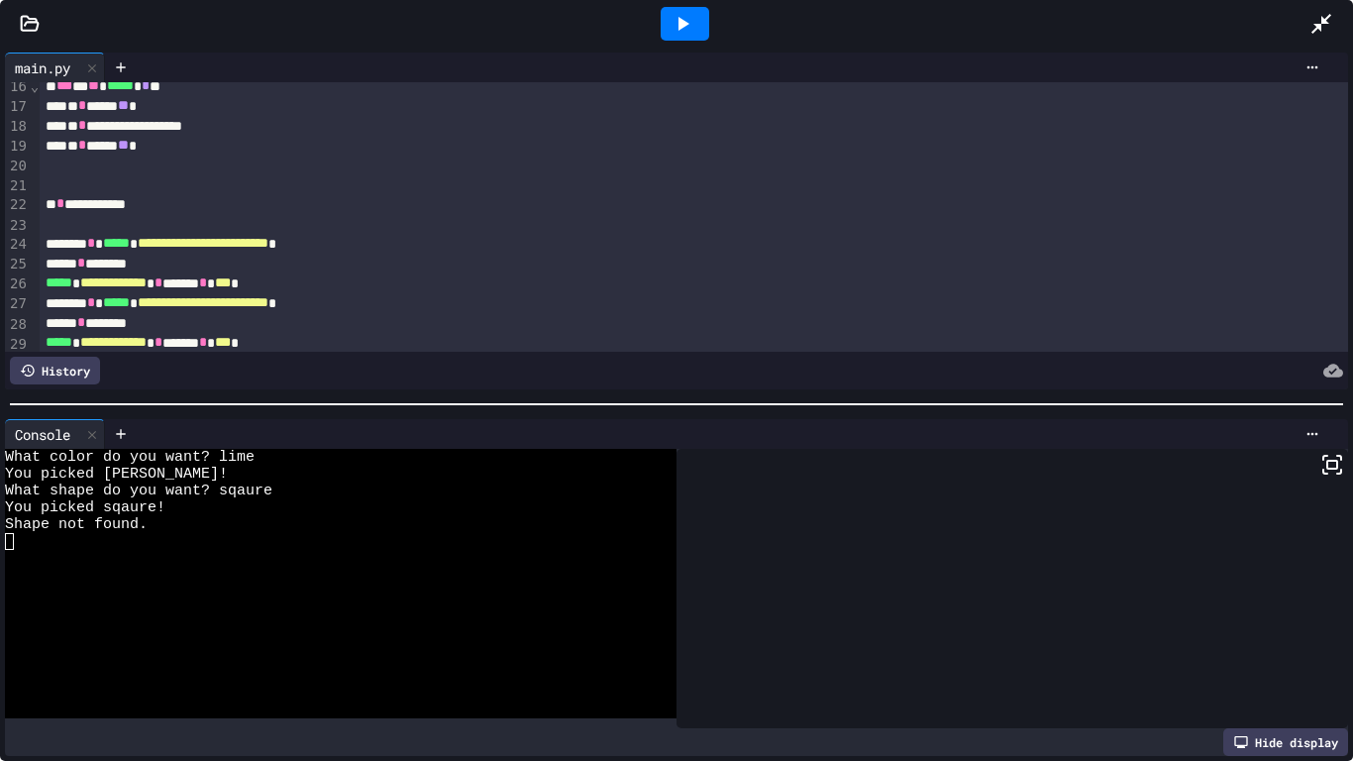
click at [703, 32] on div at bounding box center [685, 24] width 49 height 34
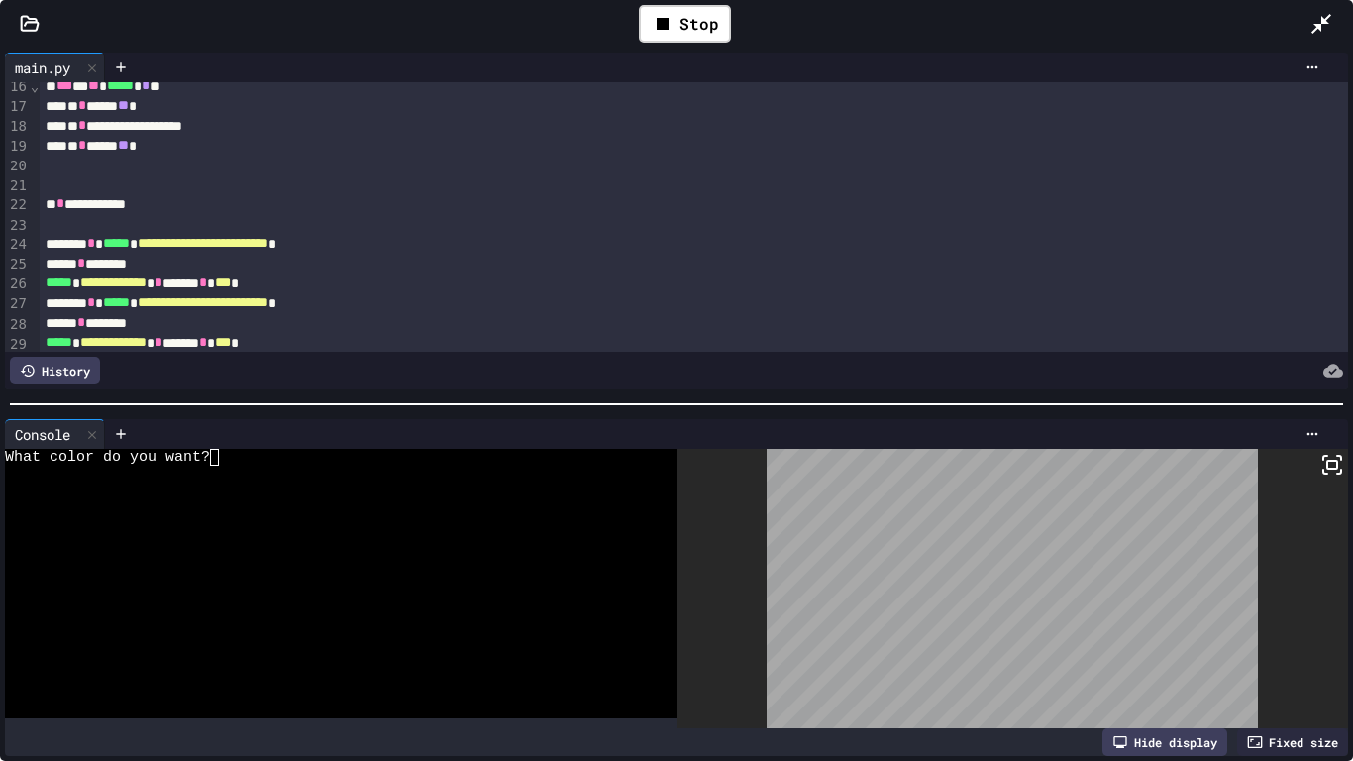
click at [261, 502] on div at bounding box center [330, 507] width 651 height 17
type textarea "*"
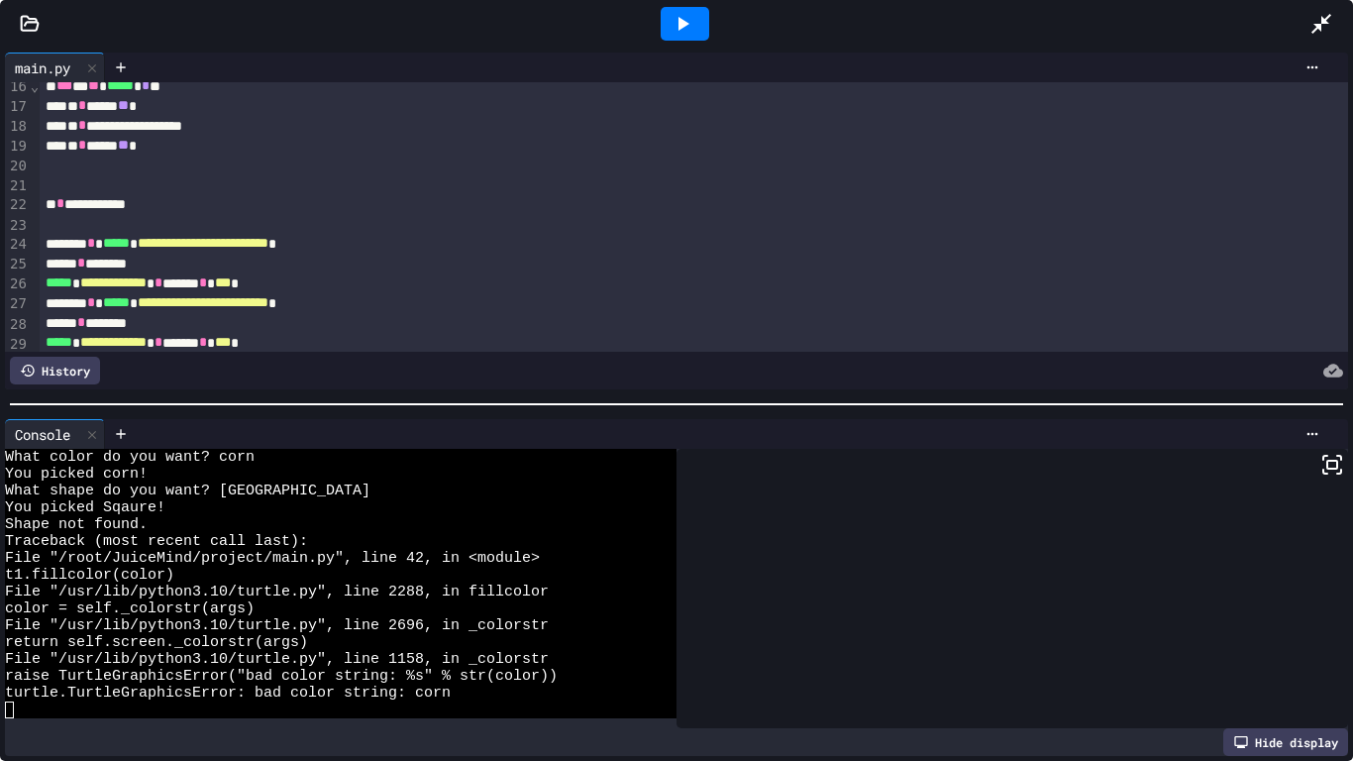
click at [684, 27] on icon at bounding box center [682, 24] width 24 height 24
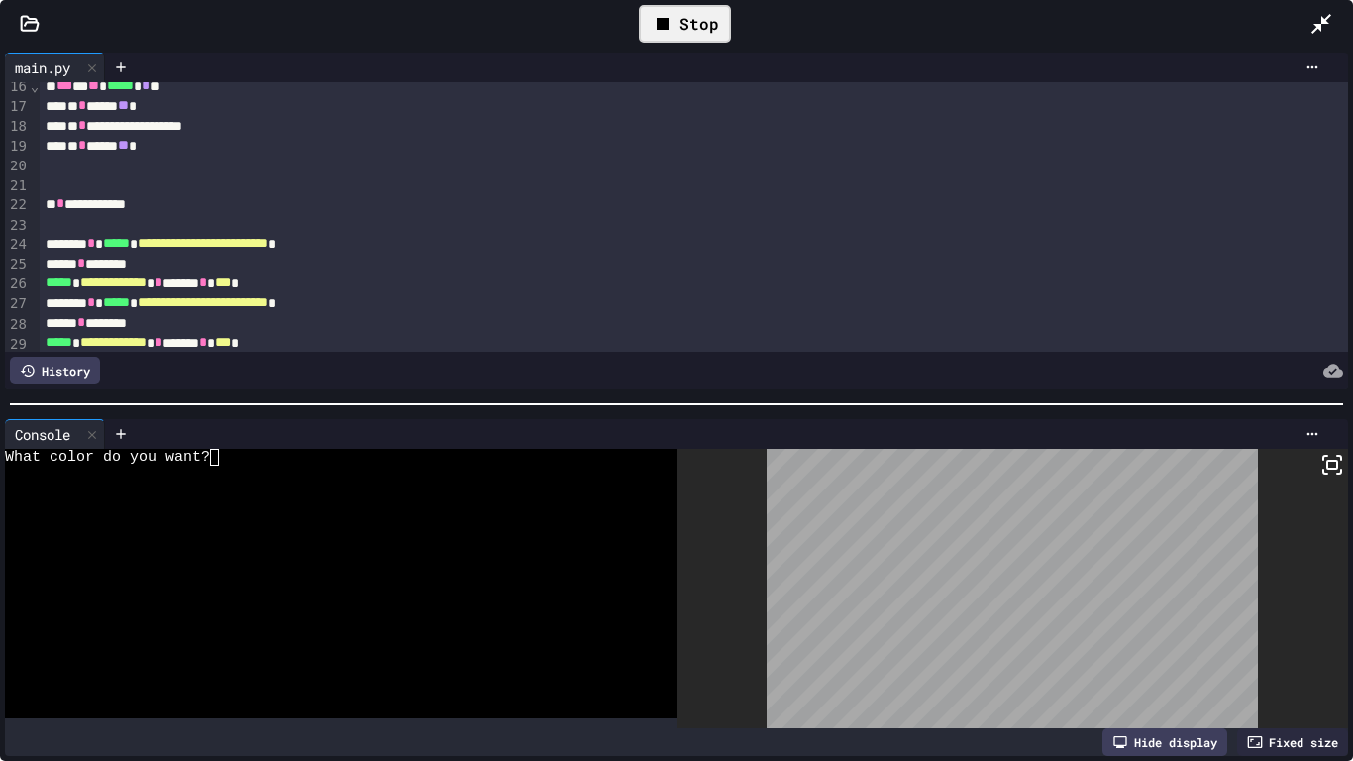
click at [211, 477] on div at bounding box center [330, 473] width 651 height 17
click at [1215, 640] on div "Console WWWWWWWWWWWWWWWWWWWWWWWWWWWWWWWW What color do you want? Hide display F…" at bounding box center [676, 587] width 1353 height 347
click at [231, 489] on div at bounding box center [330, 490] width 651 height 17
type textarea "**"
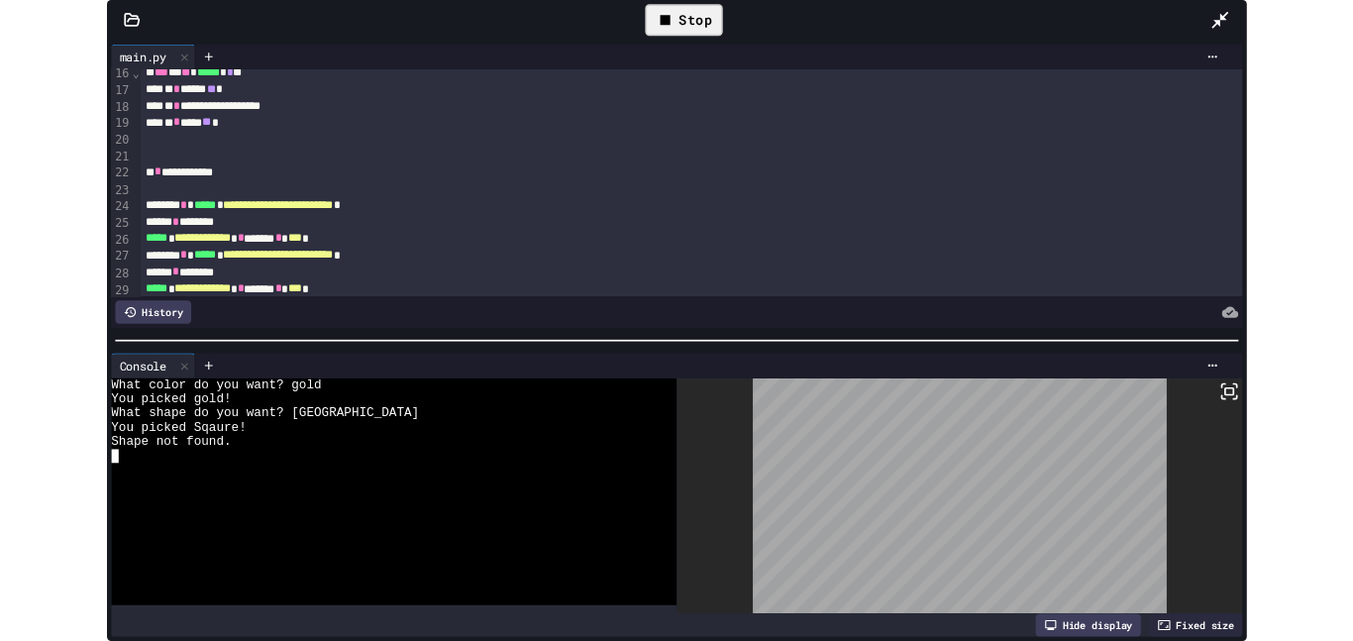
scroll to position [0, 0]
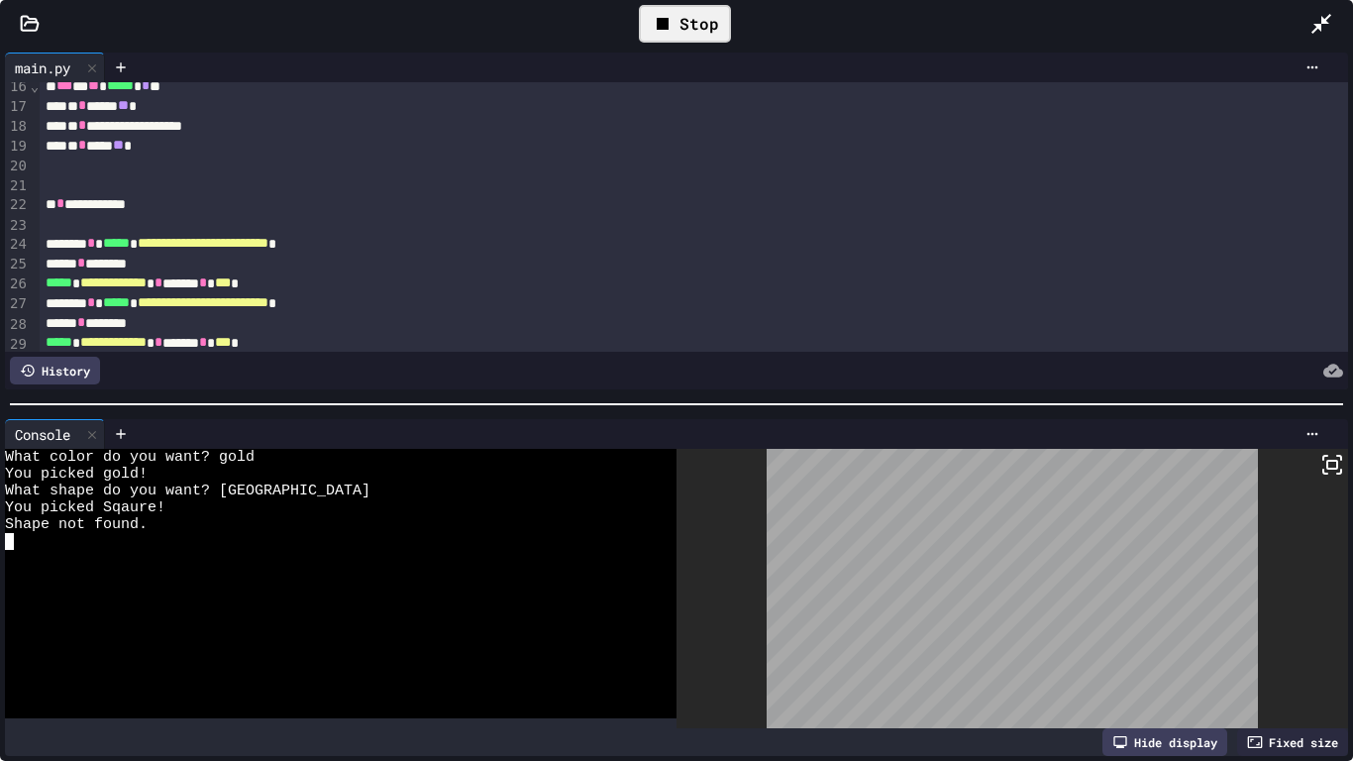
click at [634, 44] on div "Stop" at bounding box center [685, 23] width 112 height 57
click at [693, 2] on div "Stop" at bounding box center [685, 23] width 112 height 57
click at [693, 11] on div "Stop" at bounding box center [685, 24] width 92 height 38
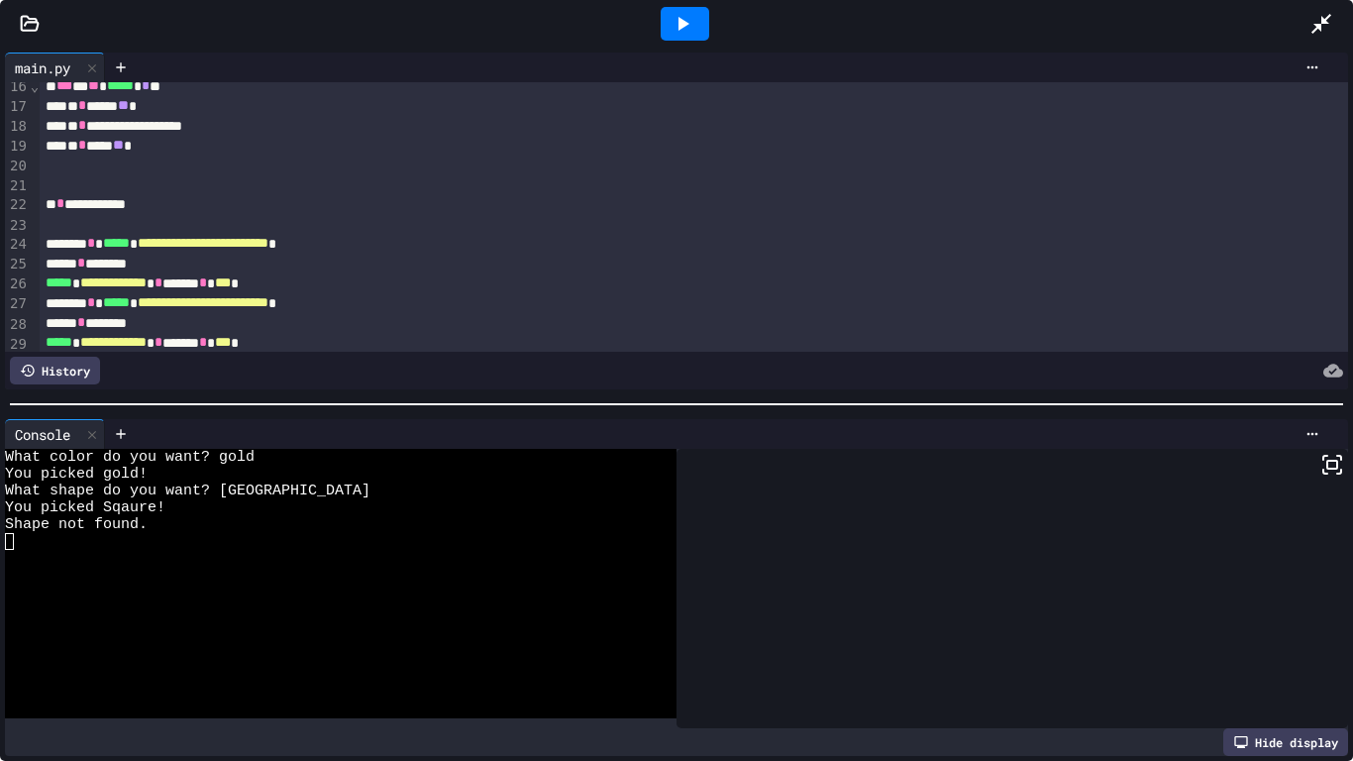
click at [1321, 16] on icon at bounding box center [1321, 24] width 24 height 24
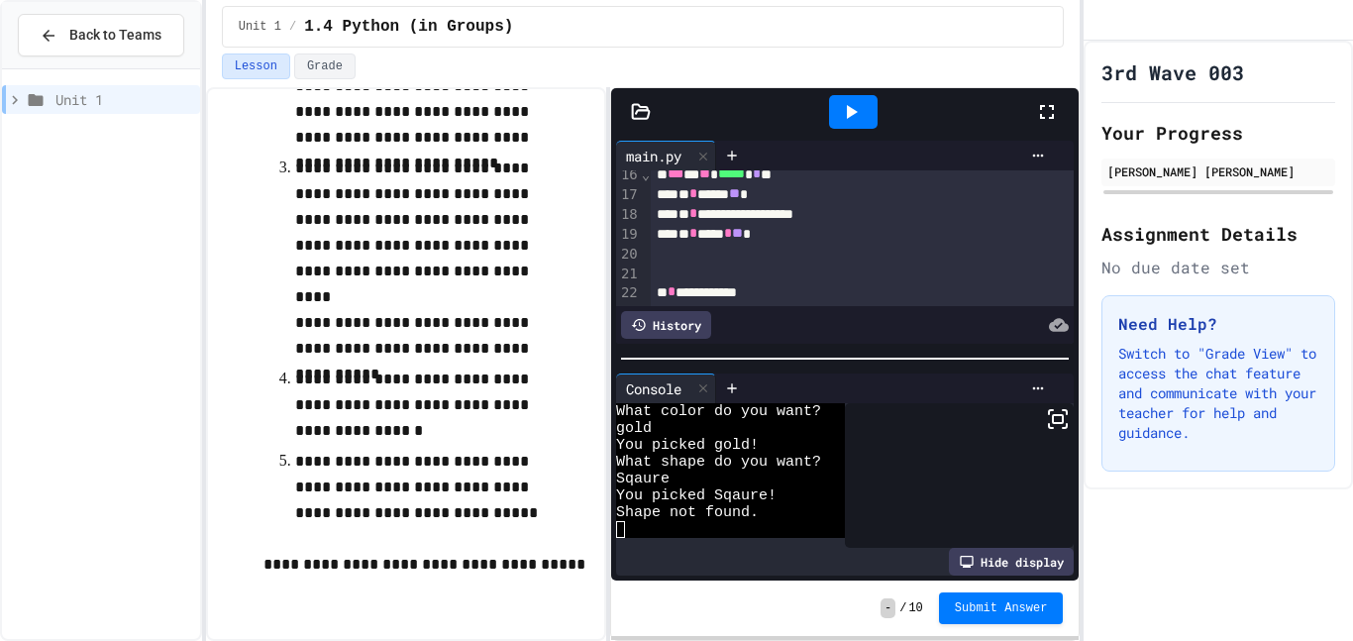
click at [1057, 118] on icon at bounding box center [1047, 112] width 24 height 24
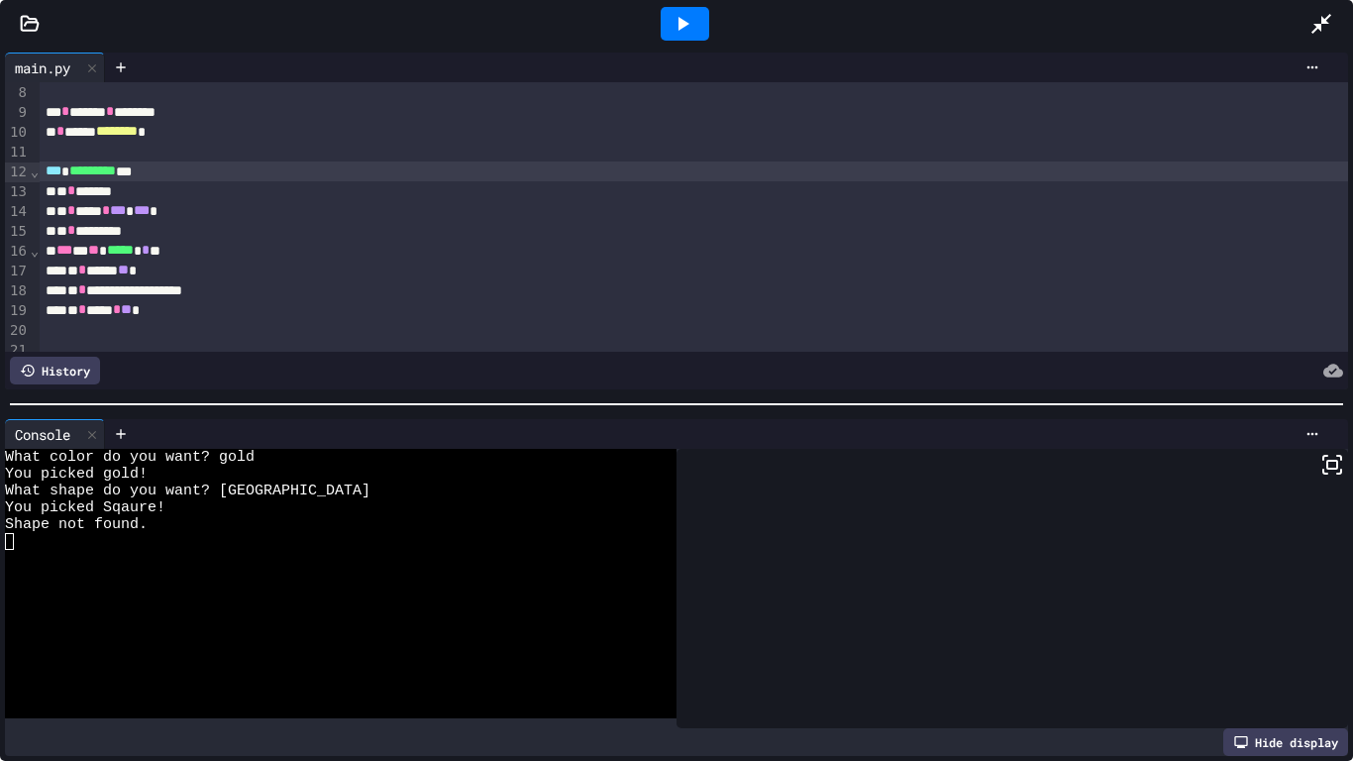
scroll to position [141, 0]
click at [693, 28] on div at bounding box center [685, 24] width 49 height 34
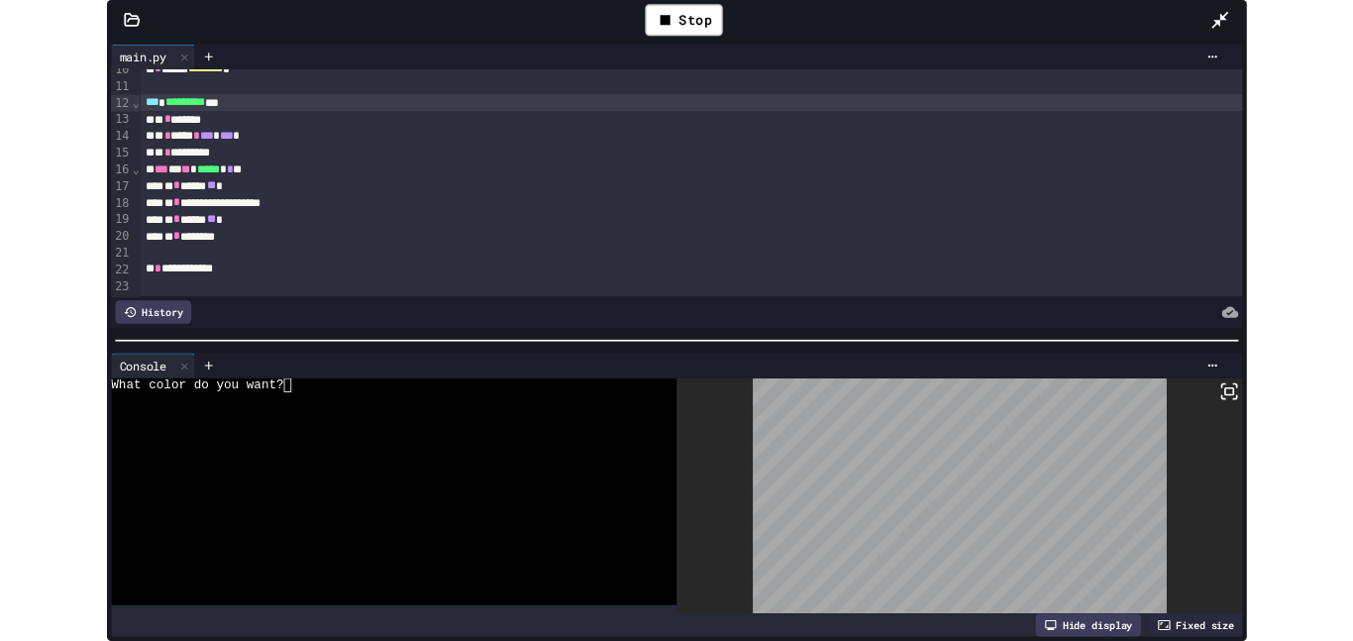
scroll to position [0, 0]
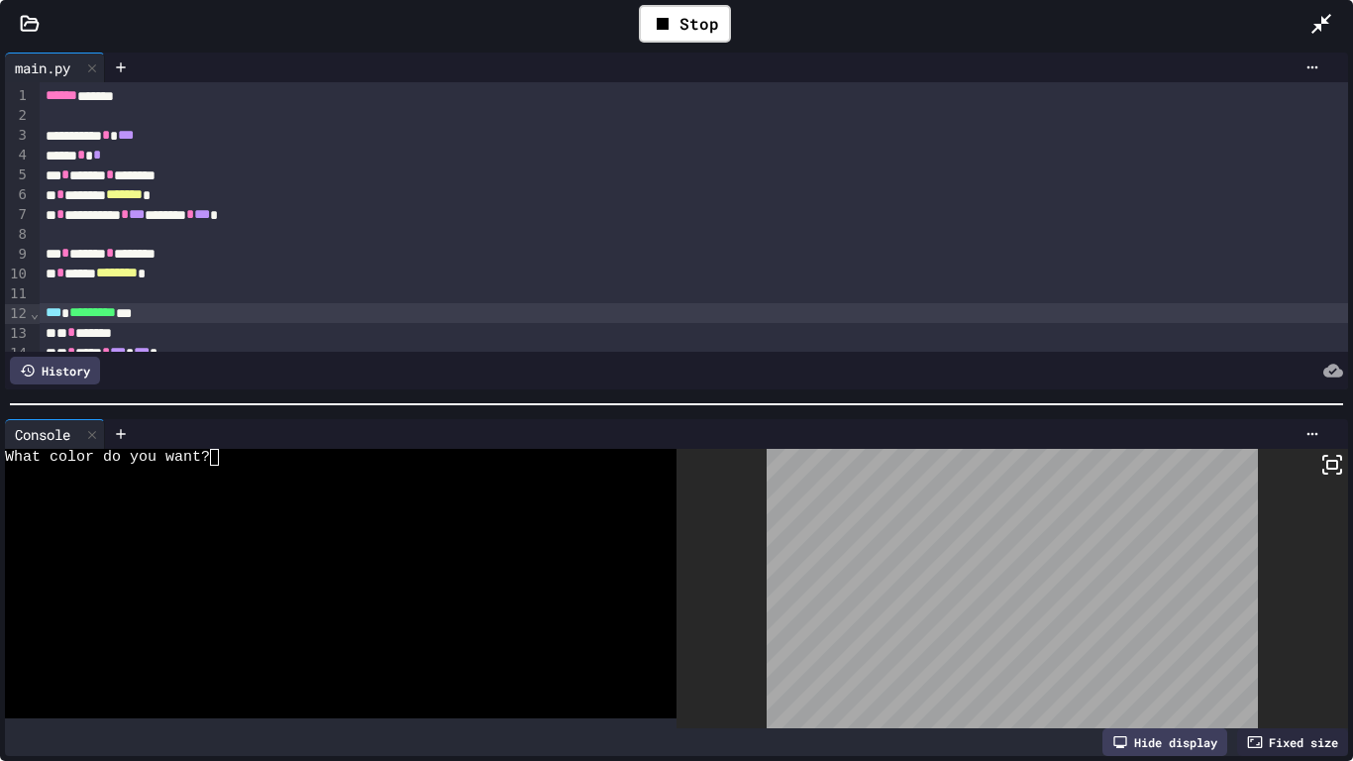
click at [268, 525] on div at bounding box center [330, 524] width 651 height 17
type textarea "*"
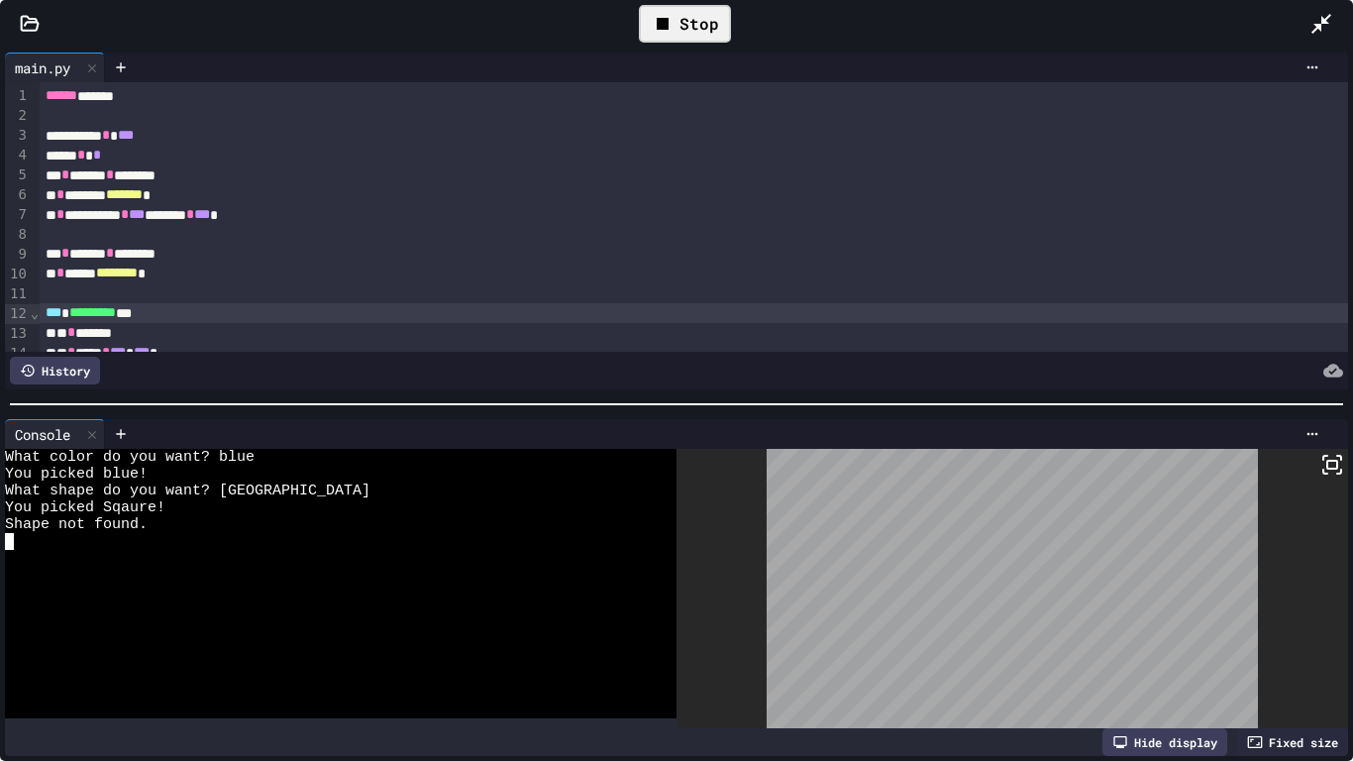
click at [657, 28] on icon at bounding box center [663, 24] width 12 height 12
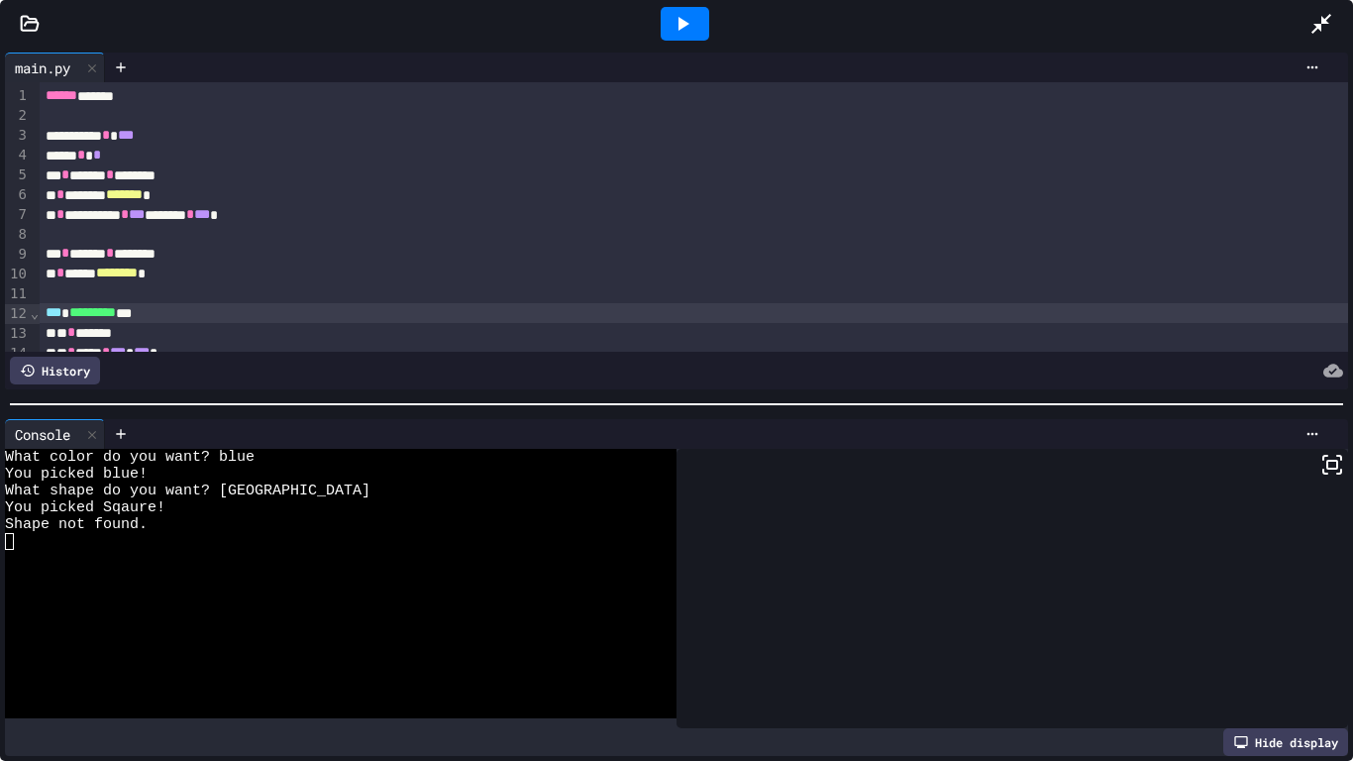
click at [1327, 30] on icon at bounding box center [1321, 24] width 24 height 24
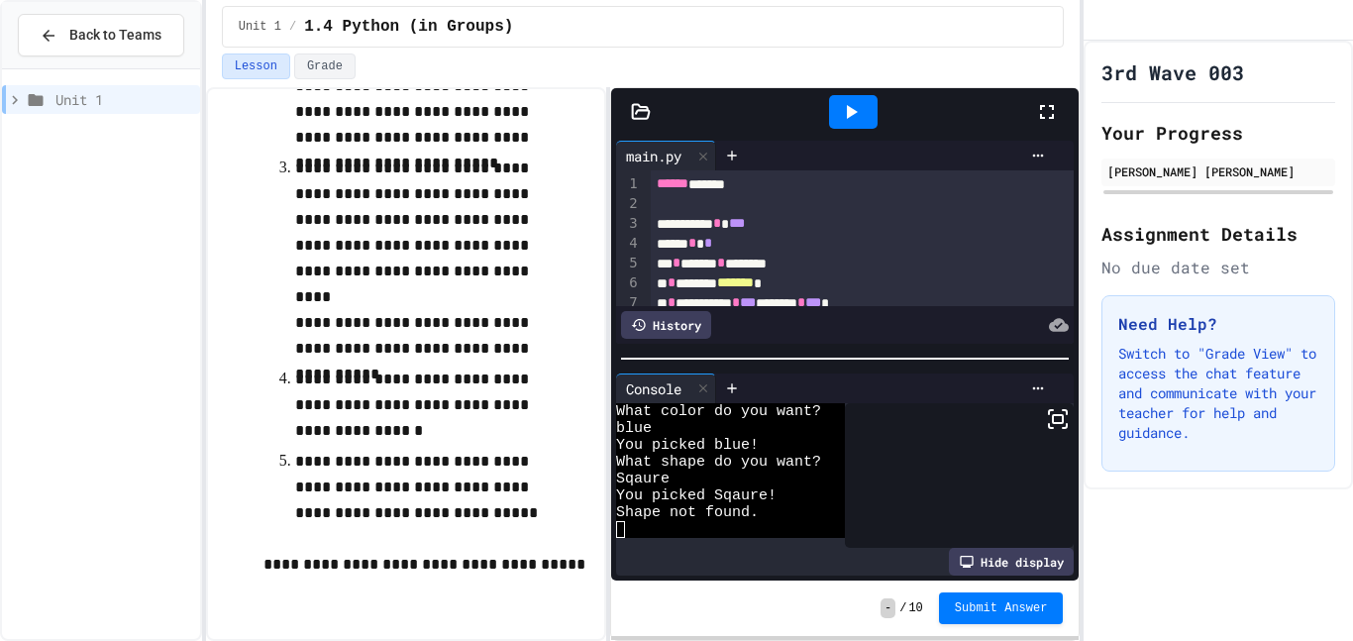
scroll to position [1179, 0]
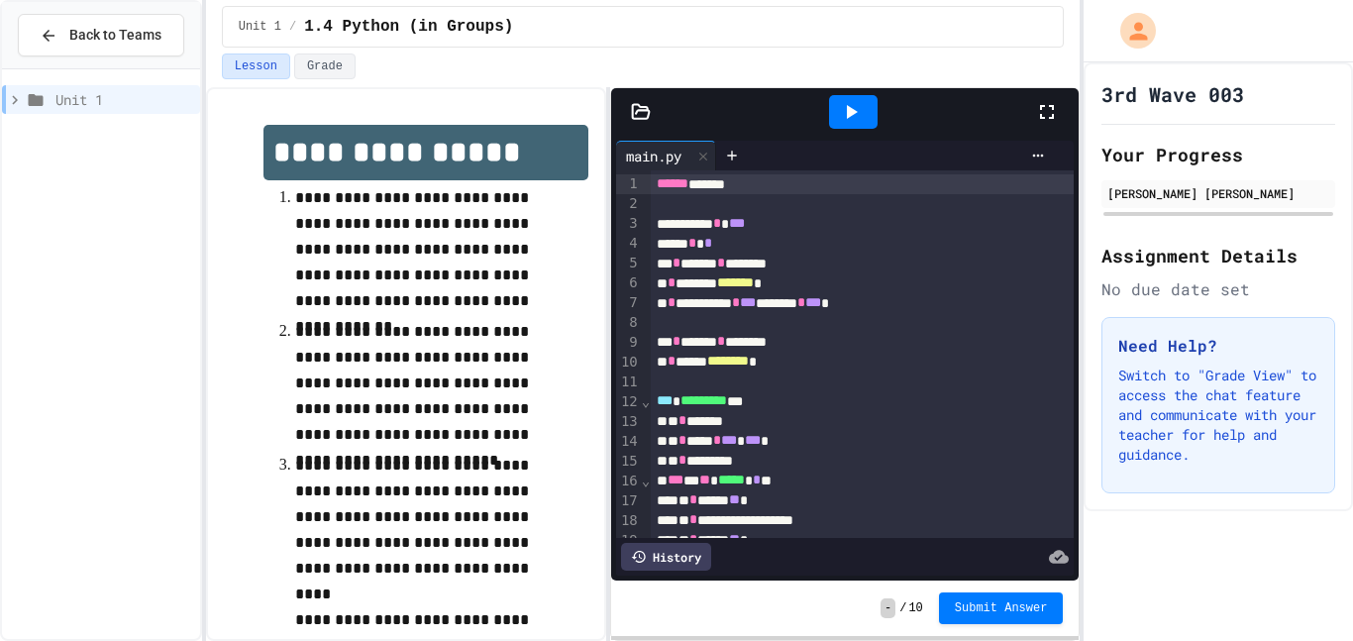
click at [1043, 109] on icon at bounding box center [1047, 112] width 24 height 24
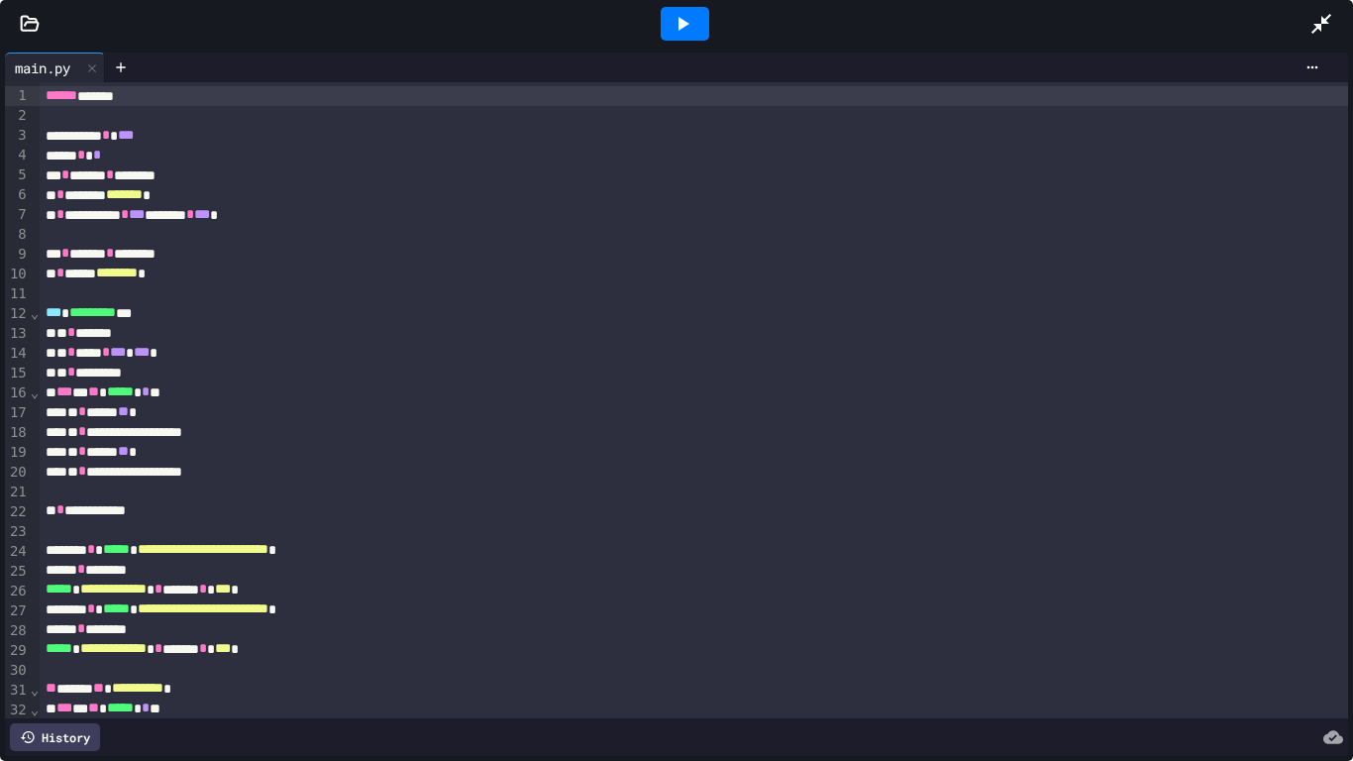
click at [693, 31] on div at bounding box center [685, 24] width 49 height 34
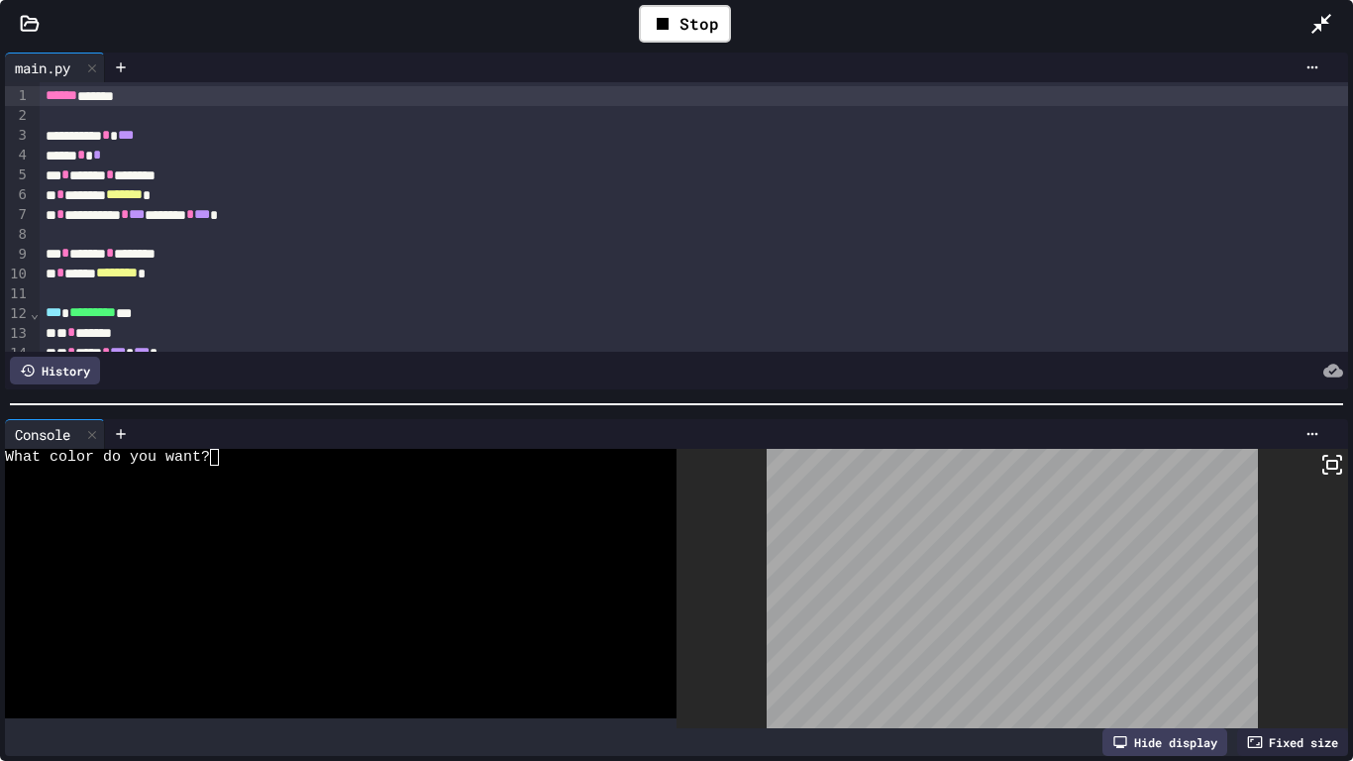
click at [238, 495] on div at bounding box center [330, 490] width 651 height 17
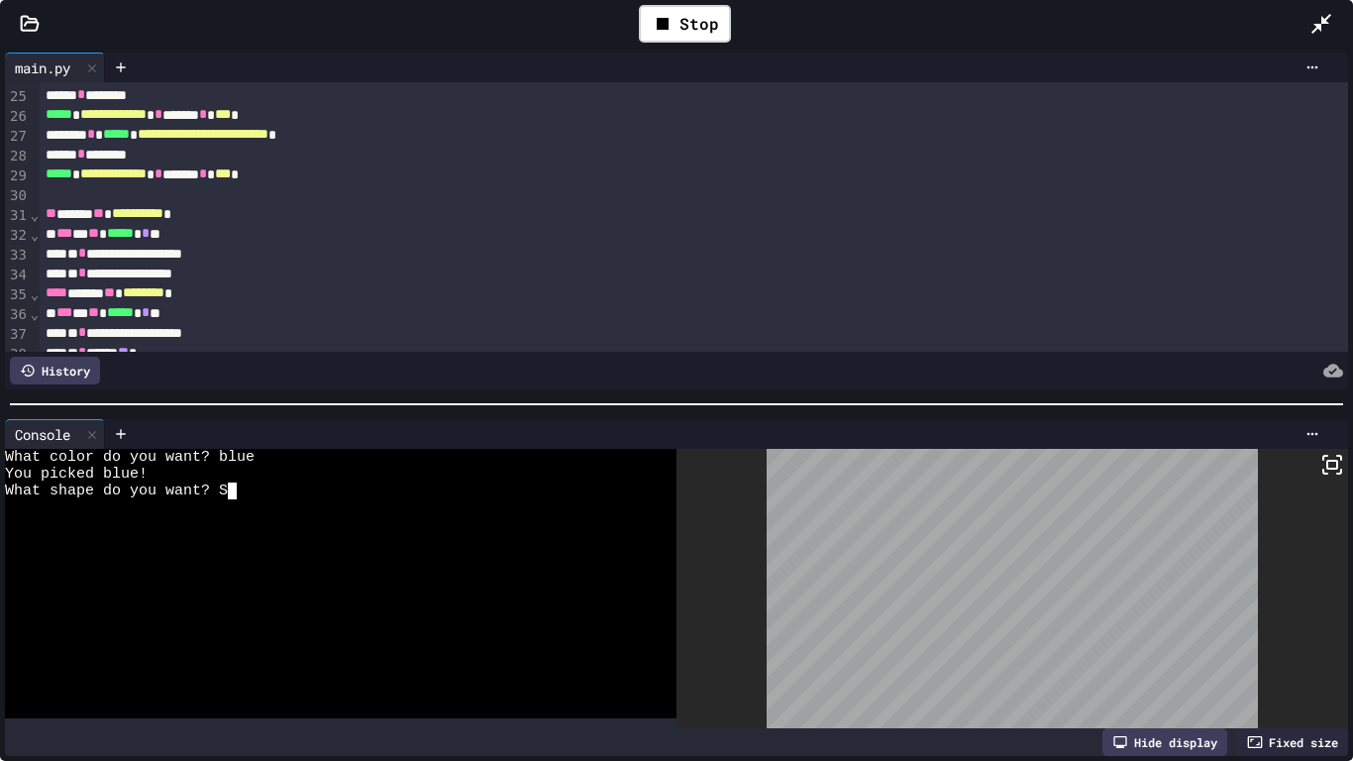
scroll to position [478, 0]
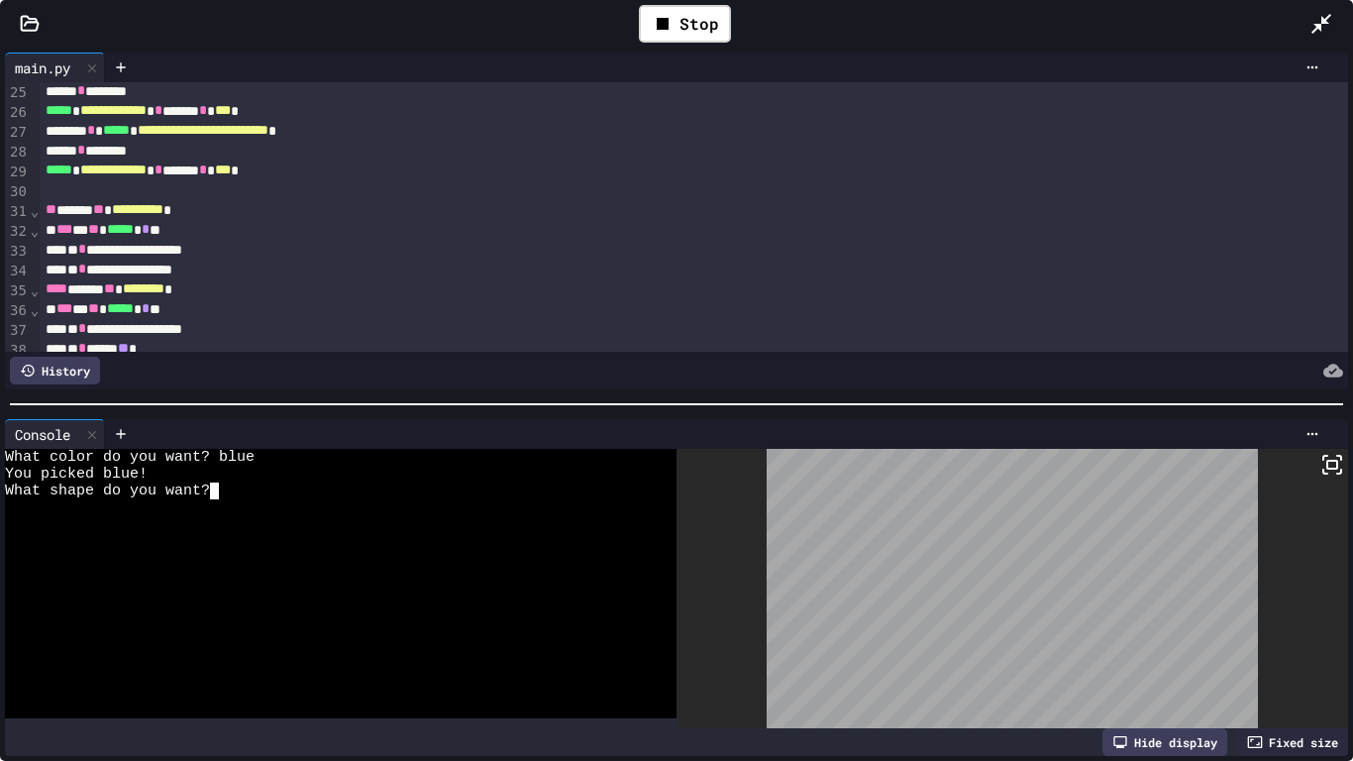
type textarea "**"
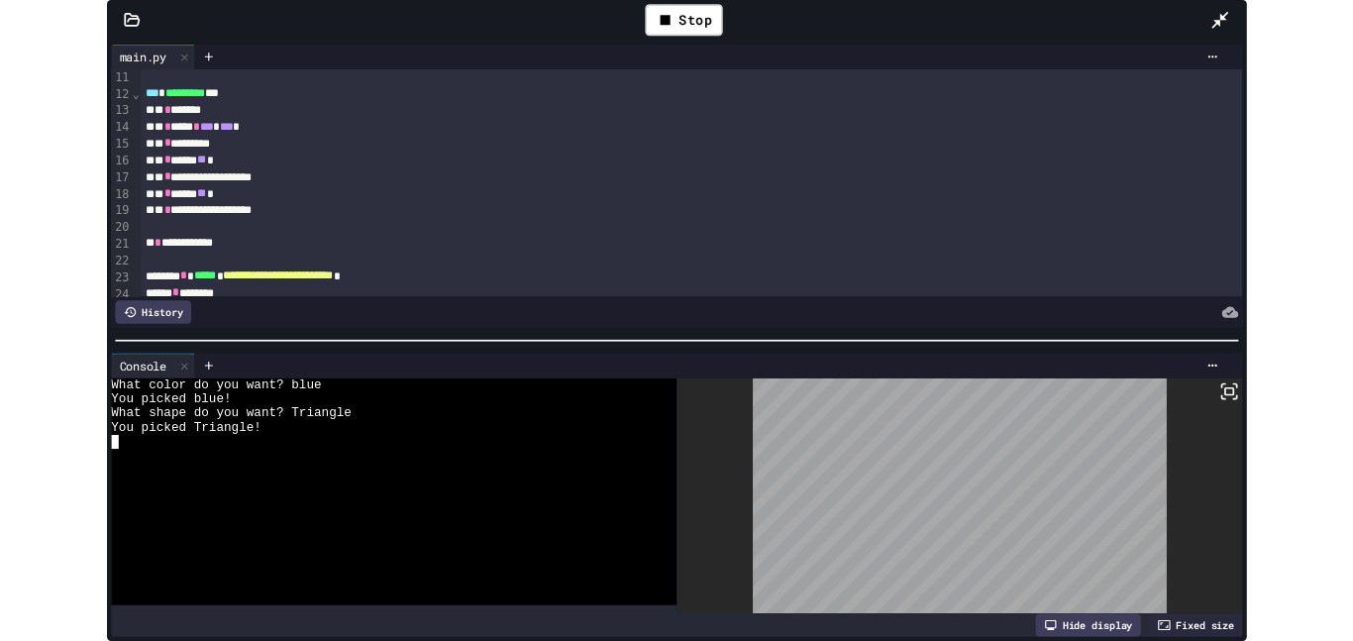
scroll to position [198, 0]
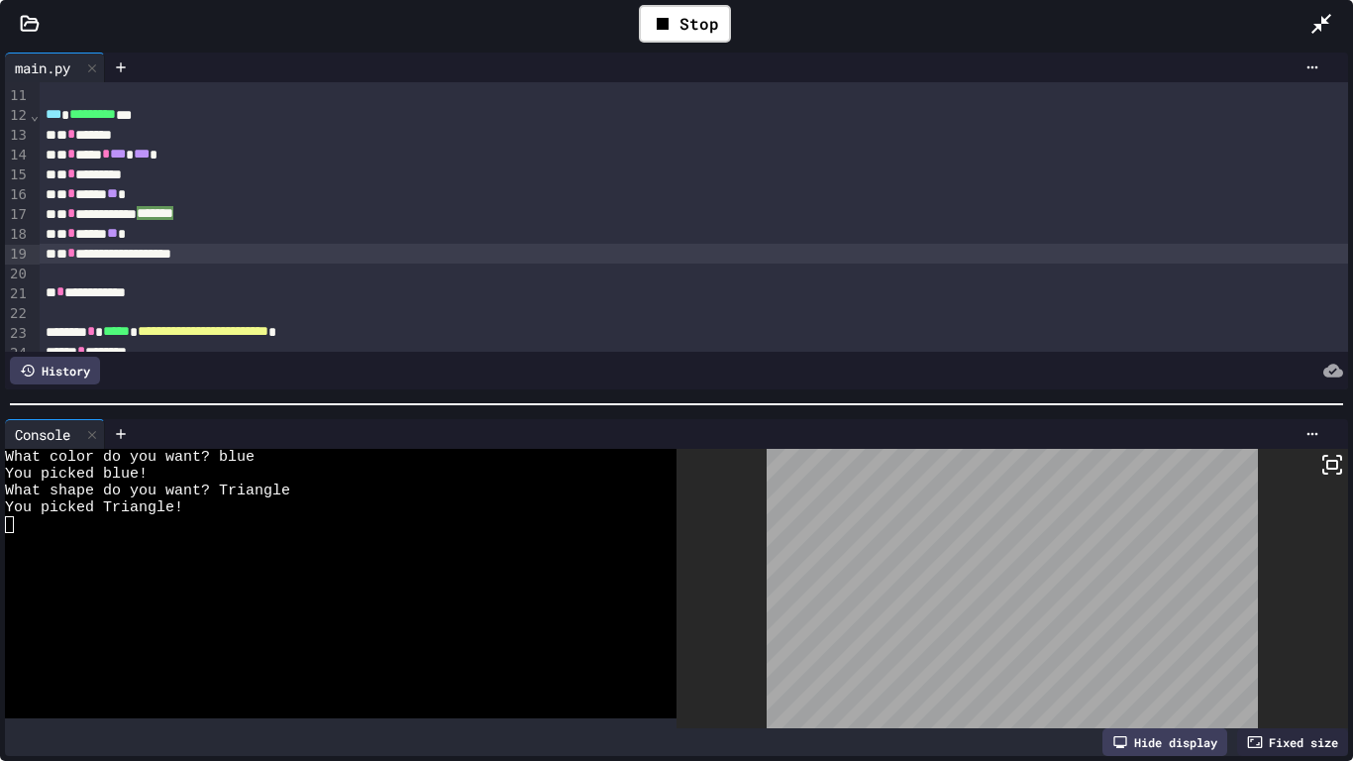
drag, startPoint x: 280, startPoint y: 256, endPoint x: 174, endPoint y: 252, distance: 106.1
click at [174, 252] on div "**********" at bounding box center [694, 254] width 1309 height 20
click at [308, 279] on div "To enrich screen reader interactions, please activate Accessibility in Grammarl…" at bounding box center [694, 273] width 1309 height 20
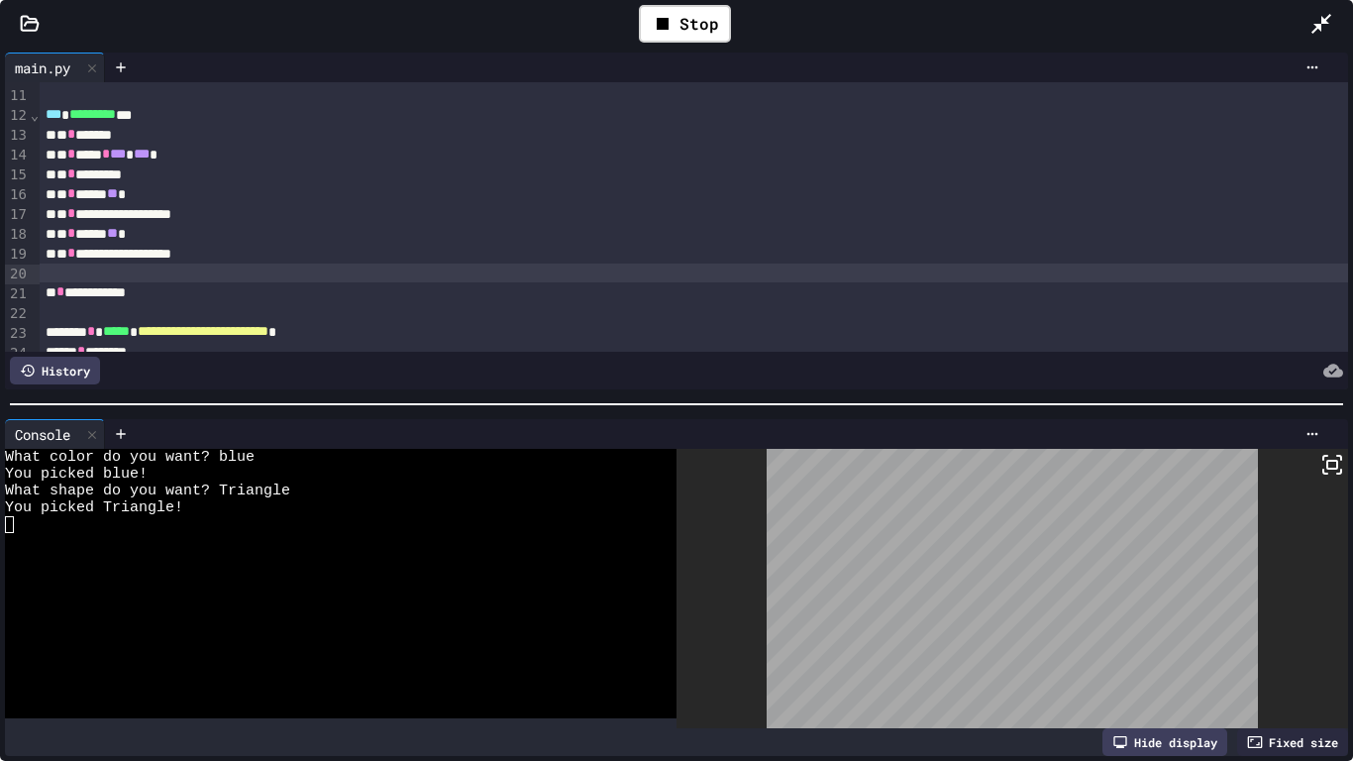
click at [290, 241] on div "** * ****** ** *" at bounding box center [694, 234] width 1309 height 20
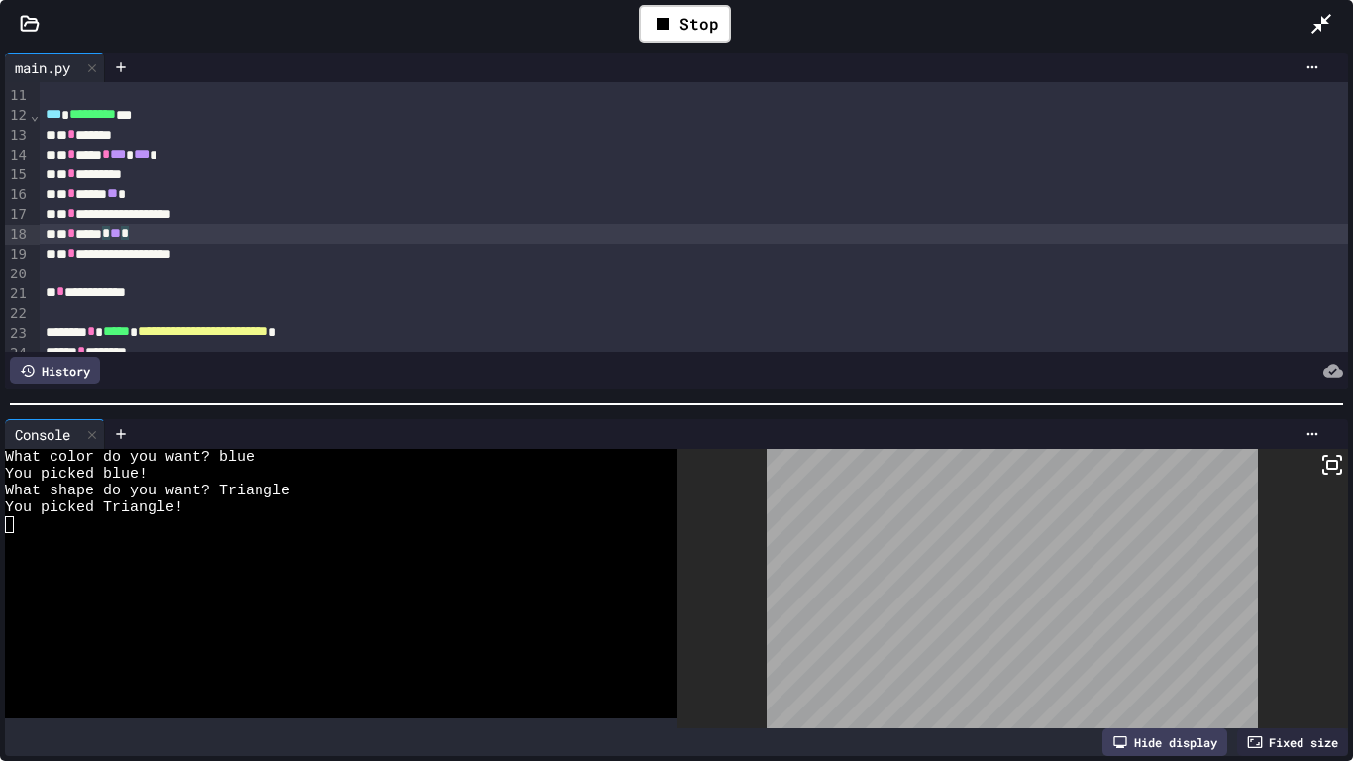
click at [316, 259] on div "**********" at bounding box center [694, 254] width 1309 height 20
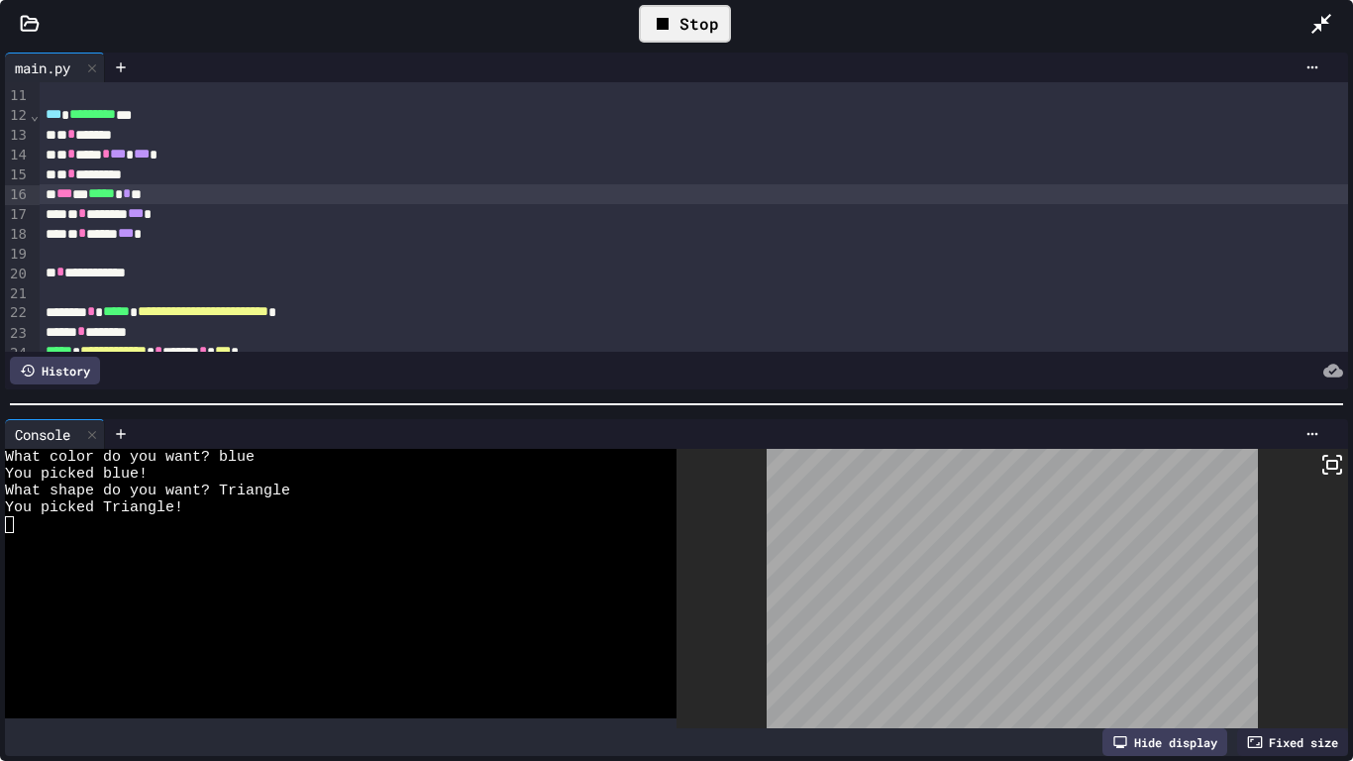
click at [682, 23] on div "Stop" at bounding box center [685, 24] width 92 height 38
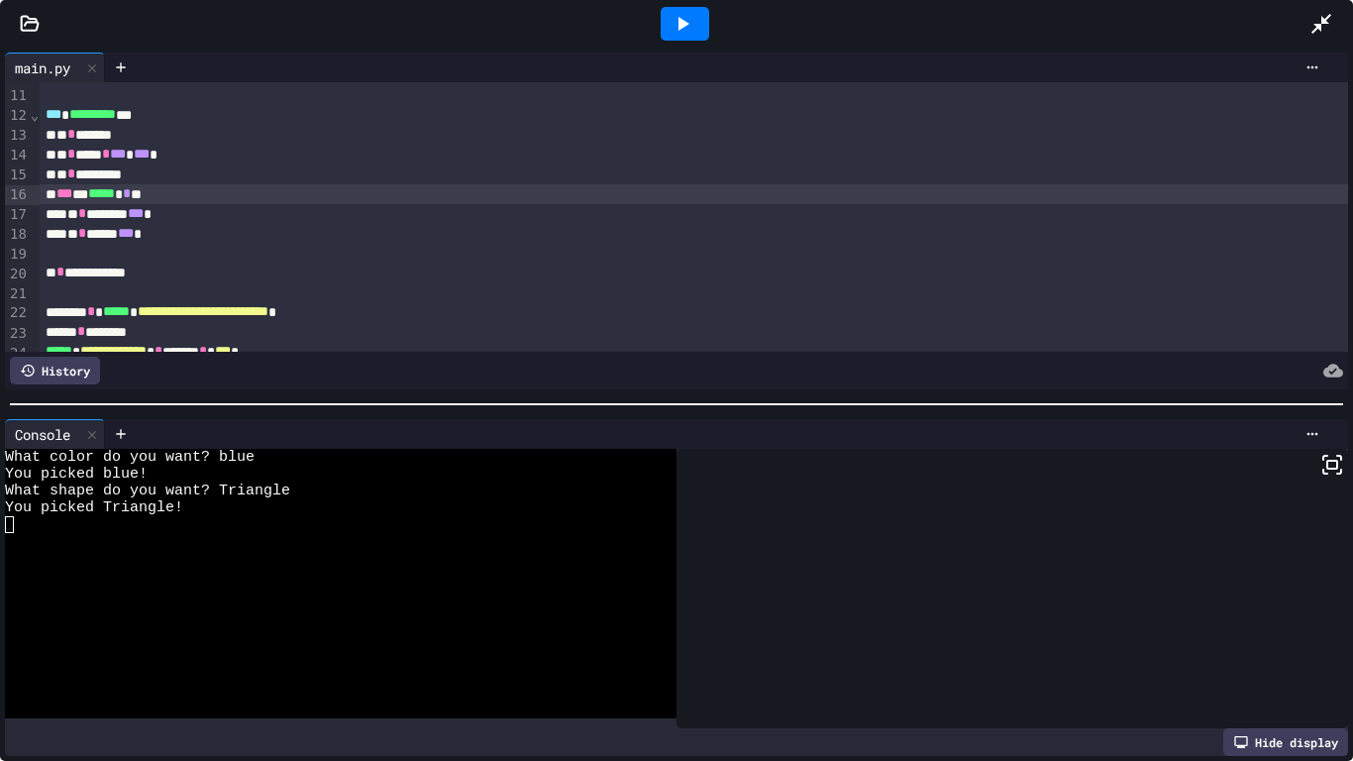
click at [682, 23] on icon at bounding box center [683, 24] width 11 height 14
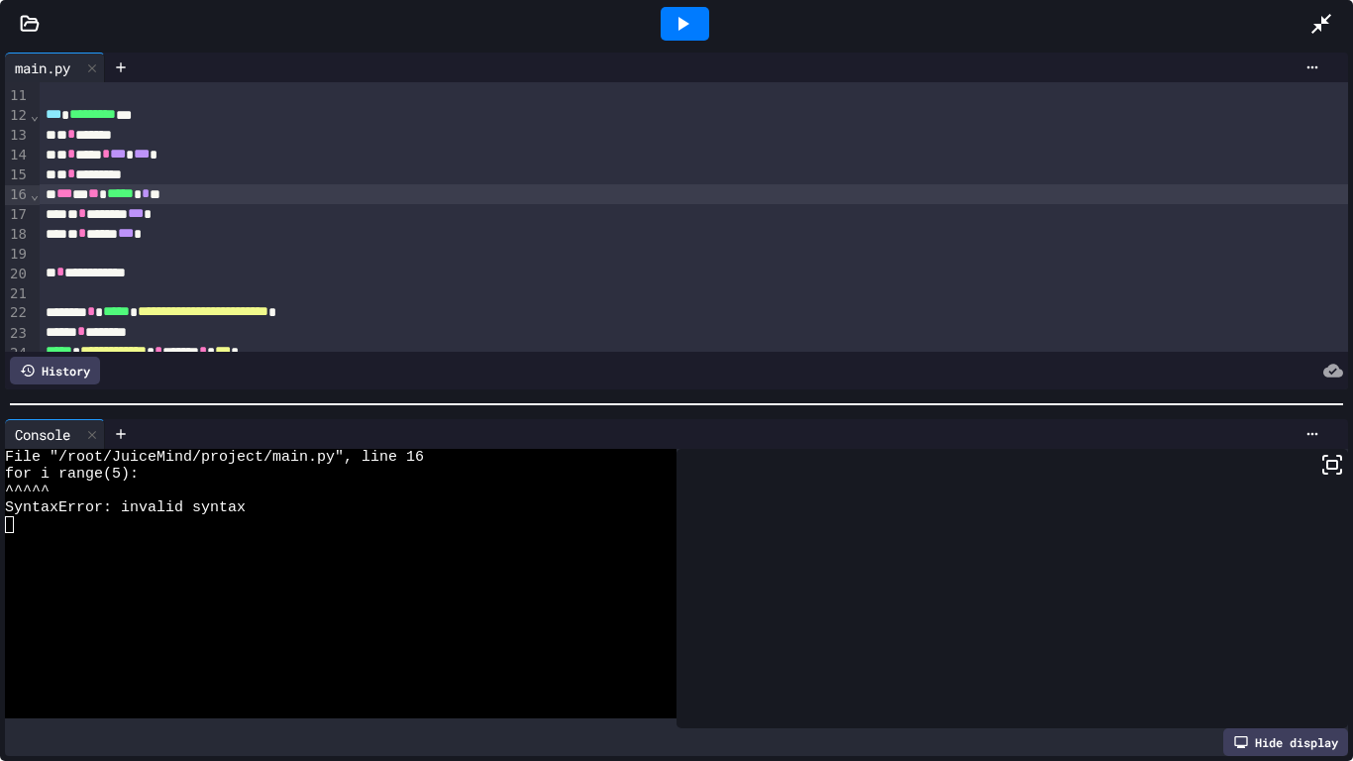
click at [674, 17] on icon at bounding box center [682, 24] width 24 height 24
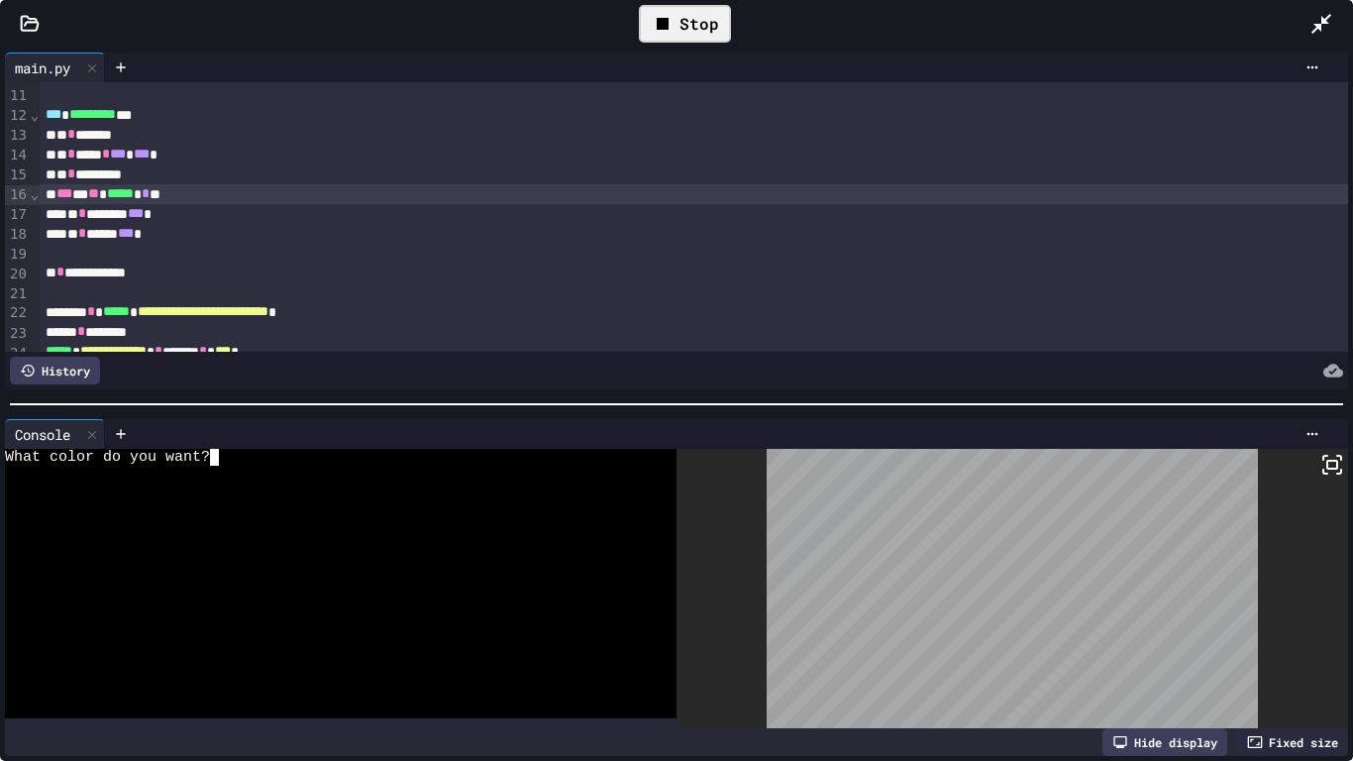
click at [265, 484] on div at bounding box center [330, 490] width 651 height 17
type textarea "*"
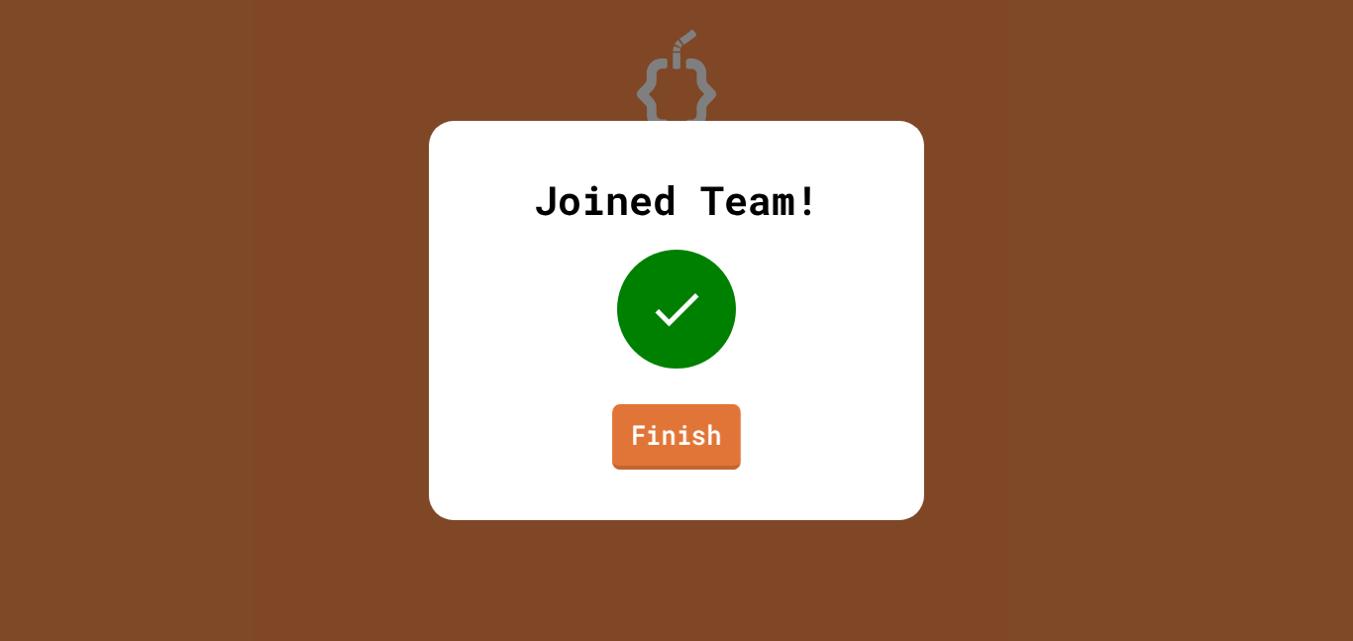
click at [698, 435] on link "Finish" at bounding box center [676, 436] width 129 height 65
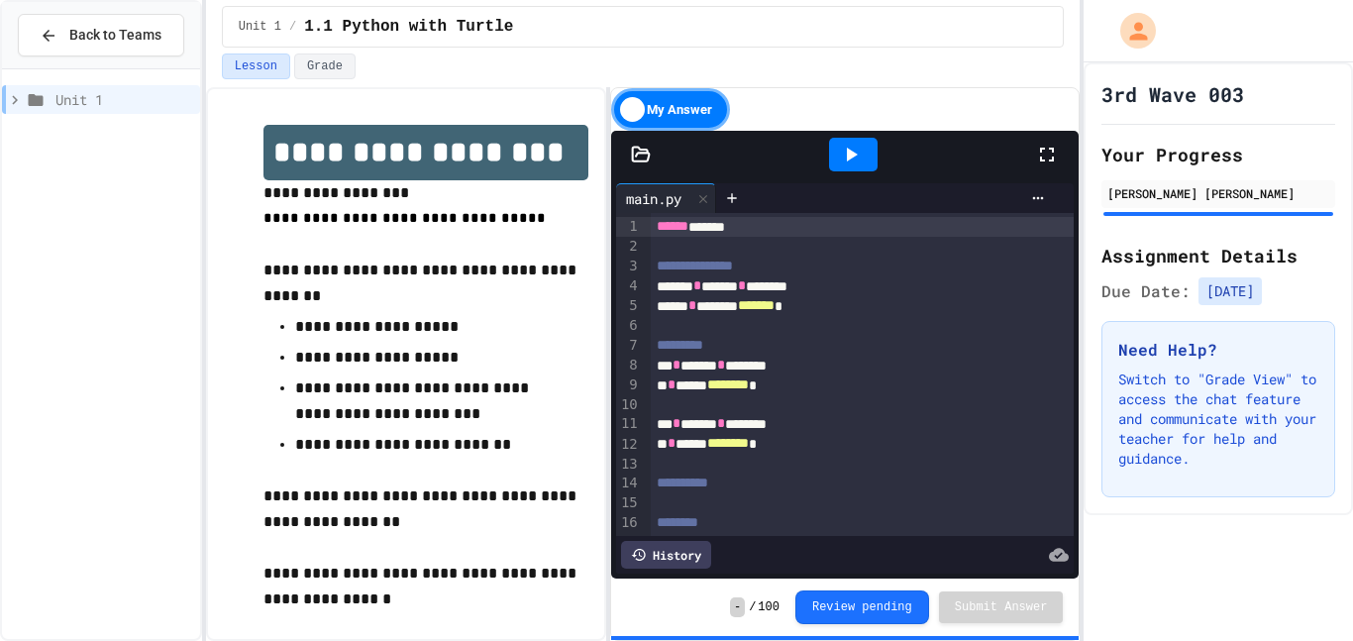
scroll to position [60, 0]
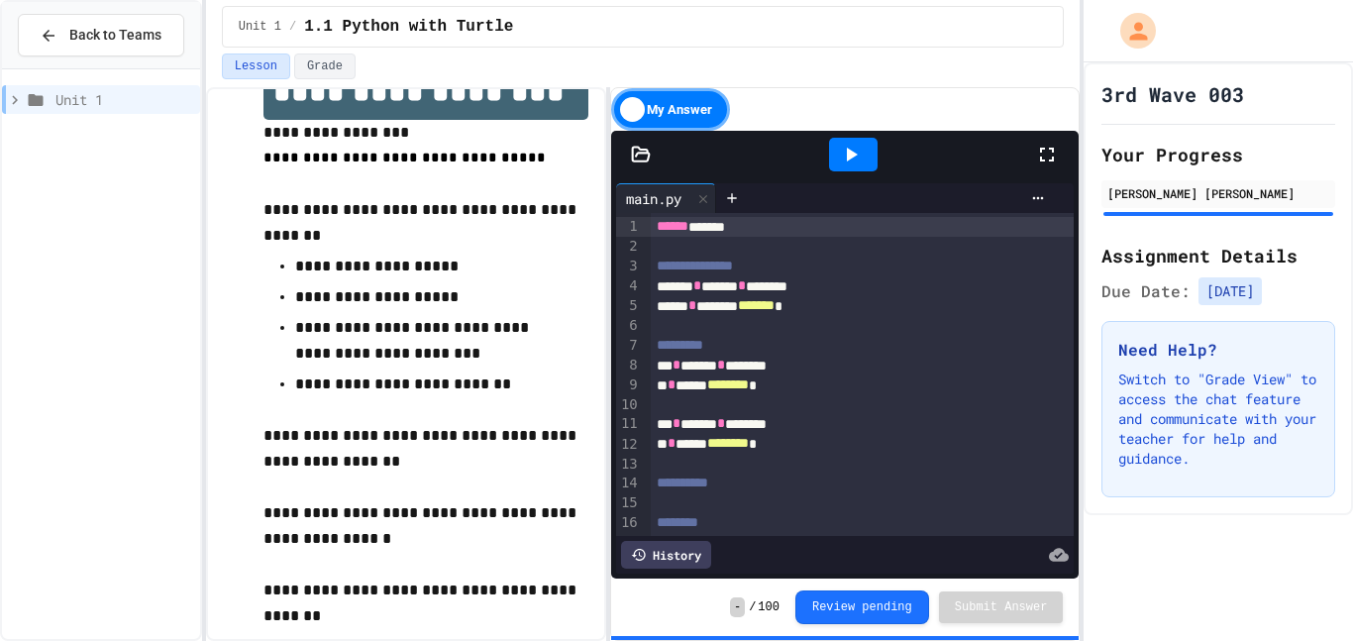
click at [1221, 256] on h2 "Assignment Details" at bounding box center [1218, 256] width 234 height 28
click at [887, 603] on button "Review pending" at bounding box center [862, 605] width 134 height 34
